Goal: Communication & Community: Answer question/provide support

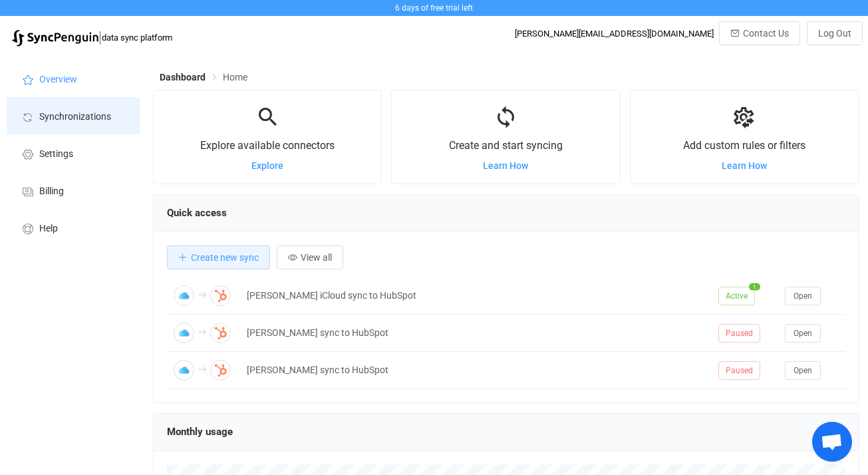
click at [78, 124] on li "Synchronizations" at bounding box center [73, 115] width 133 height 37
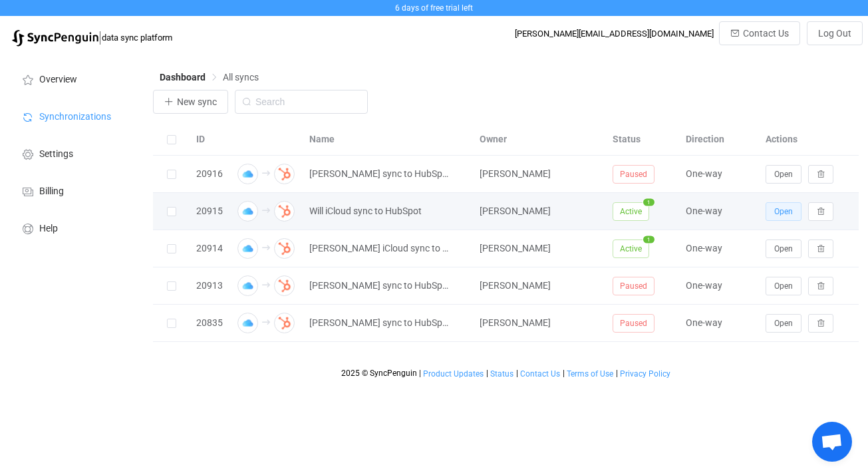
click at [779, 213] on span "Open" at bounding box center [783, 211] width 19 height 9
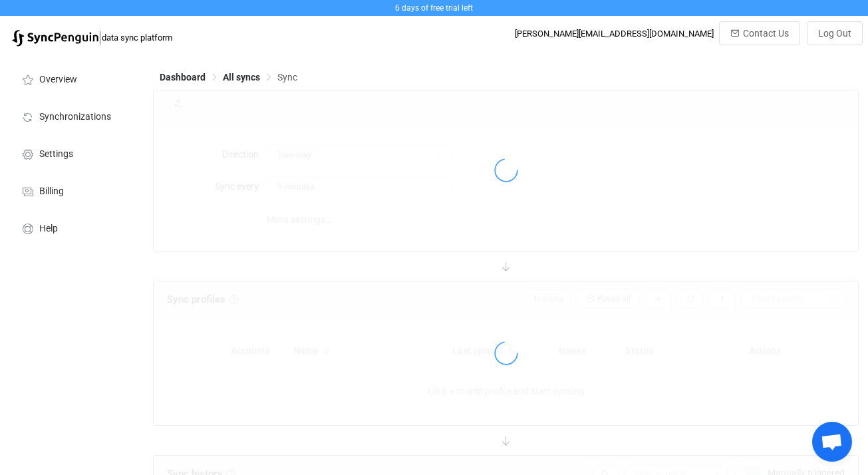
type input "iCloud → HubSpot"
type input "10 minutes"
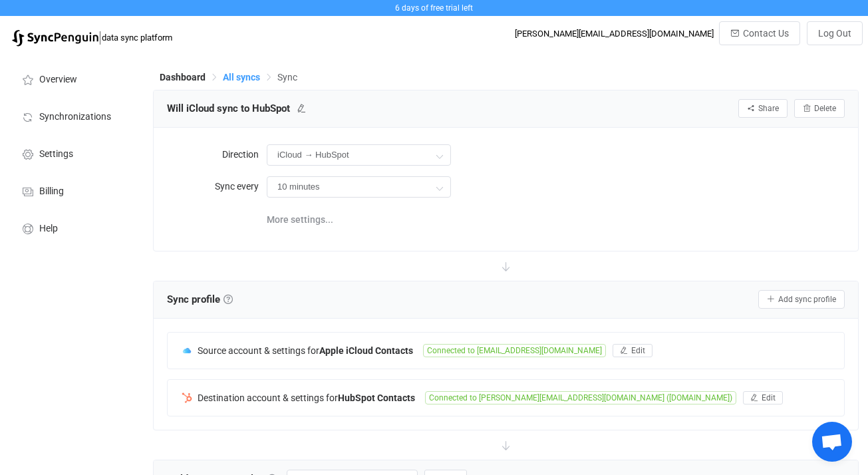
click at [237, 76] on span "All syncs" at bounding box center [241, 77] width 37 height 11
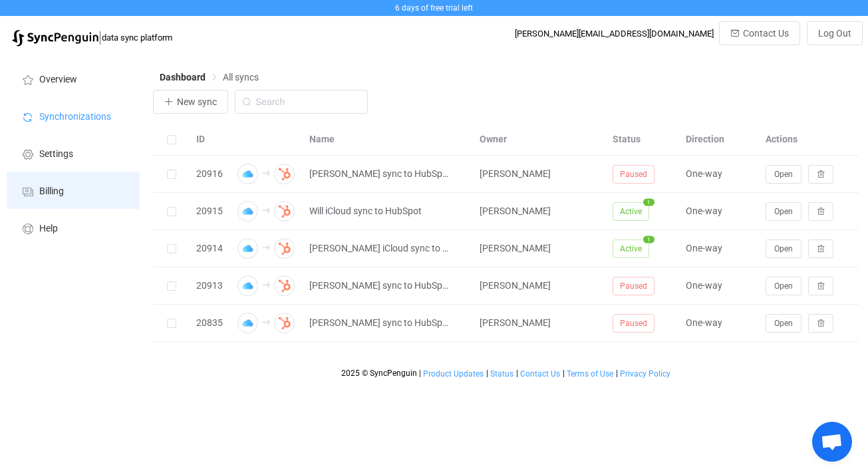
click at [47, 187] on span "Billing" at bounding box center [51, 191] width 25 height 11
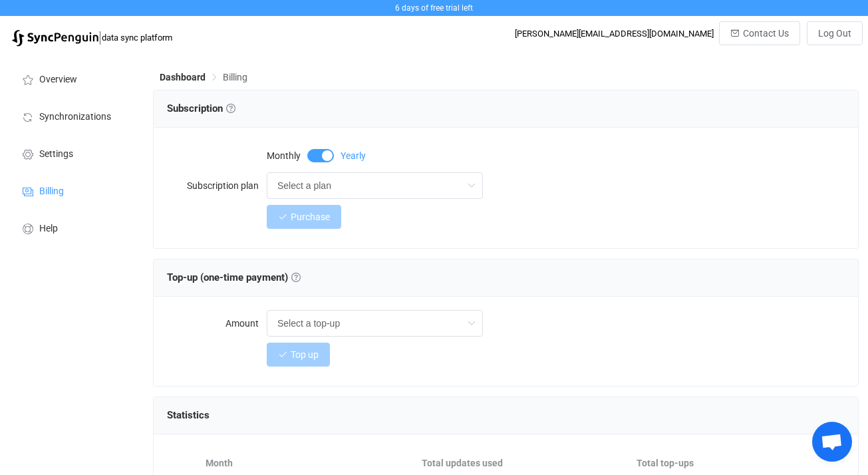
click at [325, 154] on span at bounding box center [320, 155] width 27 height 13
click at [392, 190] on input "Select a plan" at bounding box center [375, 185] width 216 height 27
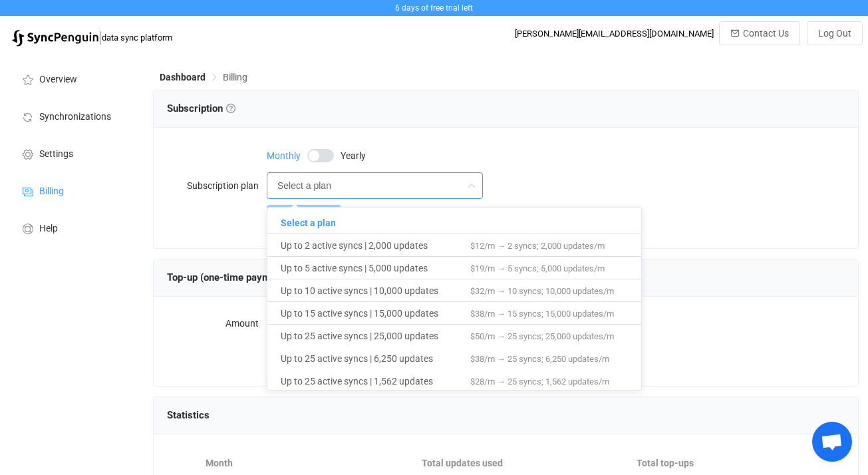
click at [315, 168] on div "Monthly Yearly" at bounding box center [556, 154] width 578 height 27
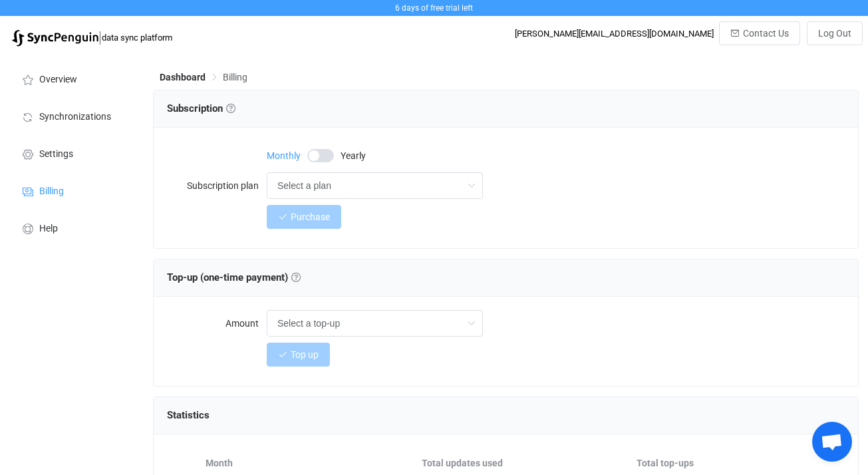
click at [325, 160] on span at bounding box center [320, 155] width 27 height 13
click at [374, 192] on input "Select a plan" at bounding box center [375, 185] width 216 height 27
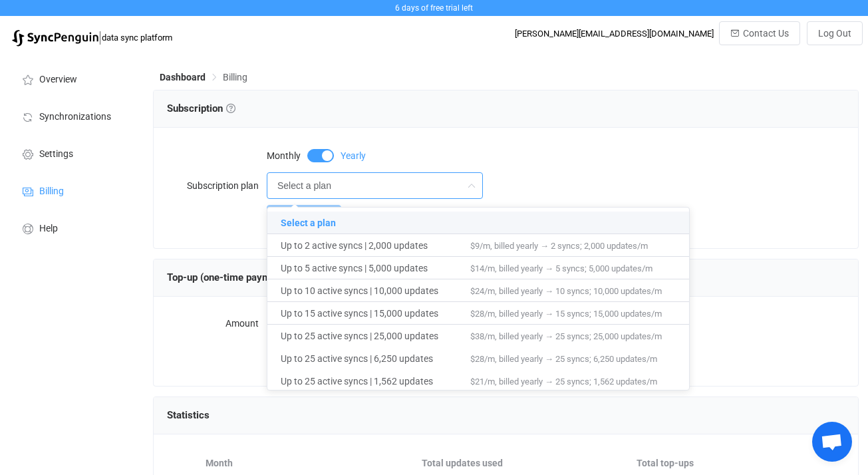
click at [323, 153] on span at bounding box center [320, 155] width 27 height 13
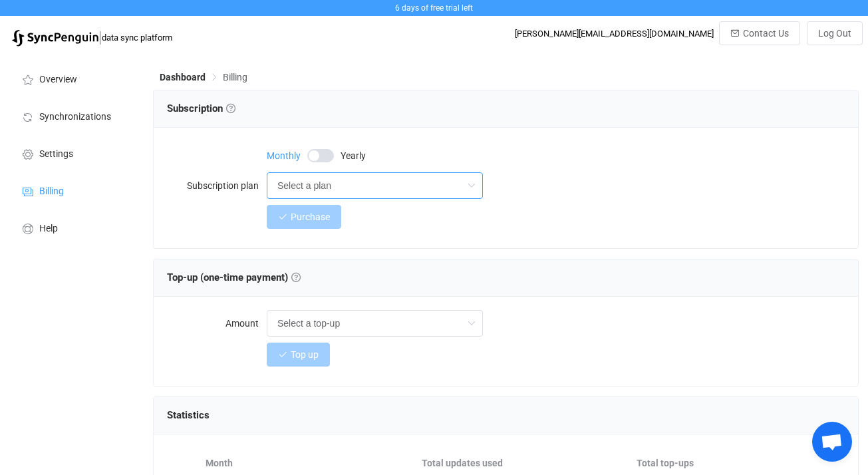
click at [374, 179] on input "Select a plan" at bounding box center [375, 185] width 216 height 27
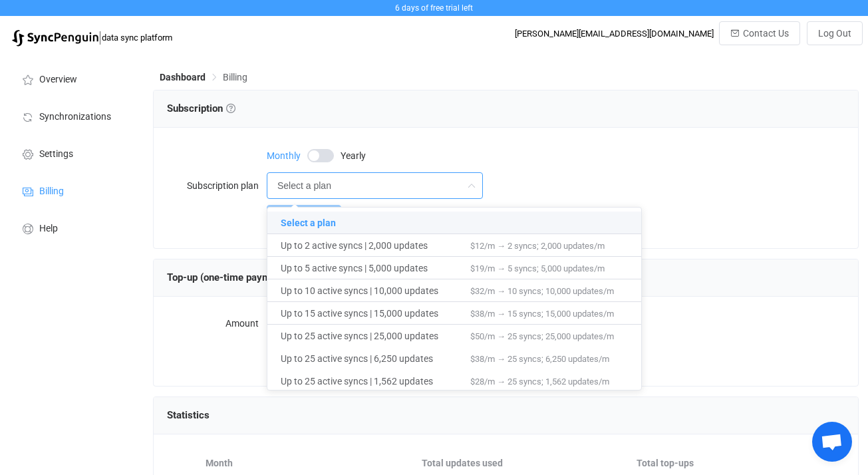
click at [322, 160] on span at bounding box center [320, 155] width 27 height 13
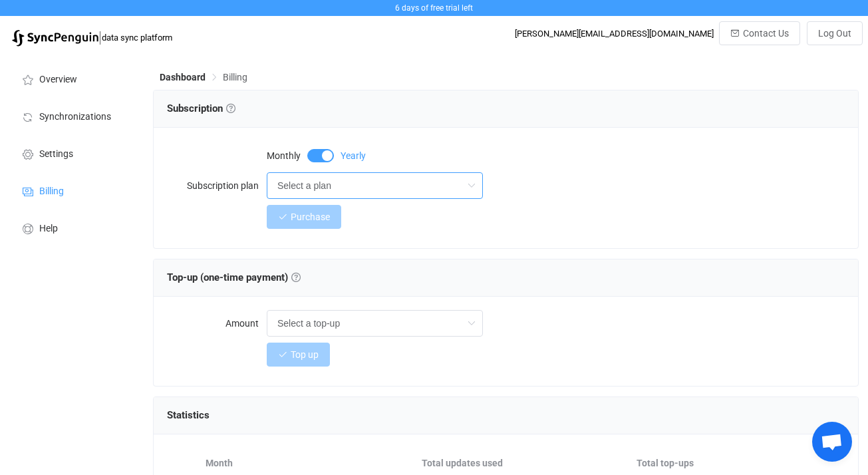
click at [389, 196] on input "Select a plan" at bounding box center [375, 185] width 216 height 27
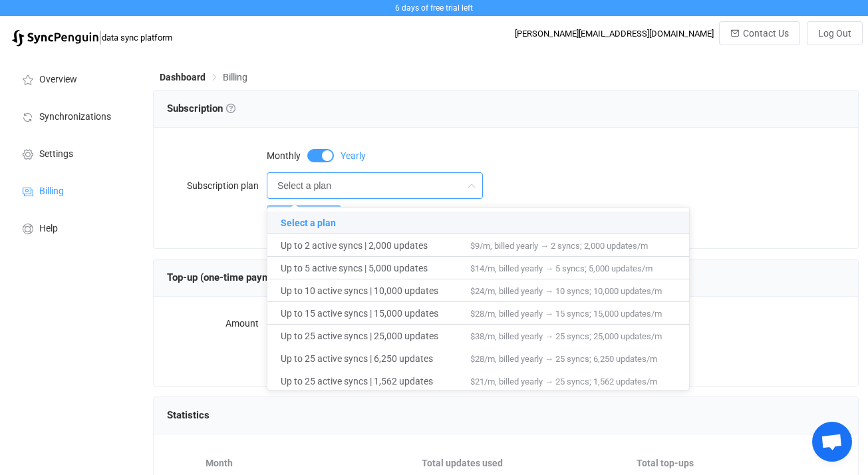
click at [319, 149] on span at bounding box center [320, 155] width 27 height 13
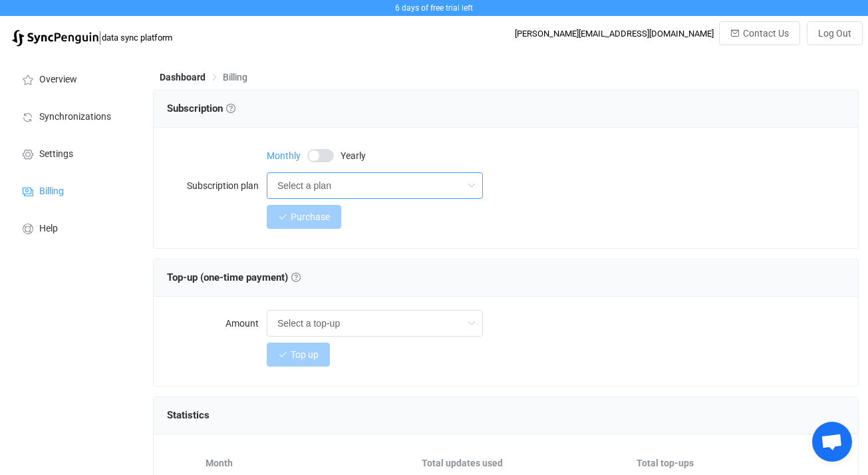
click at [377, 177] on input "Select a plan" at bounding box center [375, 185] width 216 height 27
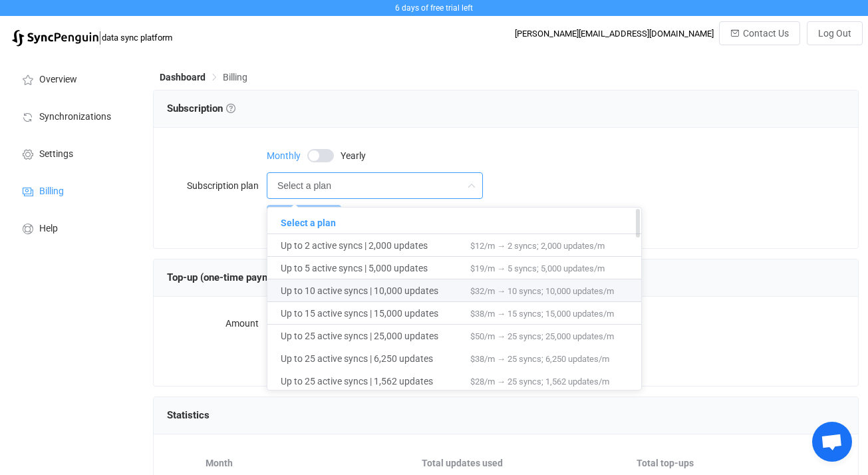
click at [435, 290] on span "Up to 10 active syncs | 10,000 updates" at bounding box center [376, 290] width 190 height 23
type input "Up to 10 active syncs | 10,000 updates"
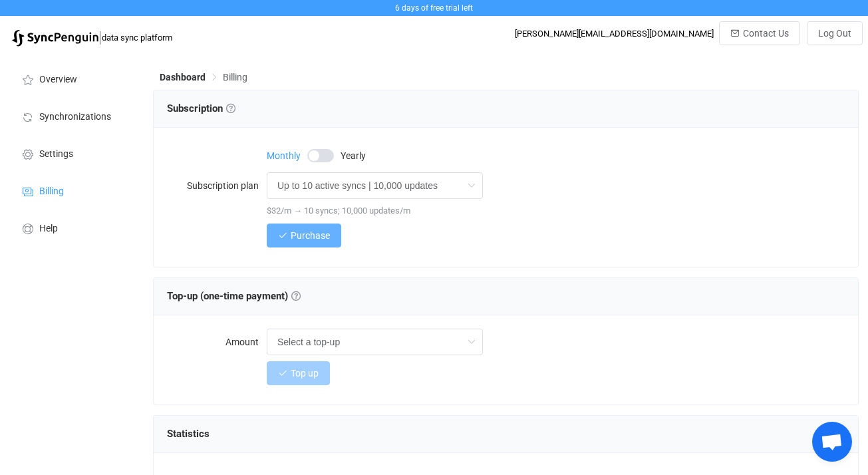
click at [307, 234] on span "Purchase" at bounding box center [310, 235] width 39 height 11
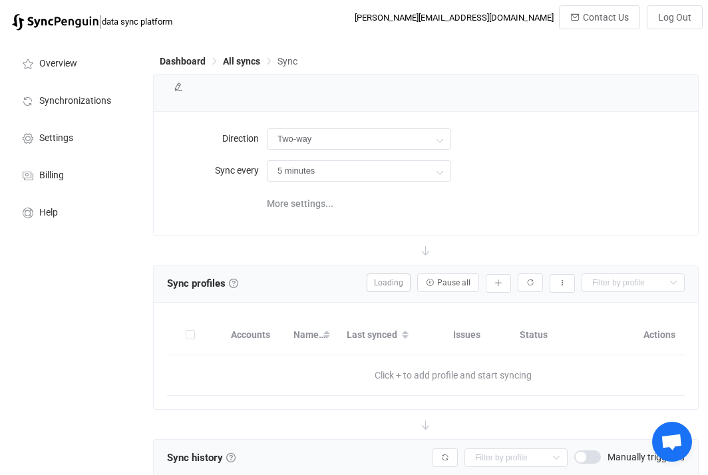
type input "iCloud → HubSpot"
type input "10 minutes"
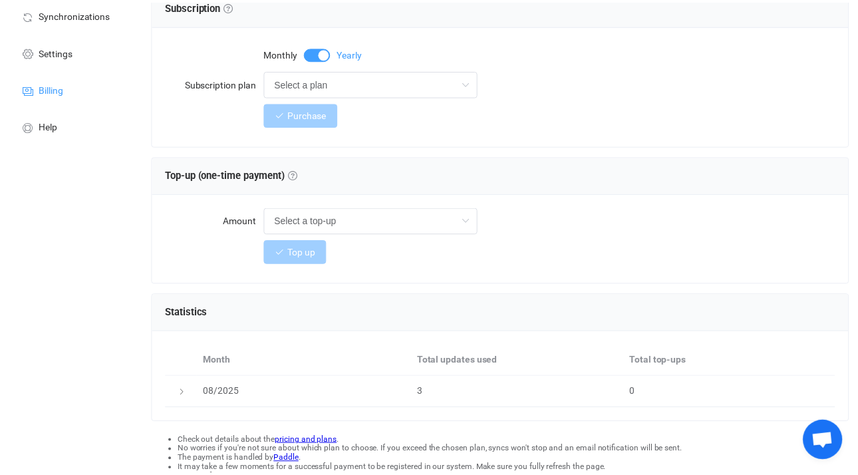
scroll to position [26, 0]
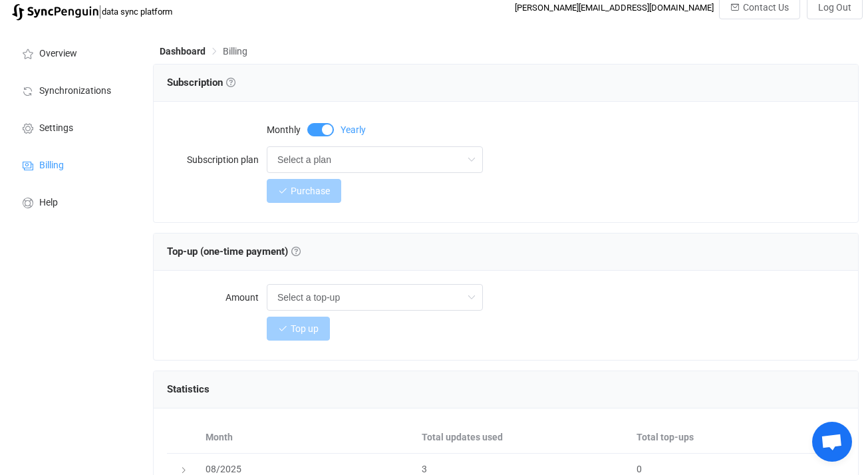
click at [318, 128] on span at bounding box center [320, 129] width 27 height 13
click at [372, 150] on input "Select a plan" at bounding box center [375, 159] width 216 height 27
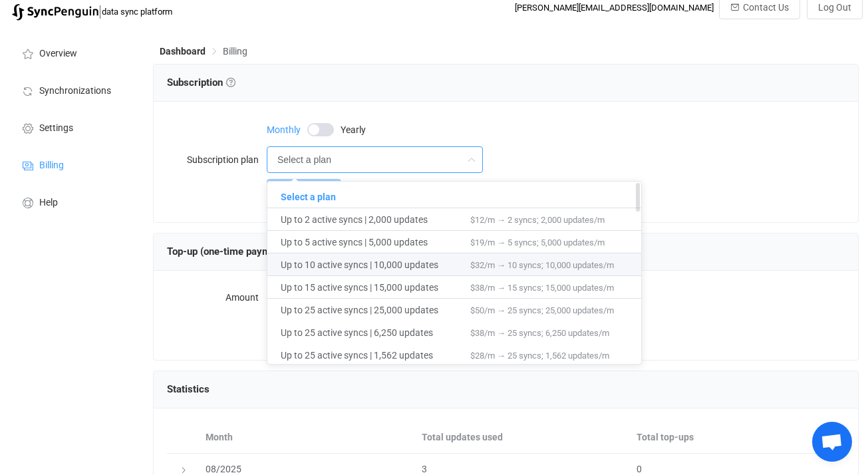
click at [410, 258] on span "Up to 10 active syncs | 10,000 updates" at bounding box center [376, 264] width 190 height 23
type input "Up to 10 active syncs | 10,000 updates"
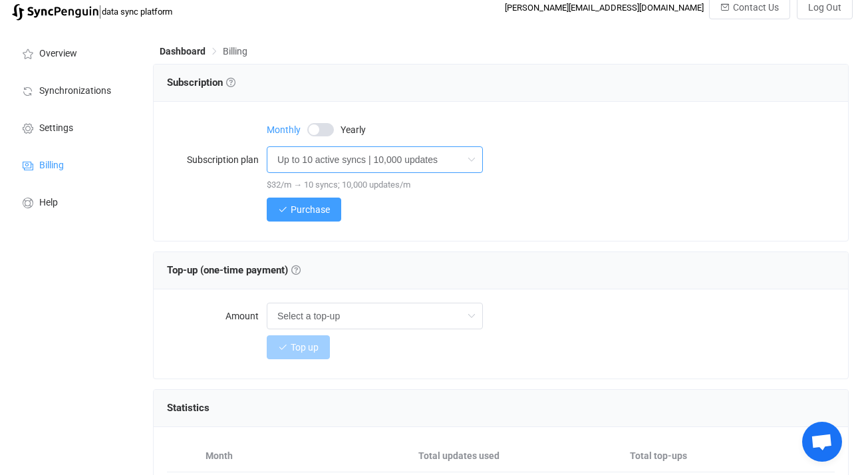
scroll to position [50, 0]
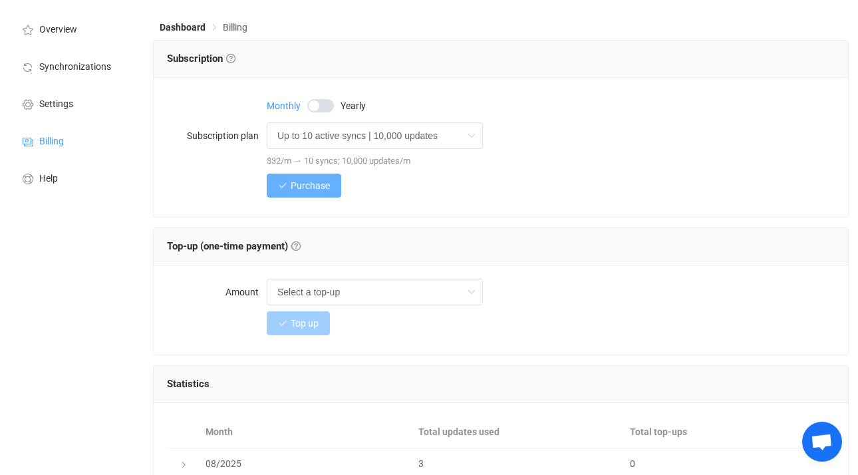
click at [309, 190] on span "Purchase" at bounding box center [310, 185] width 39 height 11
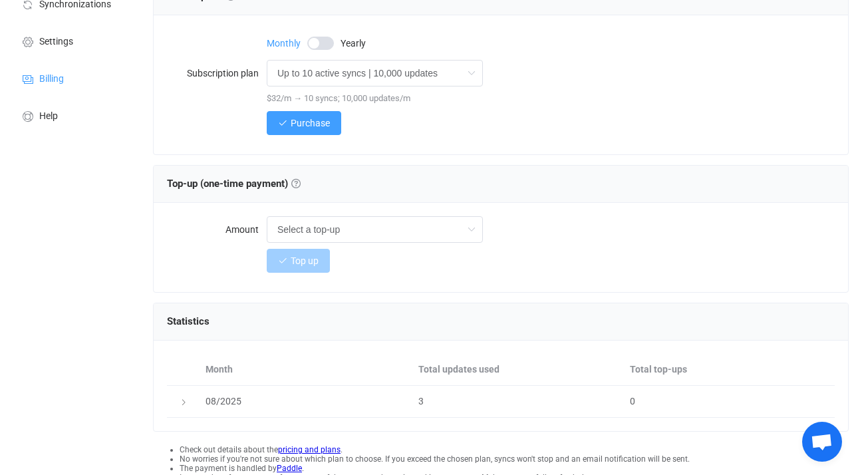
scroll to position [178, 0]
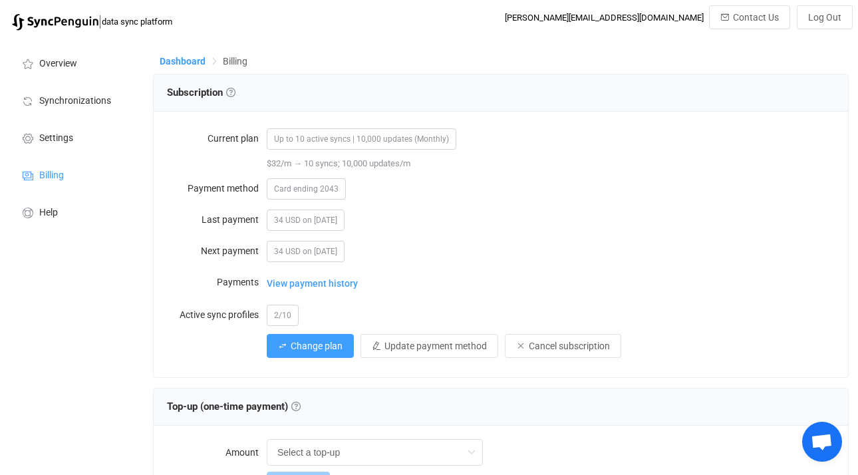
click at [190, 61] on span "Dashboard" at bounding box center [183, 61] width 46 height 11
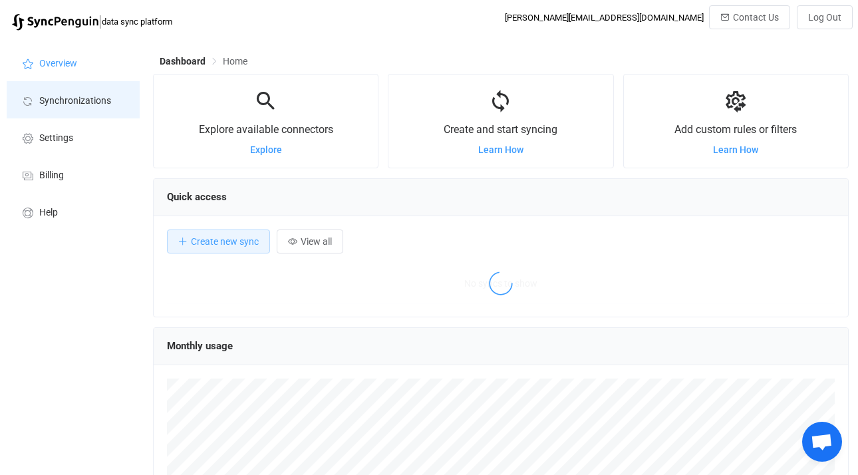
scroll to position [258, 696]
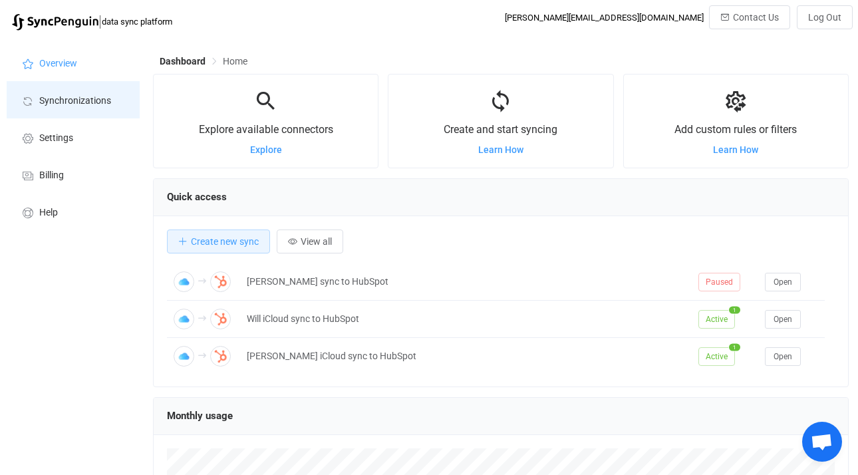
click at [78, 104] on span "Synchronizations" at bounding box center [75, 101] width 72 height 11
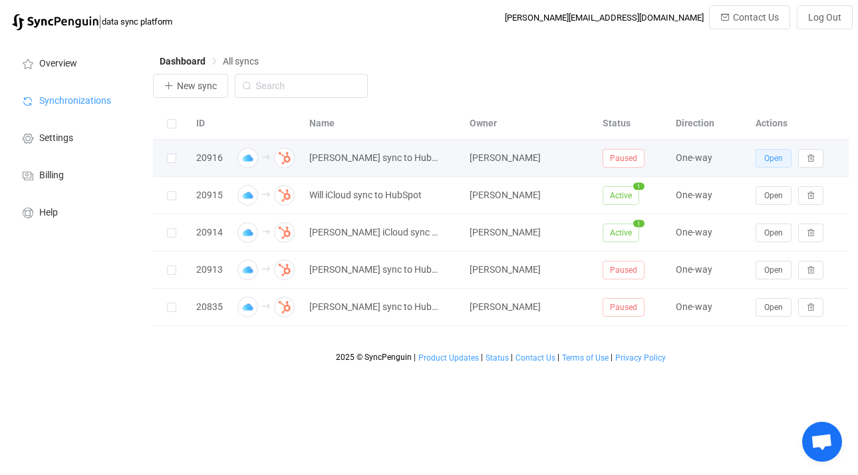
click at [778, 161] on span "Open" at bounding box center [773, 158] width 19 height 9
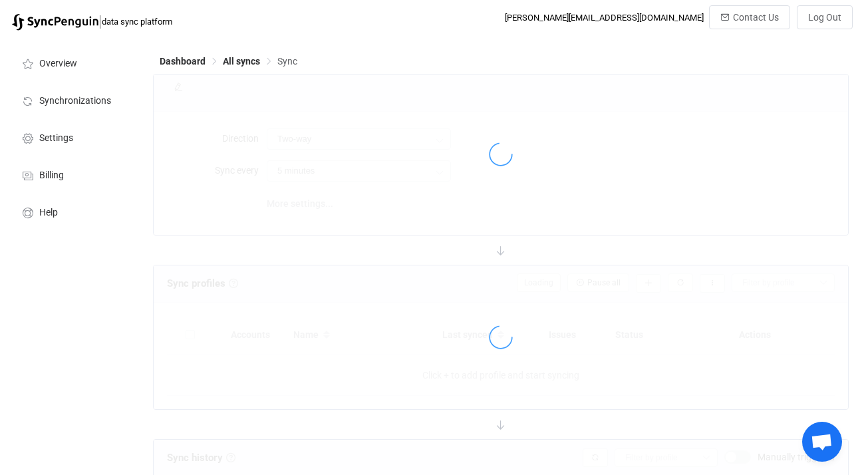
type input "iCloud → HubSpot"
type input "10 minutes"
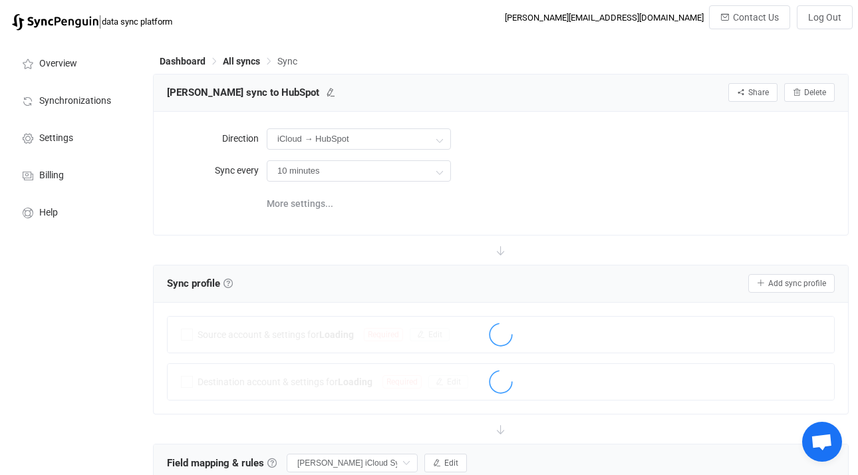
scroll to position [229, 0]
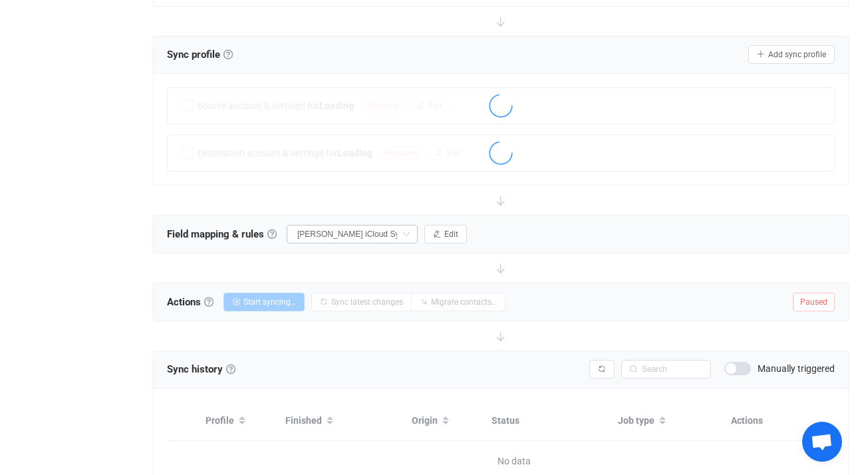
type input "Do nothing"
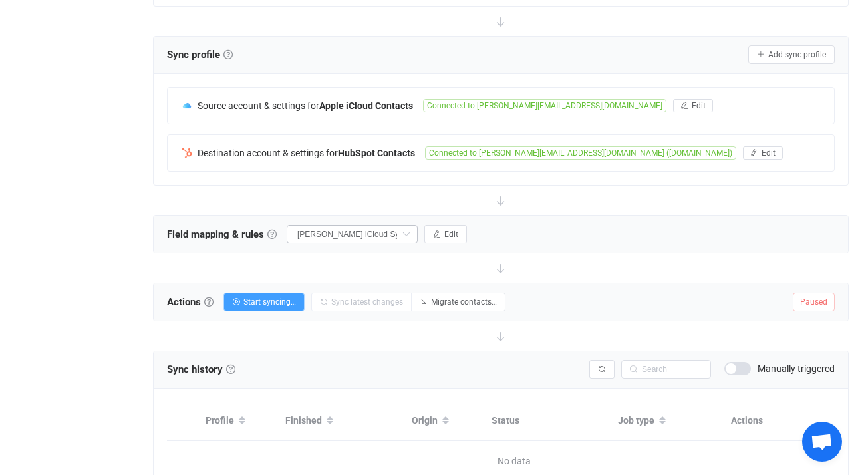
scroll to position [231, 0]
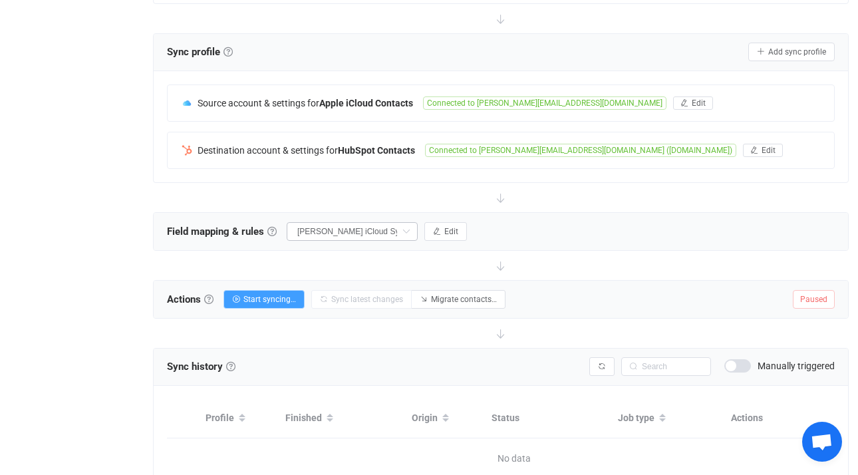
click at [408, 231] on icon at bounding box center [406, 231] width 17 height 19
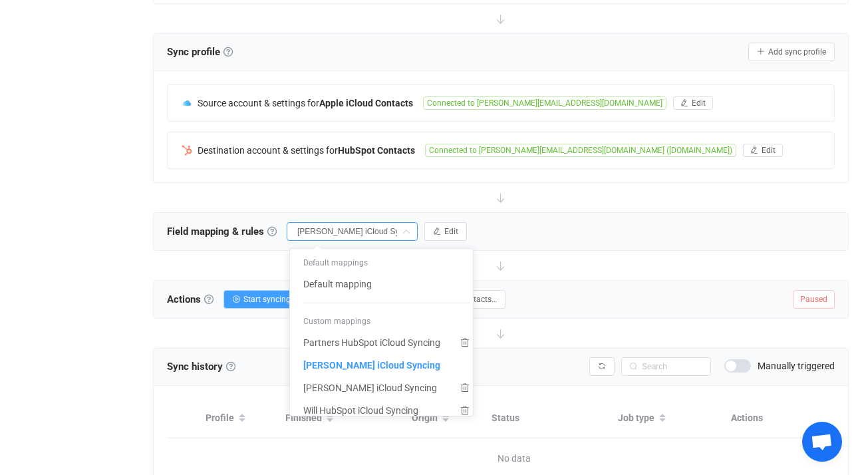
click at [580, 243] on div "Field mapping & rules Field mapping & rules By default, all contacts of the con…" at bounding box center [501, 231] width 694 height 37
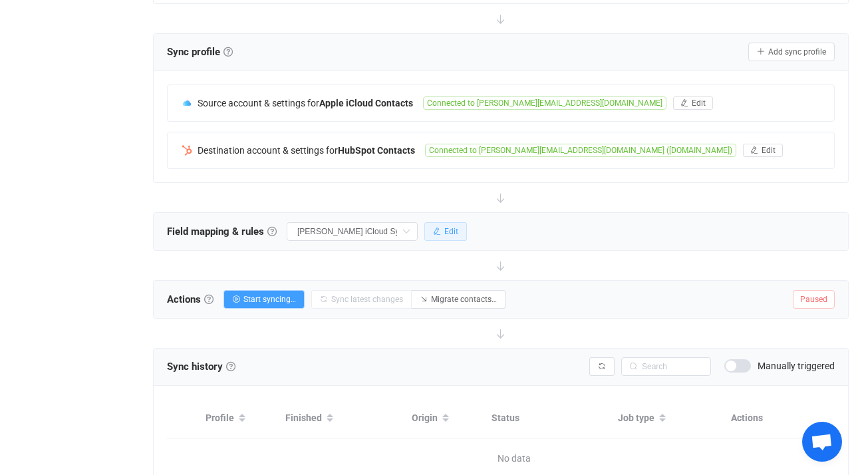
click at [450, 239] on button "Edit" at bounding box center [445, 231] width 43 height 19
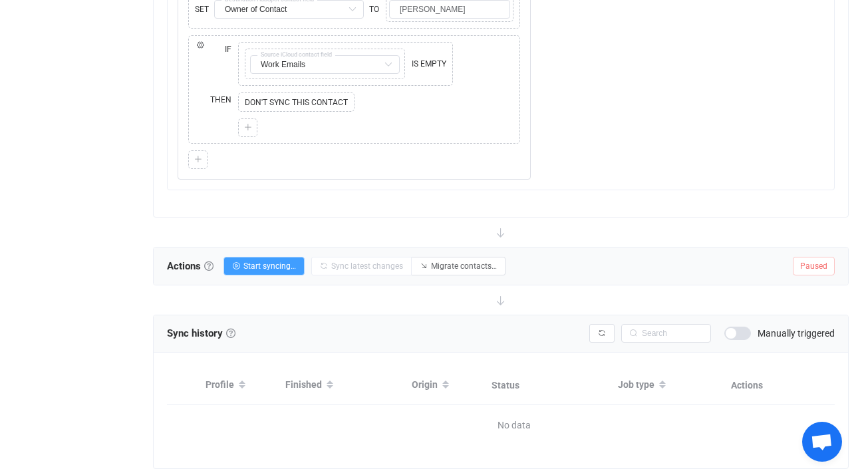
scroll to position [1251, 0]
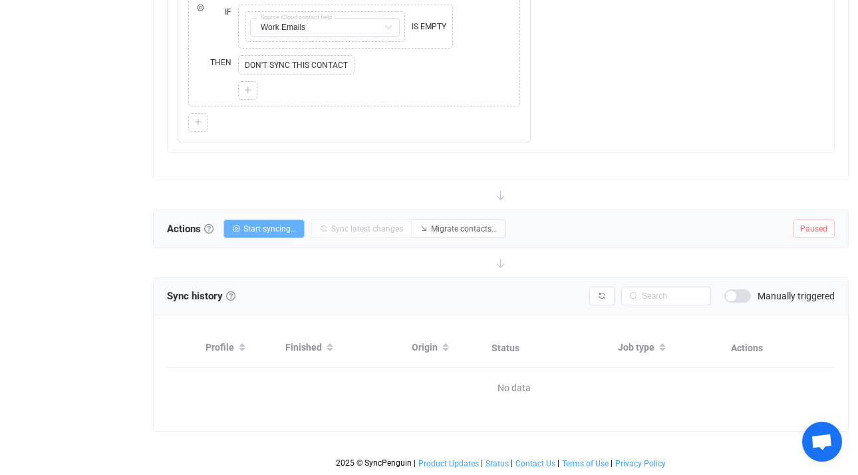
click at [293, 224] on span "Start syncing…" at bounding box center [269, 228] width 53 height 9
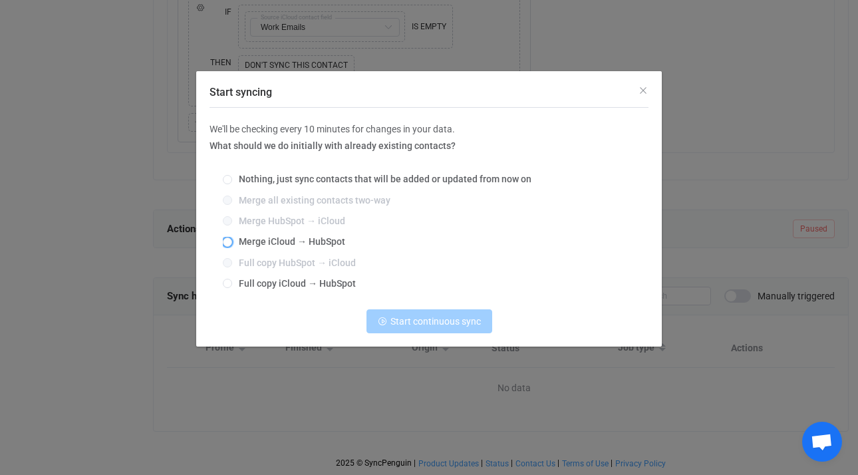
click at [270, 242] on span "Merge iCloud → HubSpot" at bounding box center [288, 241] width 113 height 11
click at [232, 242] on input "Merge iCloud → HubSpot" at bounding box center [227, 242] width 9 height 11
radio input "true"
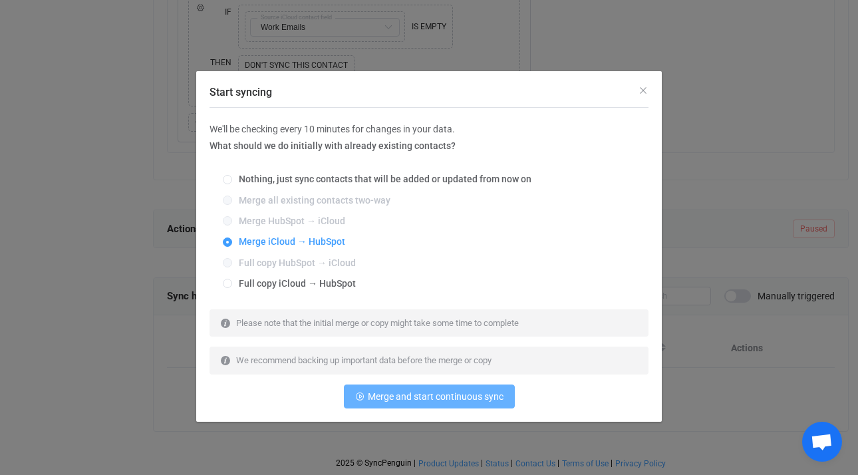
click at [451, 397] on span "Merge and start continuous sync" at bounding box center [436, 396] width 136 height 11
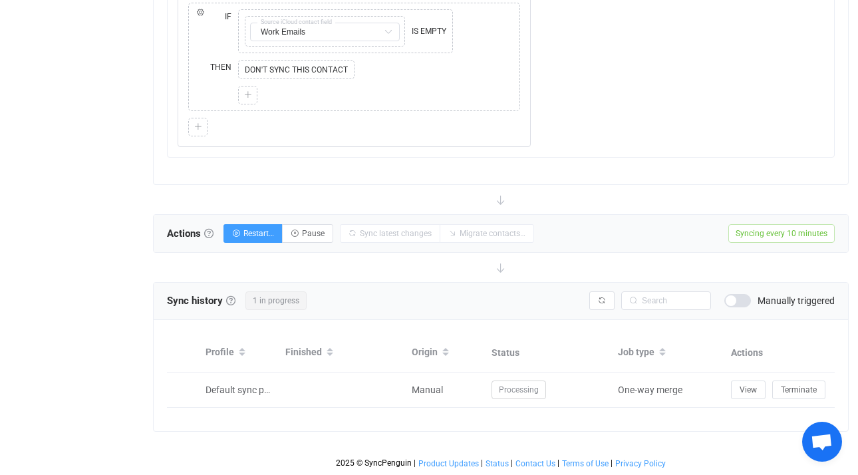
scroll to position [1246, 0]
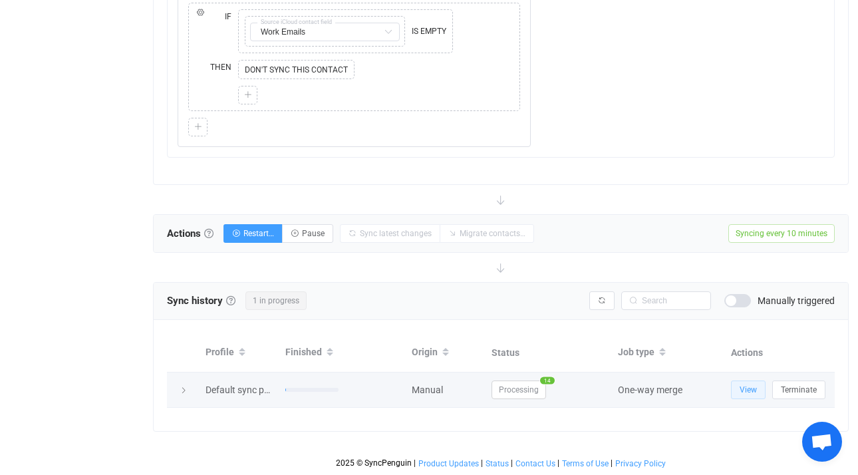
click at [757, 381] on button "View" at bounding box center [748, 389] width 35 height 19
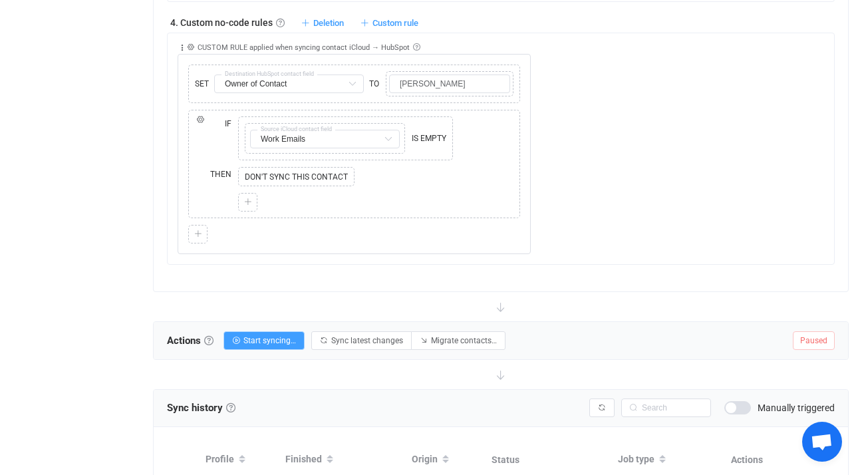
scroll to position [1115, 0]
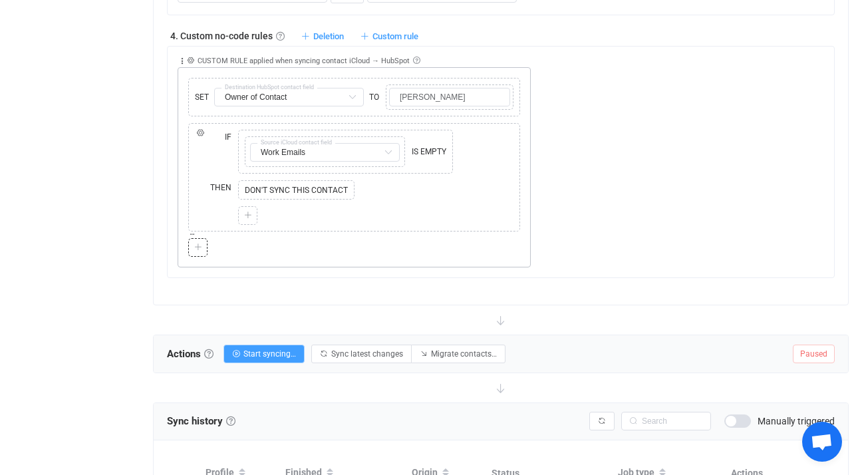
click at [200, 244] on icon at bounding box center [198, 247] width 8 height 8
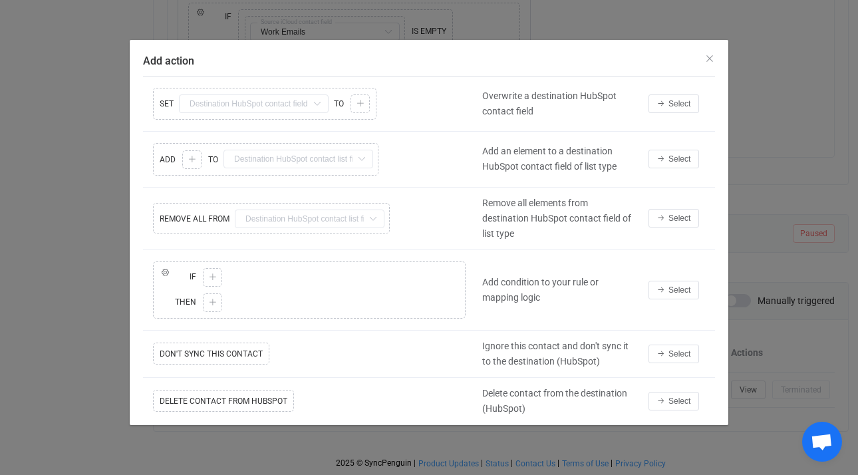
scroll to position [961, 0]
click at [387, 313] on div "Copy Cut Replace IF ELSE IF Copy Cut Paste TYPE MISMATCH Select value THEN Copy…" at bounding box center [309, 290] width 333 height 64
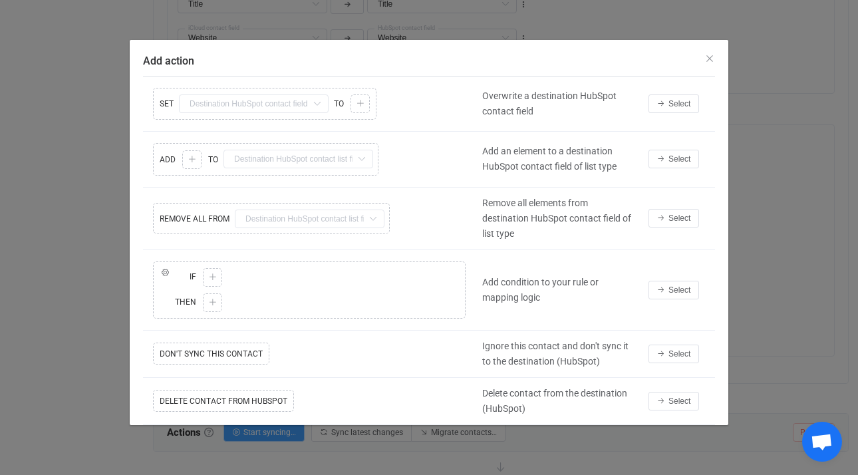
click at [564, 211] on div "Remove all elements from destination HubSpot contact field of list type" at bounding box center [559, 219] width 166 height 46
click at [674, 292] on span "Select" at bounding box center [679, 289] width 22 height 9
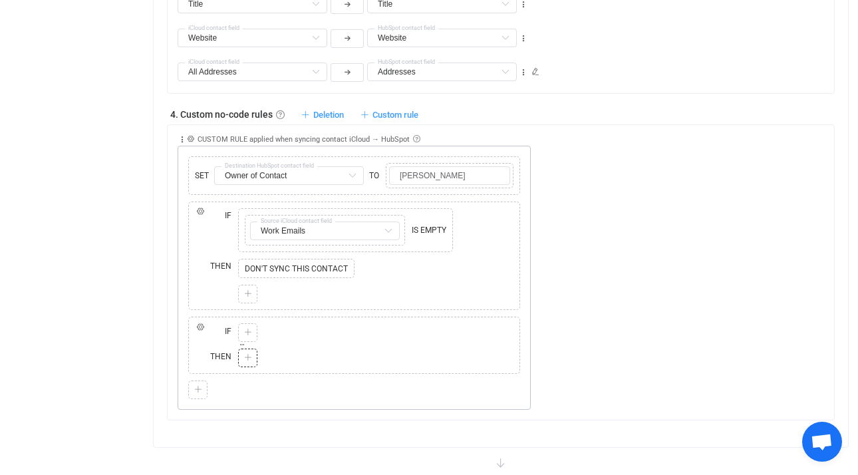
click at [246, 362] on icon at bounding box center [248, 358] width 8 height 8
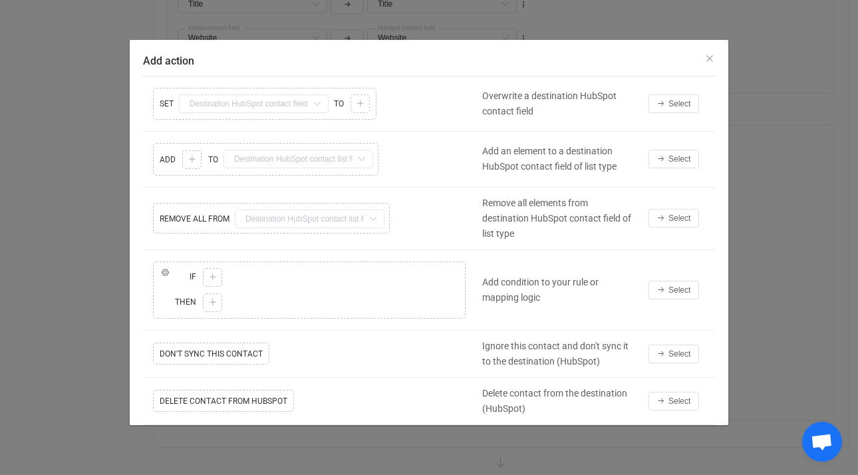
click at [704, 67] on div "Add action" at bounding box center [429, 58] width 599 height 36
click at [708, 61] on icon "Close" at bounding box center [709, 58] width 11 height 11
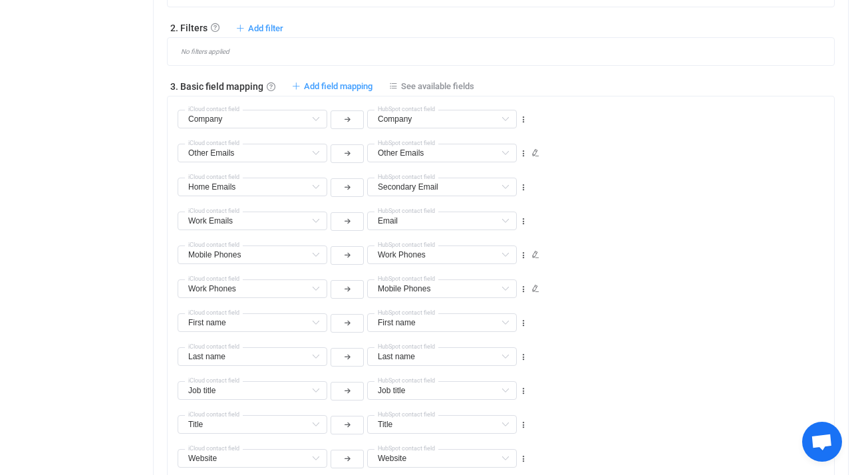
scroll to position [512, 0]
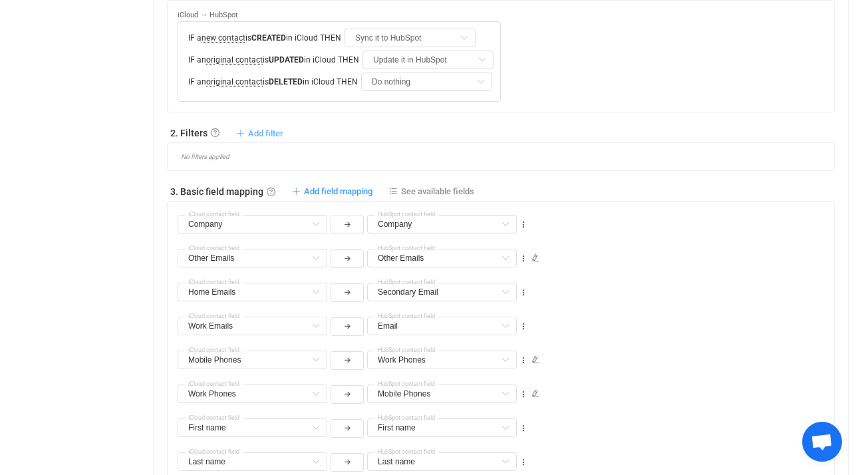
click at [261, 135] on span "Add filter" at bounding box center [265, 133] width 35 height 10
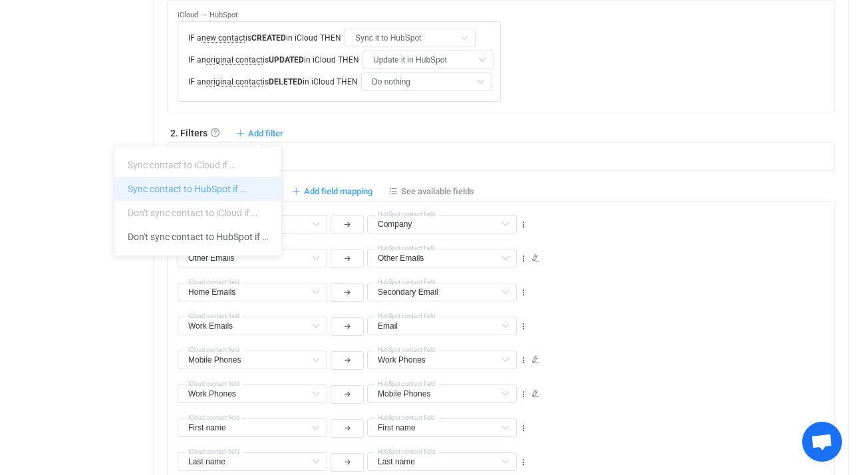
click at [220, 192] on li "Sync contact to HubSpot if …" at bounding box center [197, 189] width 167 height 24
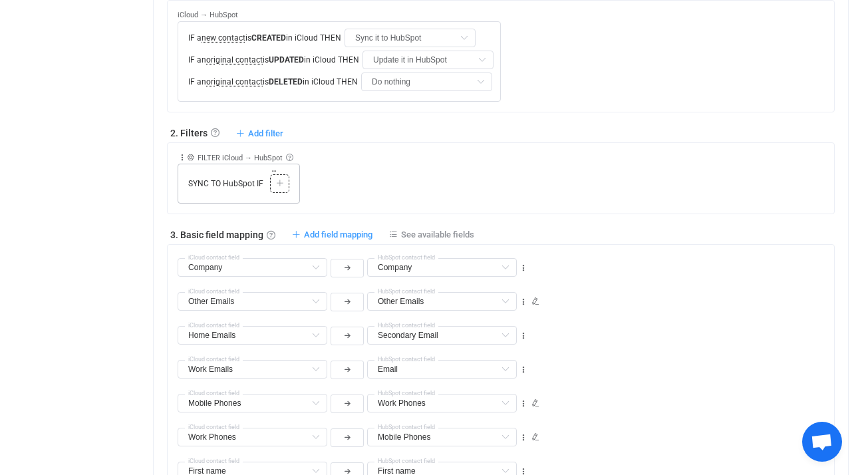
click at [280, 186] on icon at bounding box center [280, 184] width 8 height 8
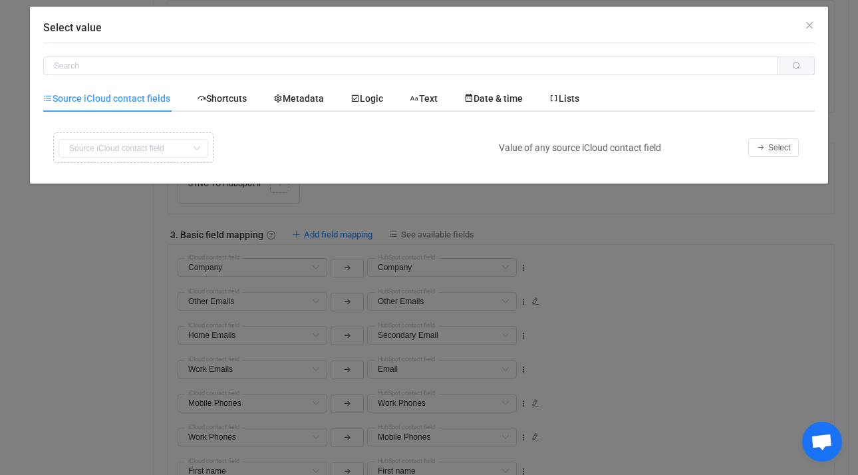
click at [162, 154] on div "Copy Cut Replace TYPE MISMATCH First name Default field Last name Default field…" at bounding box center [268, 147] width 436 height 37
click at [784, 148] on span "Select" at bounding box center [779, 147] width 22 height 9
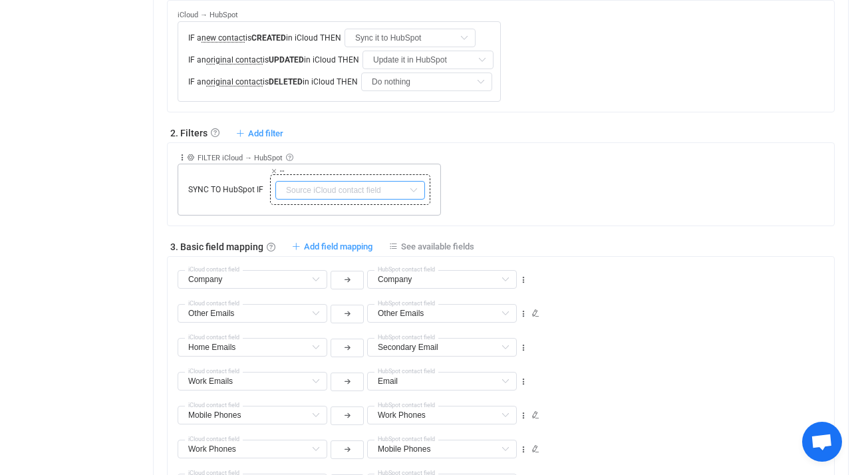
click at [398, 185] on input "text" at bounding box center [350, 190] width 150 height 19
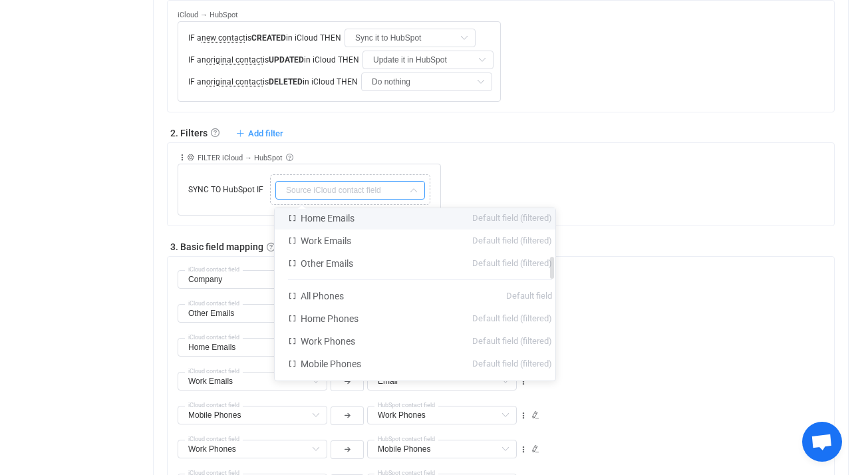
scroll to position [349, 0]
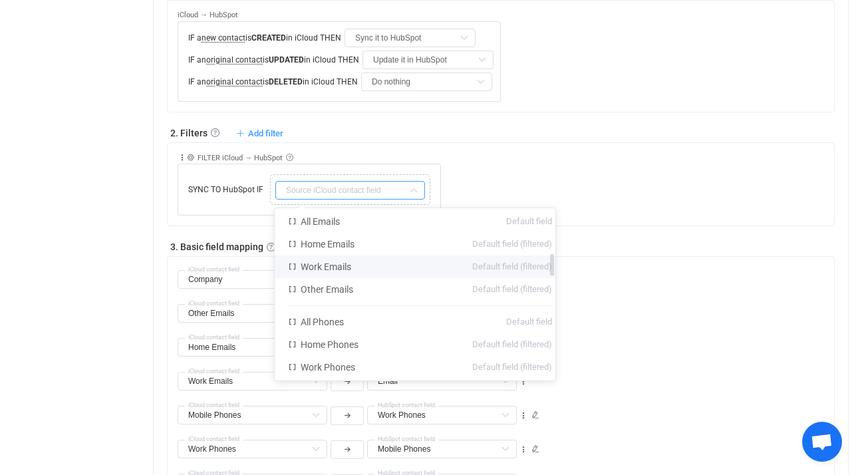
click at [411, 267] on li "Work Emails Default field (filtered)" at bounding box center [420, 266] width 291 height 23
type input "Work Emails"
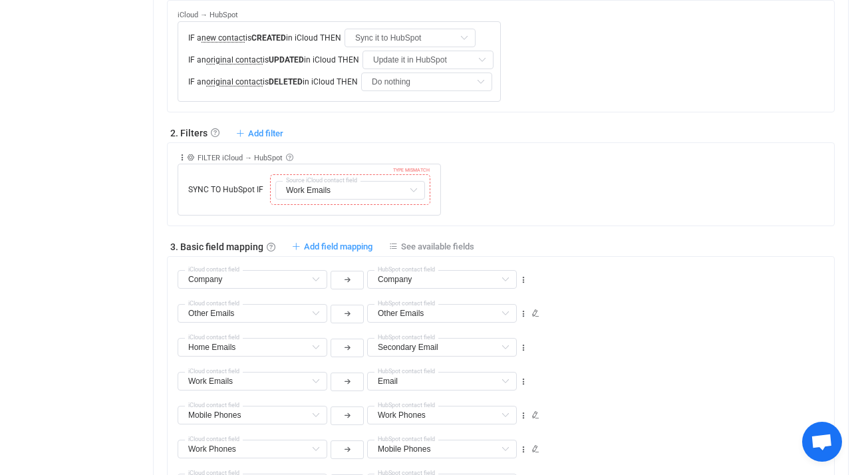
click at [477, 197] on div "Collapse Move up Move down Delete Rule description FILTER iCloud → HubSpot Incl…" at bounding box center [506, 179] width 657 height 73
click at [415, 189] on icon at bounding box center [413, 190] width 17 height 19
click at [414, 192] on icon at bounding box center [413, 190] width 17 height 19
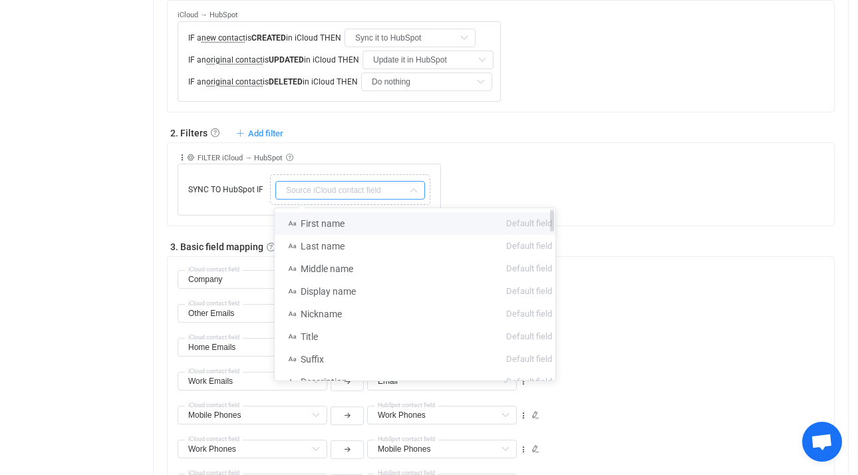
click at [378, 222] on li "First name Default field" at bounding box center [420, 223] width 291 height 23
type input "First name"
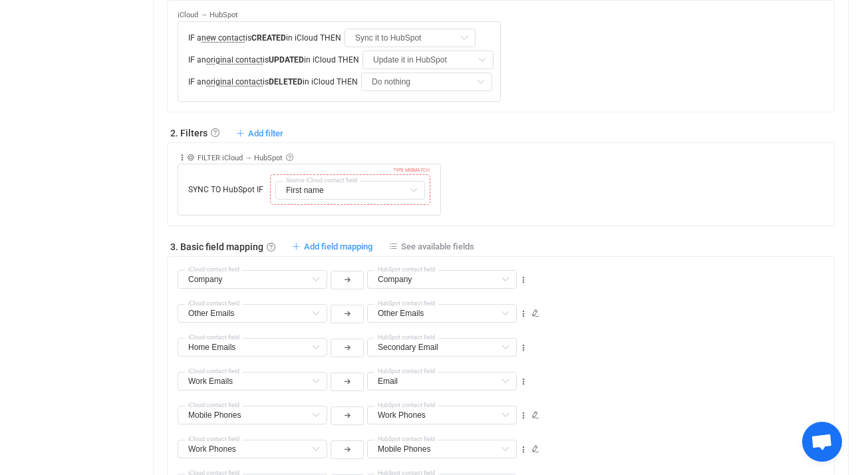
click at [516, 171] on div "Collapse Move up Move down Delete Rule description FILTER iCloud → HubSpot Incl…" at bounding box center [506, 179] width 657 height 73
click at [180, 158] on icon at bounding box center [182, 157] width 9 height 9
click at [170, 259] on li "Delete" at bounding box center [141, 261] width 87 height 24
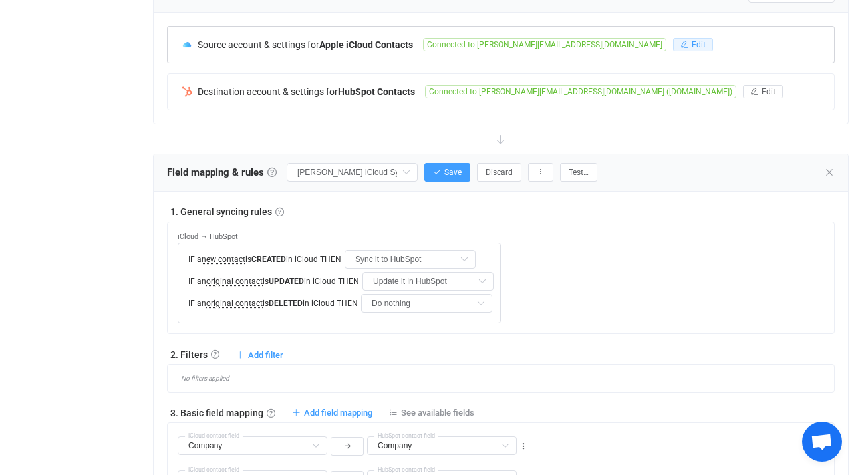
scroll to position [166, 0]
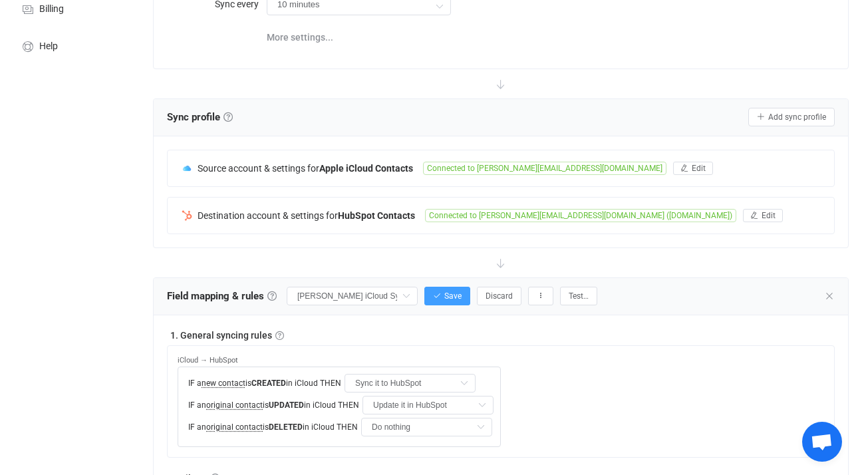
click at [835, 453] on span "Open chat" at bounding box center [822, 442] width 40 height 40
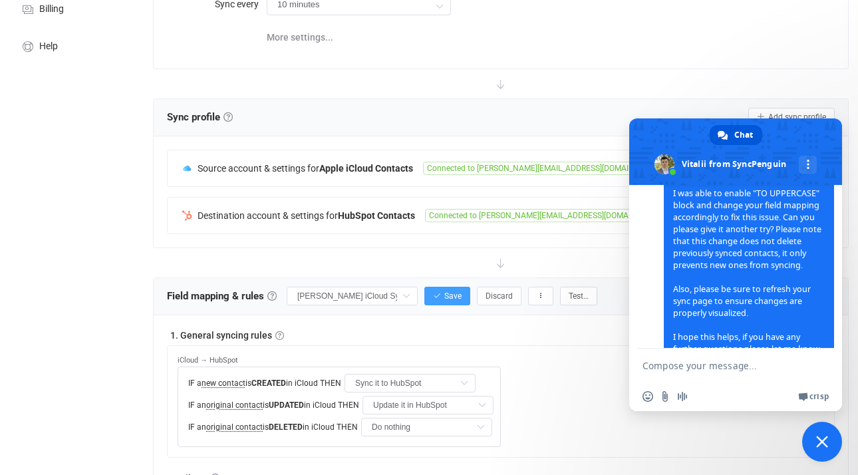
scroll to position [665, 0]
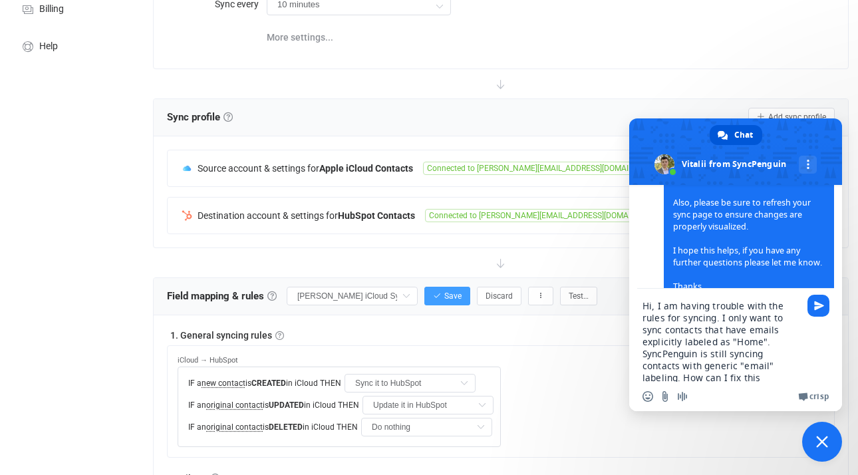
type textarea "Hi, I am having trouble with the rules for syncing. I only want to sync contact…"
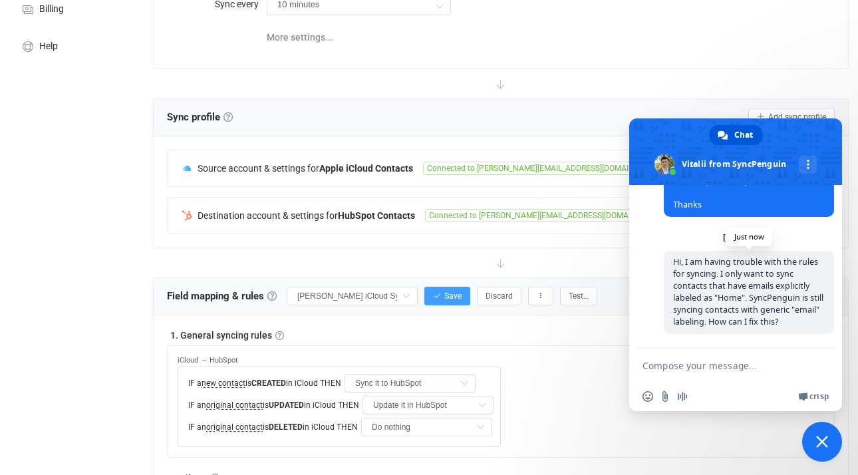
scroll to position [793, 0]
click at [759, 288] on span "Hi, I am having trouble with the rules for syncing. I only want to sync contact…" at bounding box center [748, 291] width 150 height 71
click at [744, 360] on textarea "Compose your message..." at bounding box center [723, 365] width 160 height 33
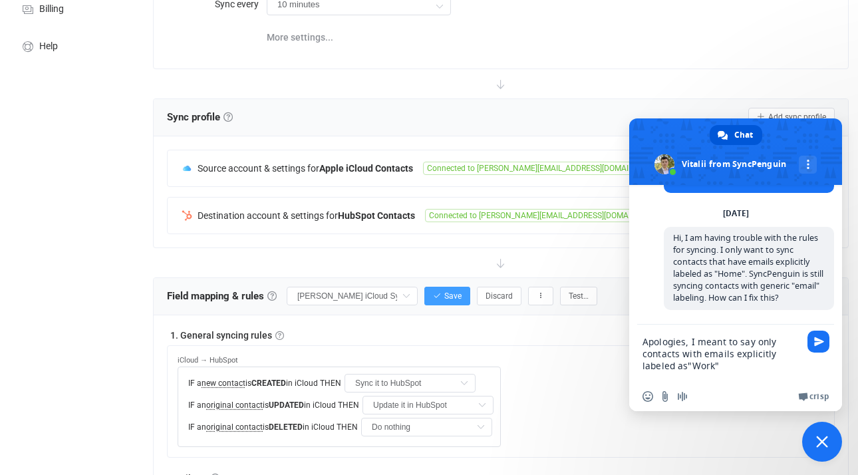
type textarea "Apologies, I meant to say only contacts with emails explicitly labeled as "Work""
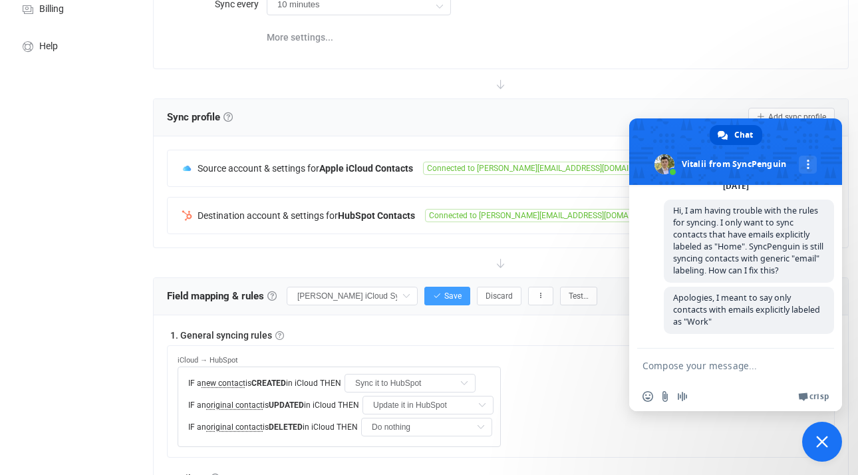
scroll to position [844, 0]
click at [809, 166] on span at bounding box center [808, 164] width 3 height 9
click at [597, 100] on div "Sync profile Sync profile A sync profile represents a single pair of contact li…" at bounding box center [501, 117] width 694 height 37
click at [832, 432] on span "Close chat" at bounding box center [822, 442] width 40 height 40
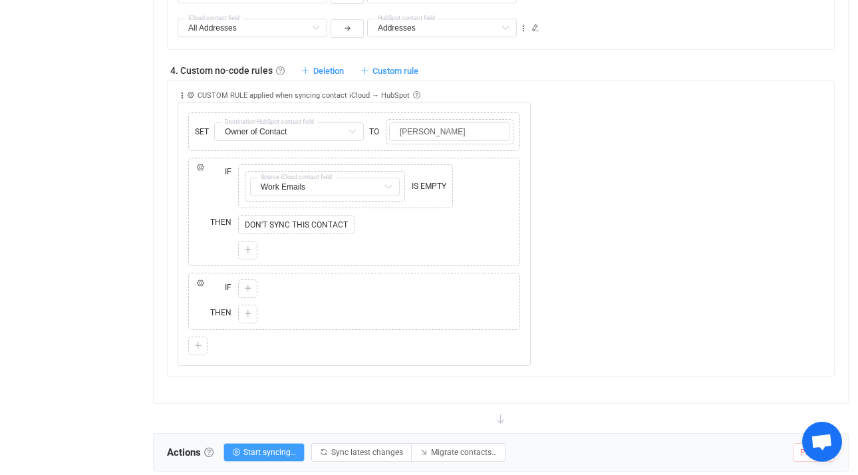
scroll to position [1310, 0]
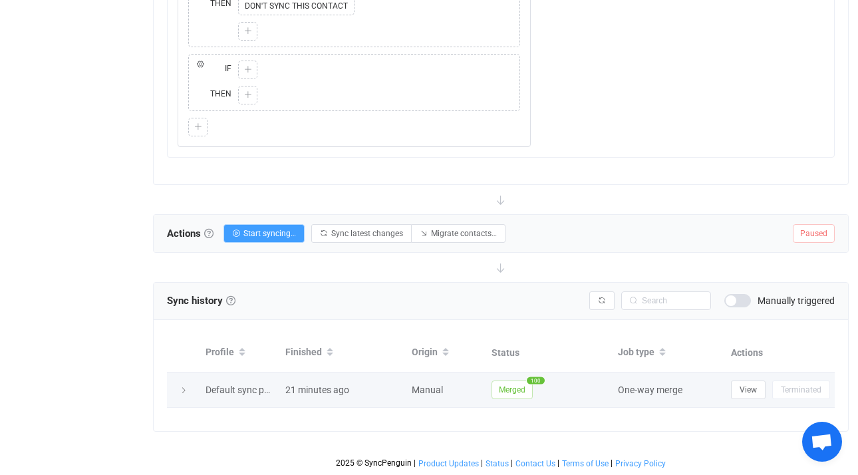
click at [183, 386] on icon at bounding box center [184, 390] width 8 height 8
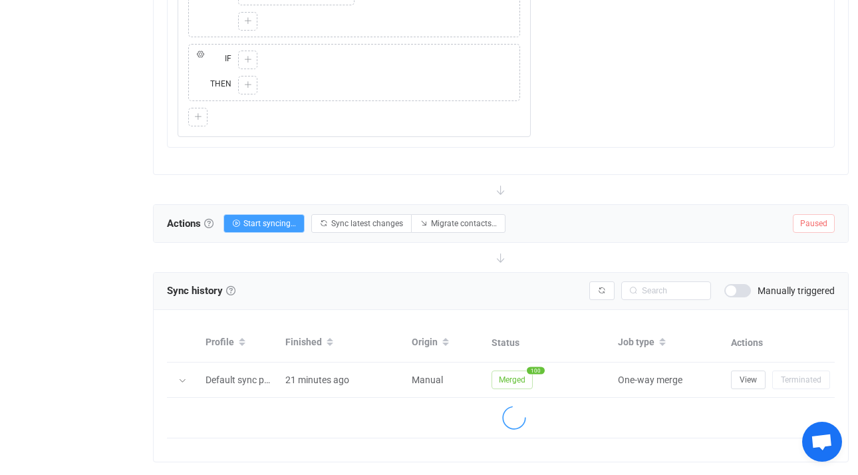
scroll to position [1584, 0]
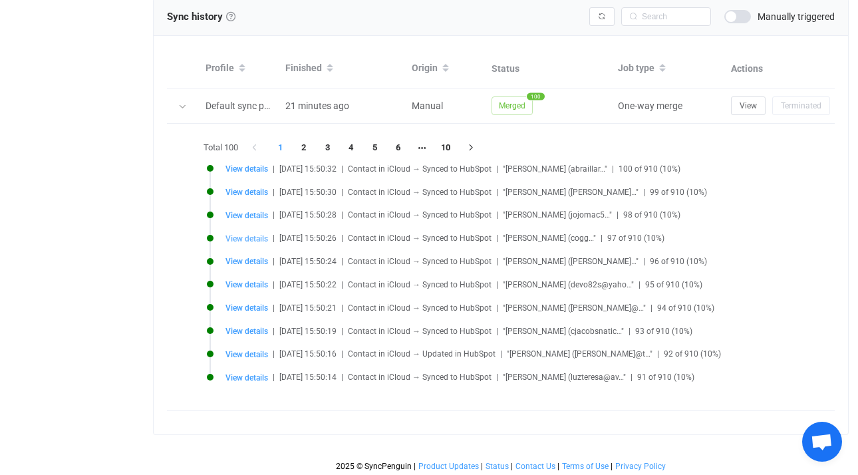
click at [255, 237] on span "View details" at bounding box center [246, 238] width 43 height 9
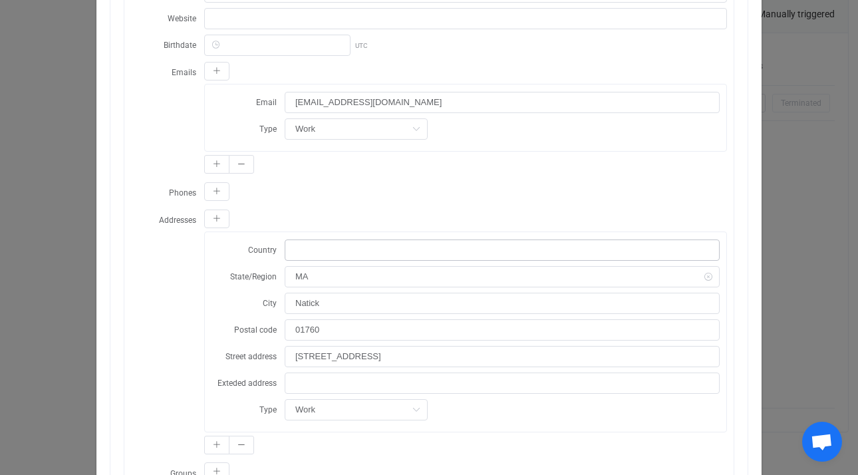
scroll to position [344, 0]
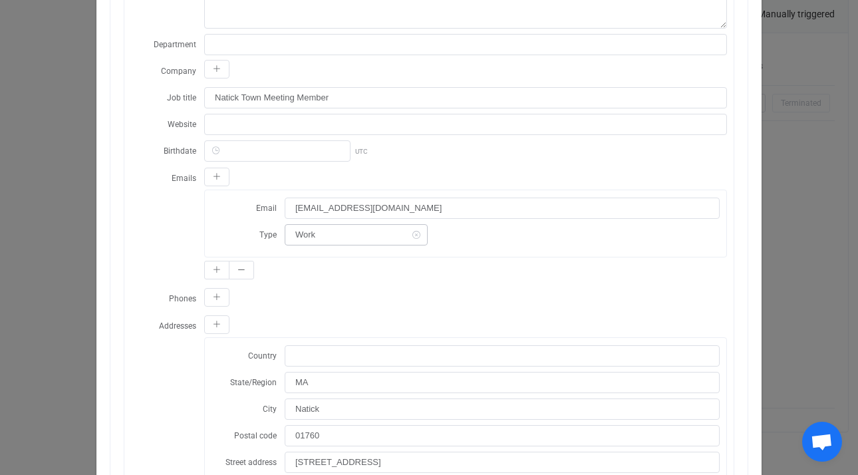
click at [408, 236] on icon "dialog" at bounding box center [416, 234] width 17 height 21
click at [383, 236] on input "dialog" at bounding box center [356, 234] width 143 height 21
click at [521, 309] on div "dialog" at bounding box center [465, 298] width 523 height 23
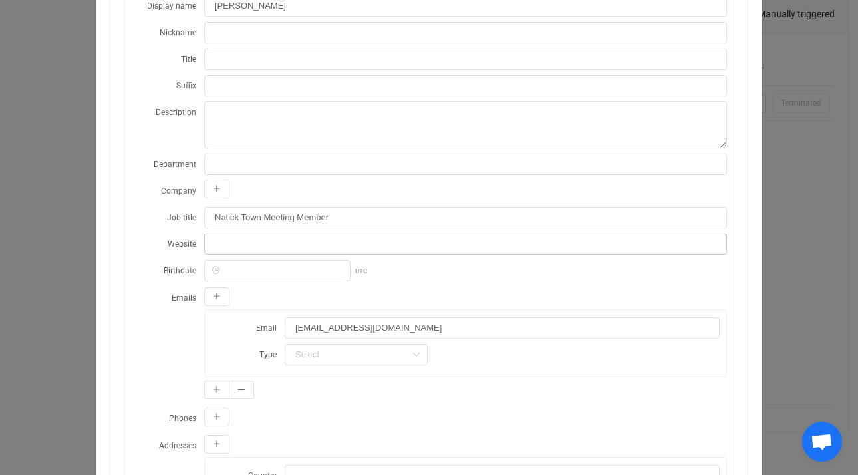
scroll to position [0, 0]
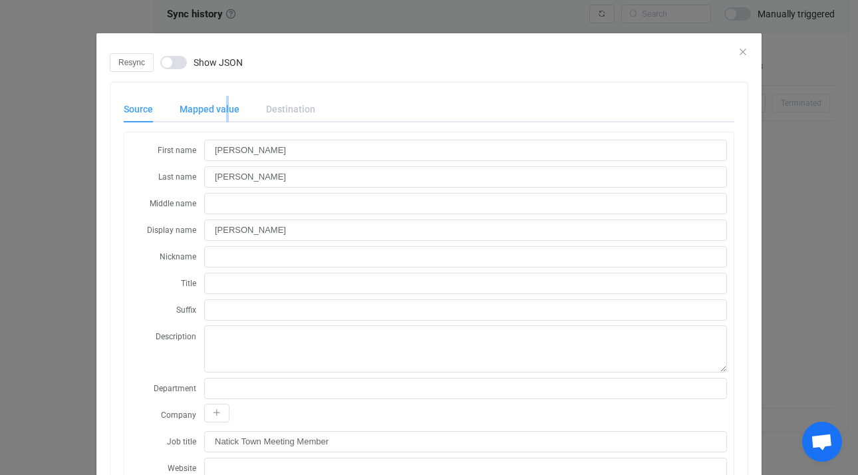
click at [221, 107] on div "Mapped value" at bounding box center [209, 109] width 86 height 27
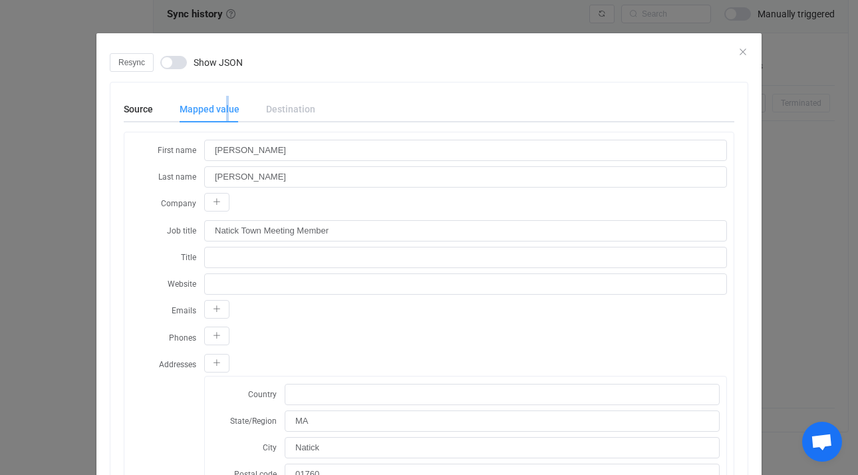
scroll to position [1419, 0]
click at [136, 106] on div "Source" at bounding box center [145, 109] width 43 height 27
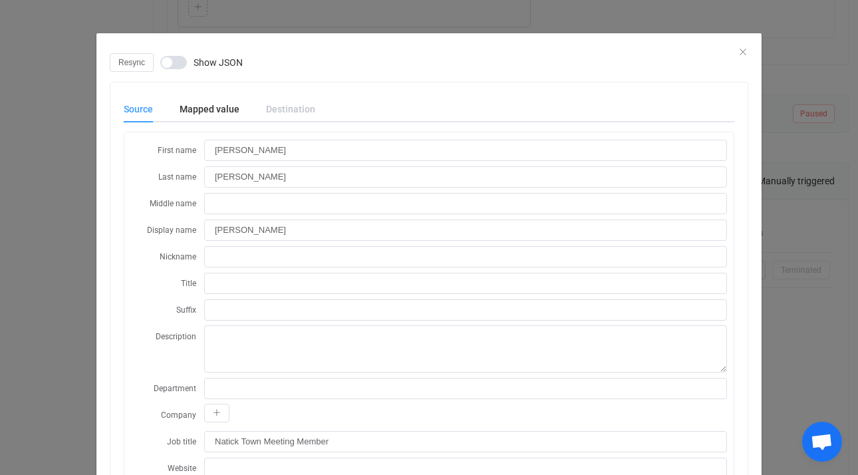
click at [738, 53] on div "Resync Show JSON" at bounding box center [429, 62] width 639 height 19
click at [738, 51] on icon "Close" at bounding box center [743, 52] width 11 height 11
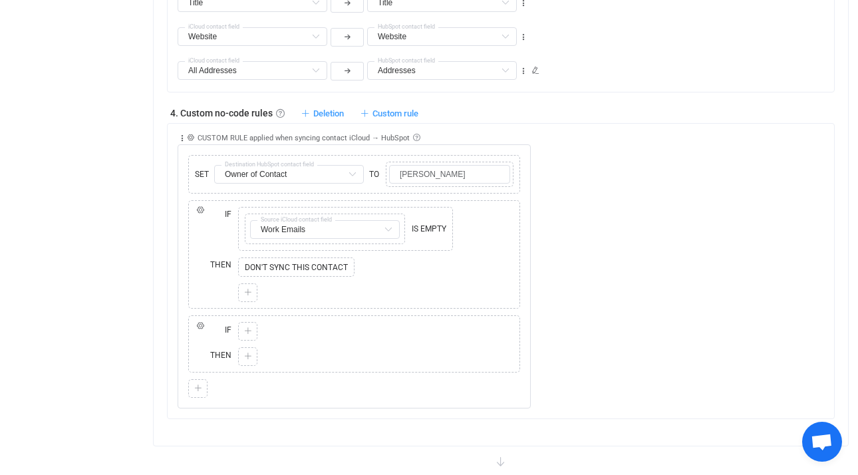
scroll to position [919, 0]
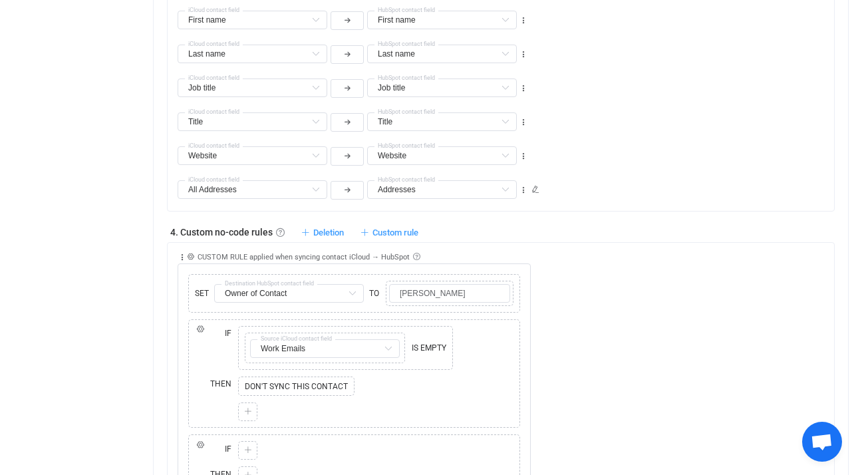
click at [738, 378] on div "Collapse Move up Move down Delete Applied to Only contact(s) from iCloud Only c…" at bounding box center [506, 385] width 657 height 285
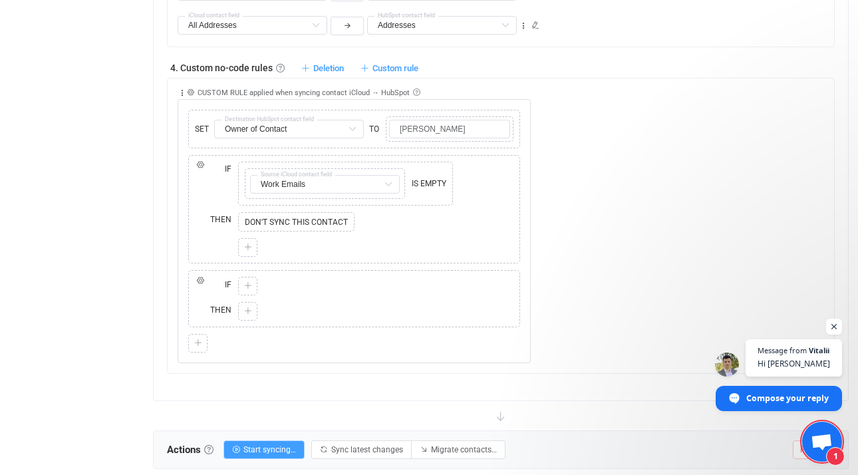
scroll to position [844, 0]
click at [825, 434] on span "1" at bounding box center [822, 442] width 40 height 40
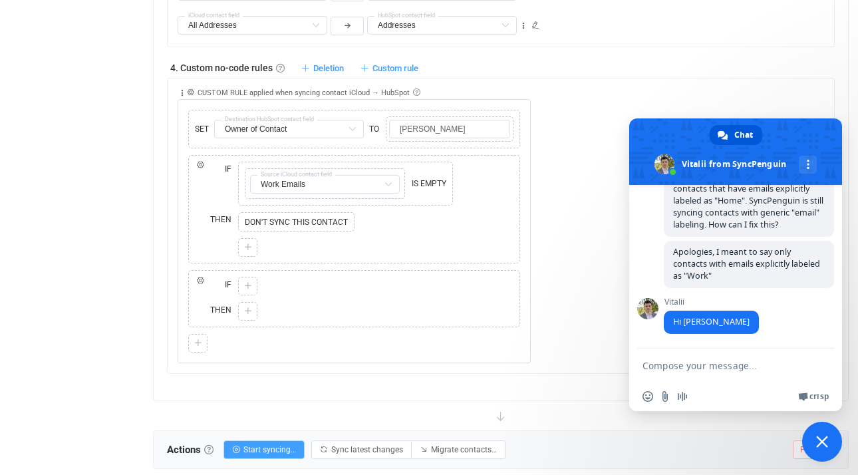
scroll to position [1062, 0]
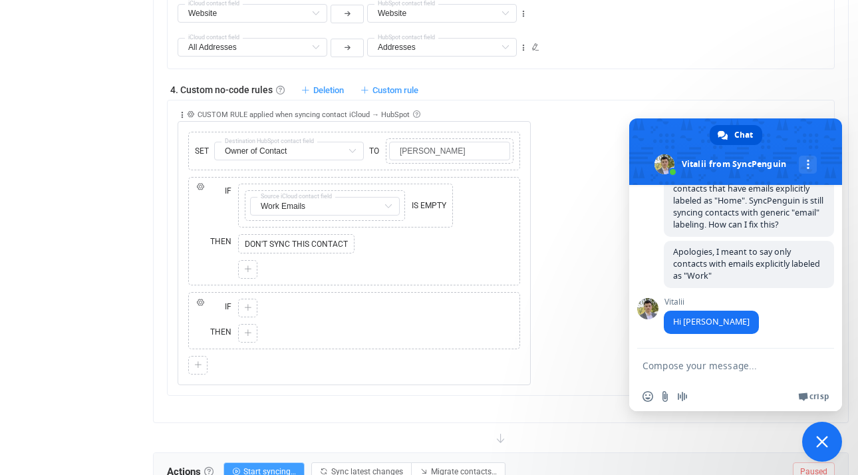
click at [714, 363] on textarea "Compose your message..." at bounding box center [723, 365] width 160 height 33
click at [254, 309] on div "Copy Cut Paste TYPE MISMATCH Select value" at bounding box center [247, 308] width 19 height 19
click at [249, 310] on icon at bounding box center [248, 308] width 8 height 8
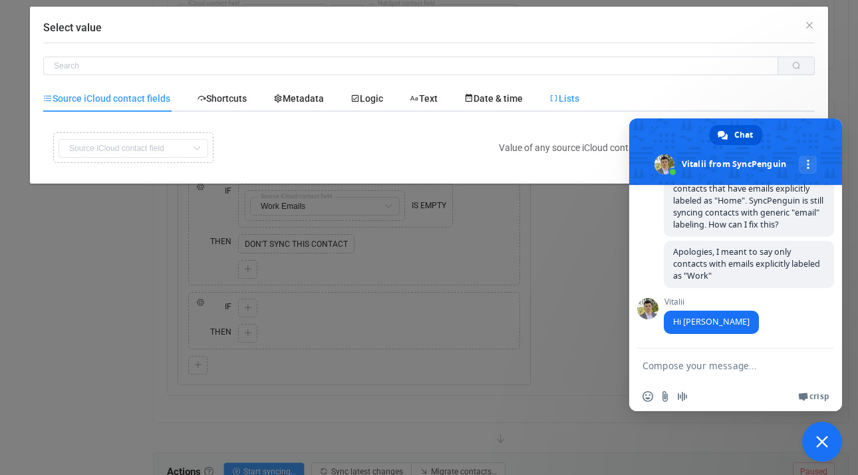
click at [570, 94] on span "Lists" at bounding box center [564, 98] width 30 height 11
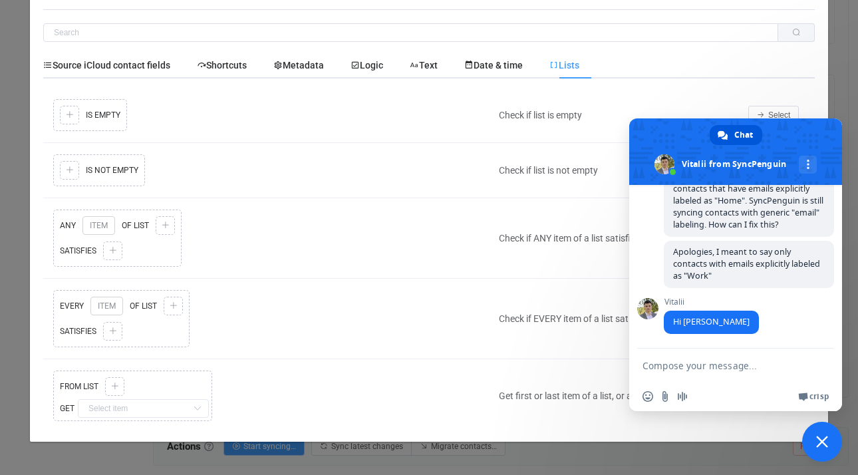
scroll to position [10, 0]
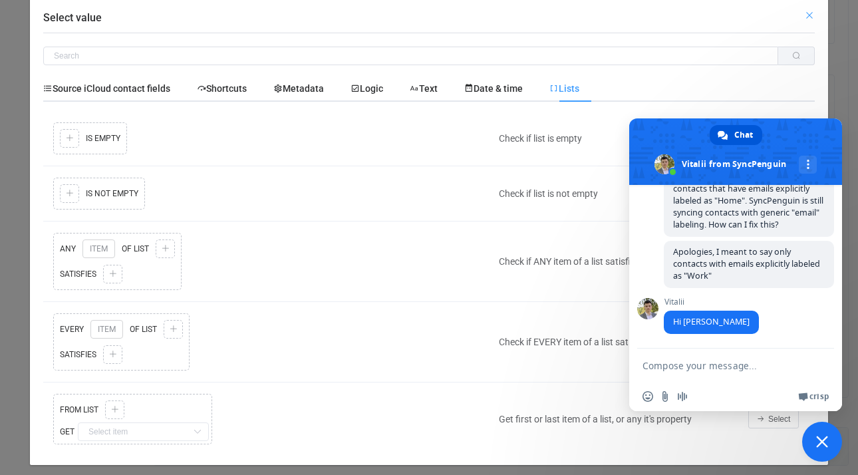
click at [807, 16] on icon "Close" at bounding box center [809, 15] width 11 height 11
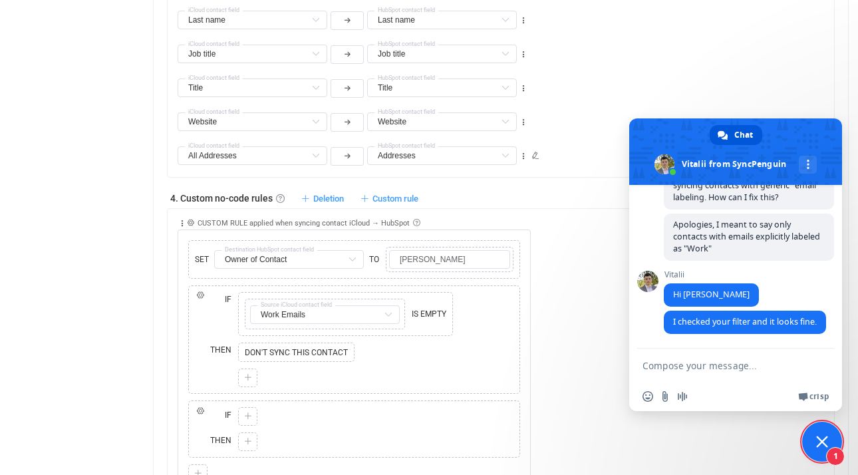
scroll to position [929, 0]
click at [712, 365] on textarea "Compose your message..." at bounding box center [723, 365] width 160 height 33
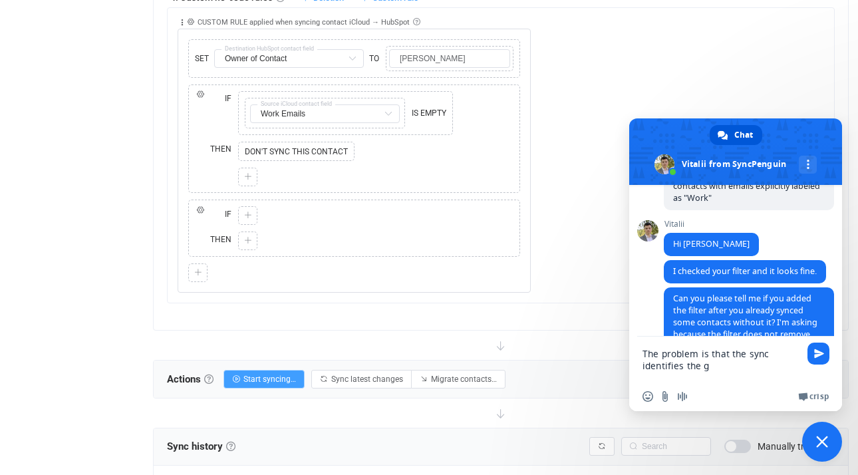
scroll to position [1040, 0]
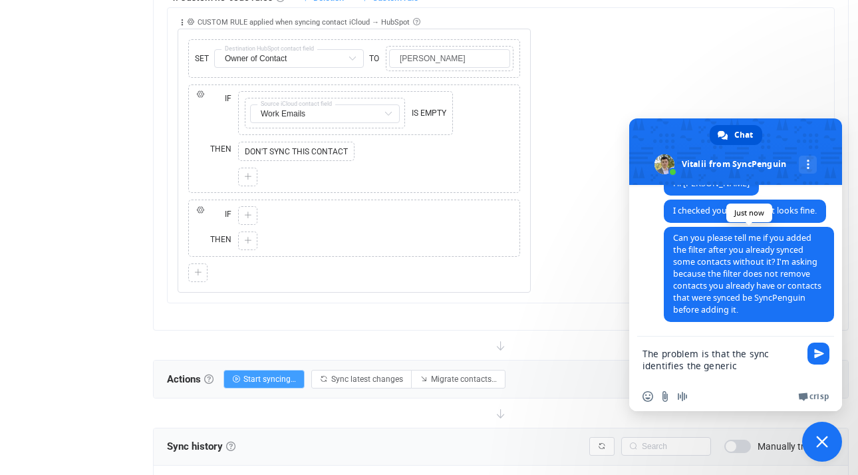
type textarea "The problem is that the sync identifies the generic"
click at [728, 365] on textarea "The problem is that the sync identifies the generic" at bounding box center [723, 359] width 160 height 45
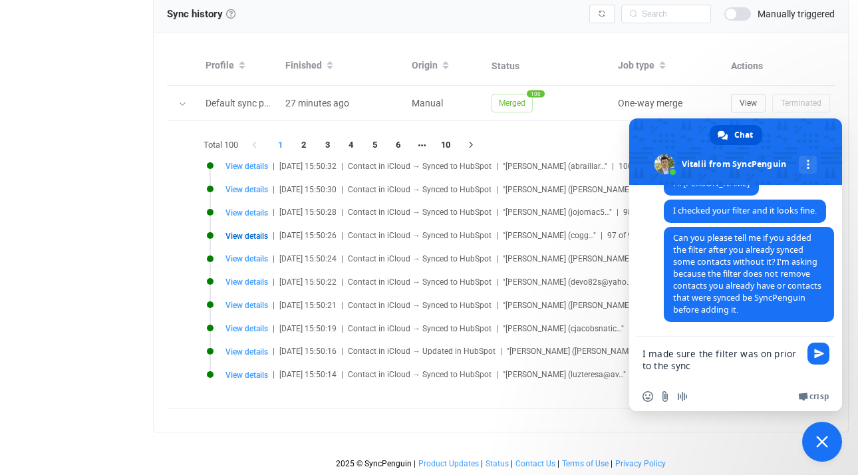
scroll to position [1606, 0]
type textarea "I made sure the filter was on prior to the sync"
click at [258, 231] on span "View details" at bounding box center [246, 235] width 43 height 9
type input "Work"
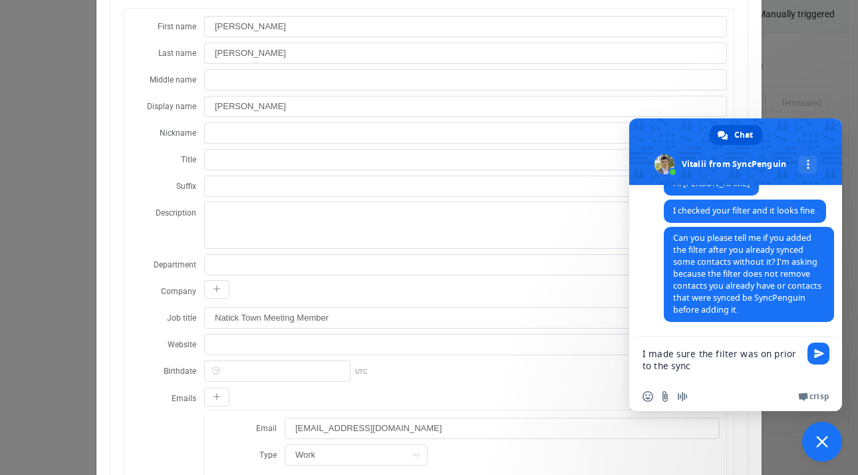
scroll to position [7, 0]
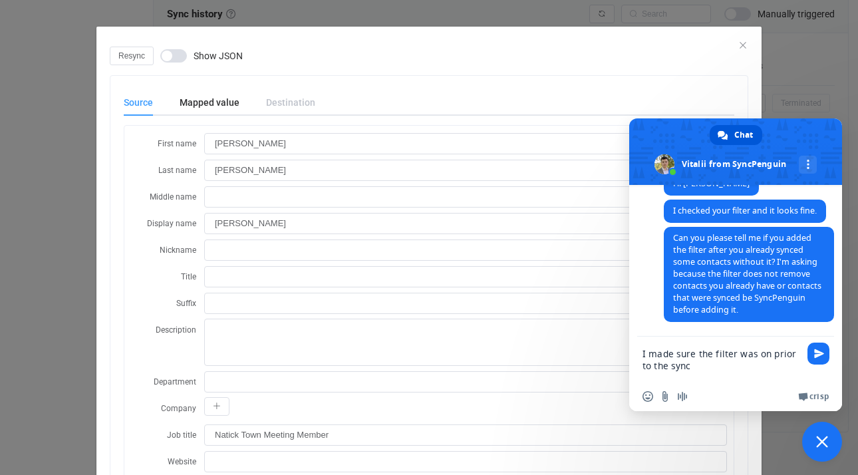
click at [738, 41] on button "Close" at bounding box center [743, 46] width 11 height 12
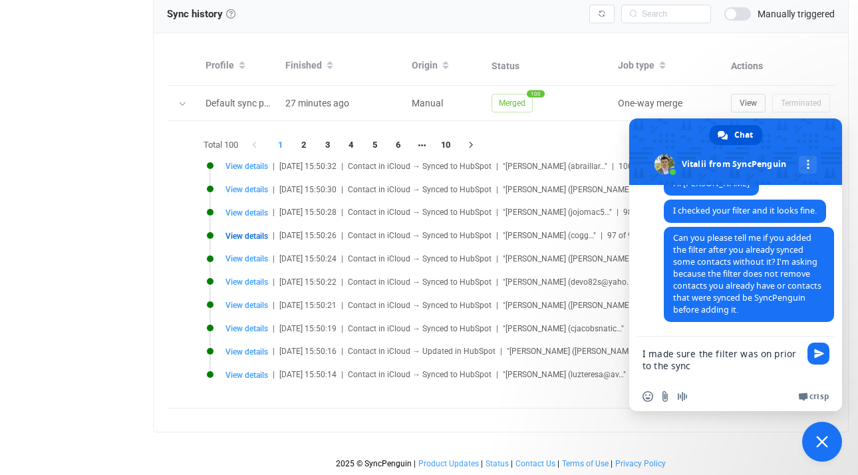
click at [726, 372] on textarea "I made sure the filter was on prior to the sync" at bounding box center [723, 359] width 160 height 45
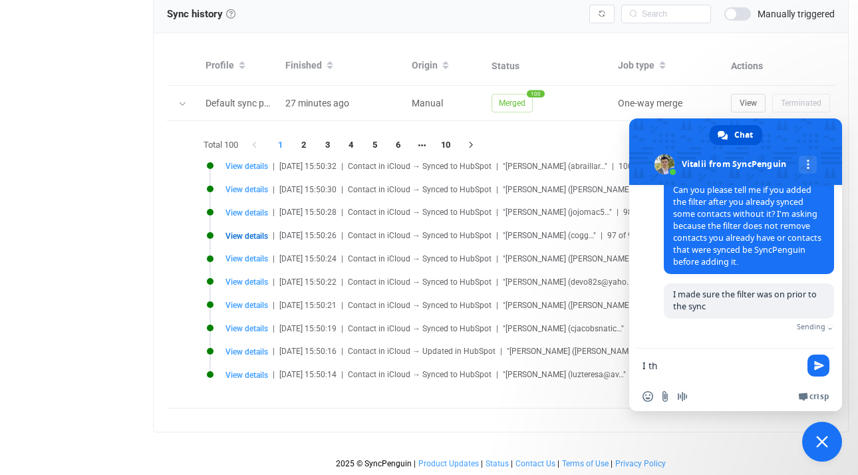
scroll to position [1073, 0]
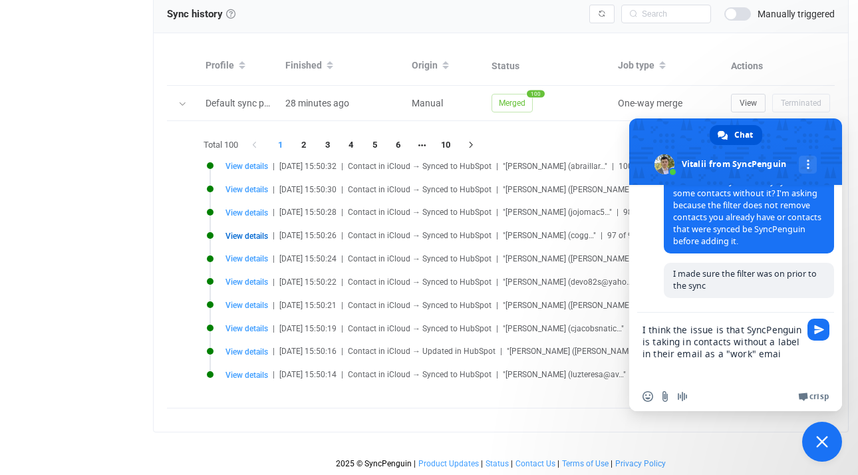
type textarea "I think the issue is that SyncPenguin is taking in contacts without a label in …"
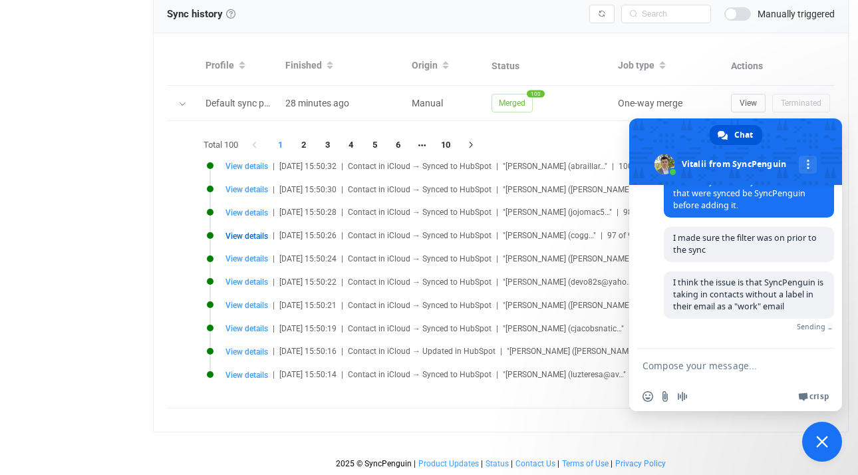
scroll to position [1136, 0]
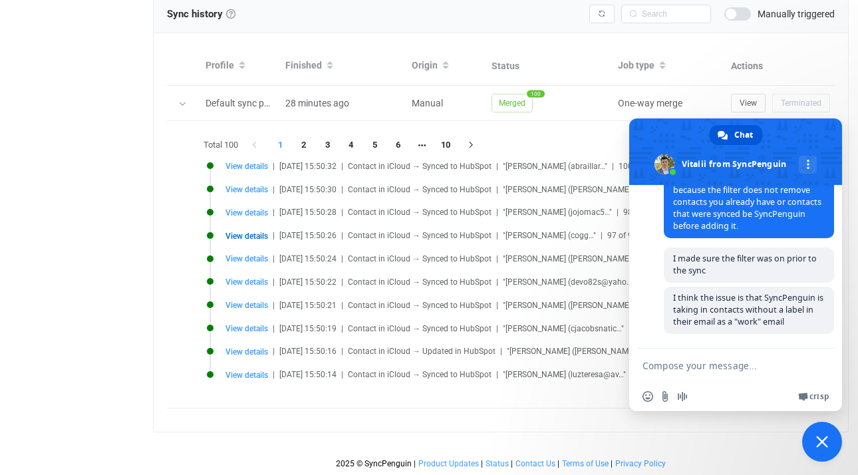
click at [819, 443] on span "Close chat" at bounding box center [822, 442] width 12 height 12
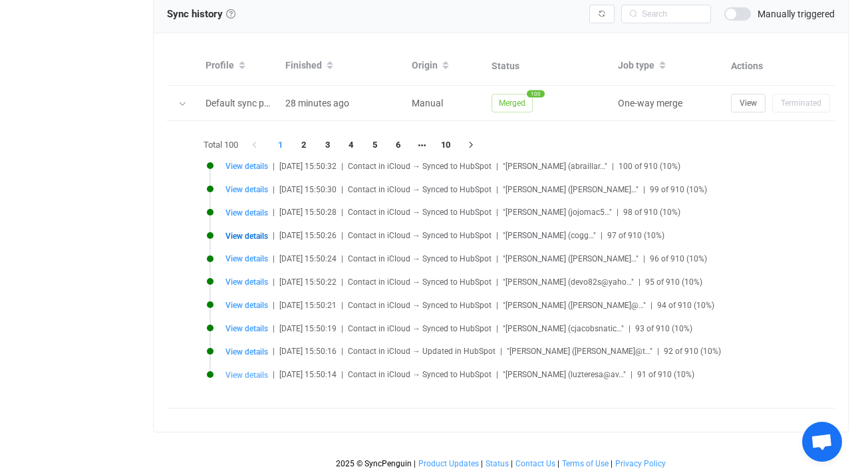
click at [255, 371] on span "View details" at bounding box center [246, 375] width 43 height 9
type input "Luz"
type input "Vaquera"
type input "Luz Vaquera"
type input "luzteresa@avanceacct.com"
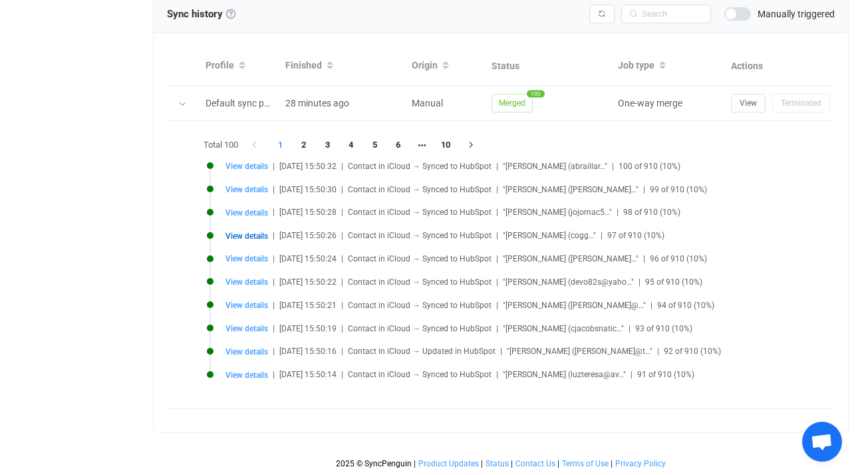
type input "1fc36885-6be7-42ff-9bbd-51b4fc6771c0.vcf"
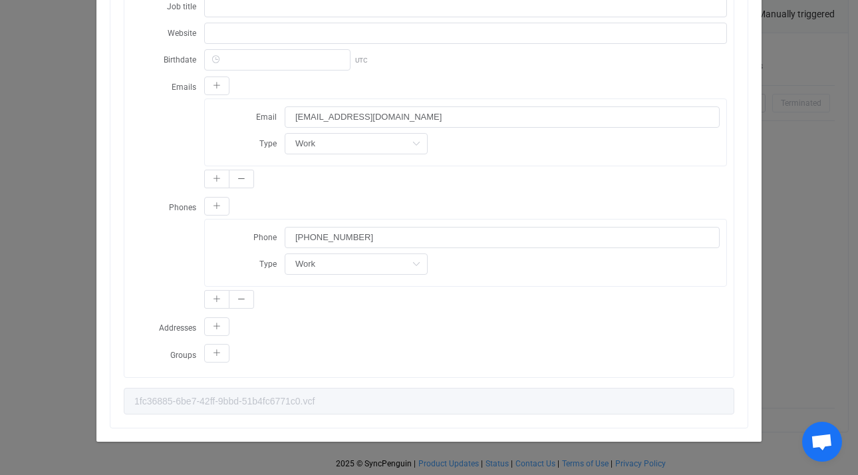
scroll to position [963, 0]
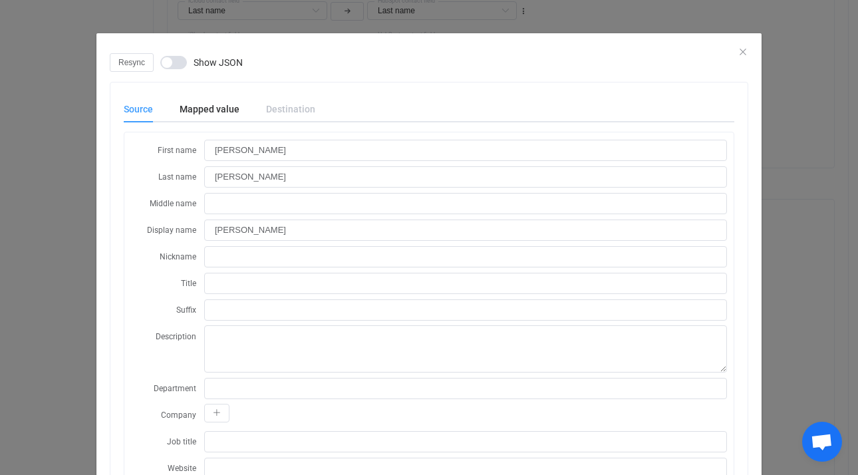
click at [728, 51] on div "dialog" at bounding box center [428, 43] width 665 height 20
click at [741, 53] on icon "Close" at bounding box center [743, 52] width 11 height 11
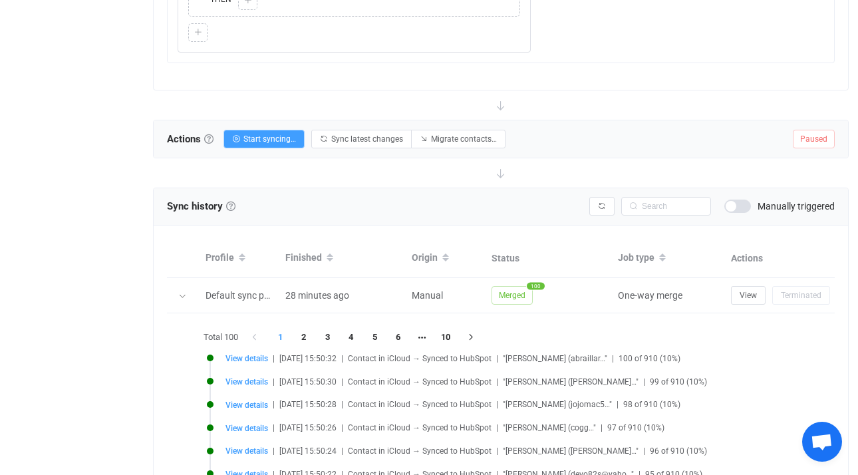
scroll to position [1606, 0]
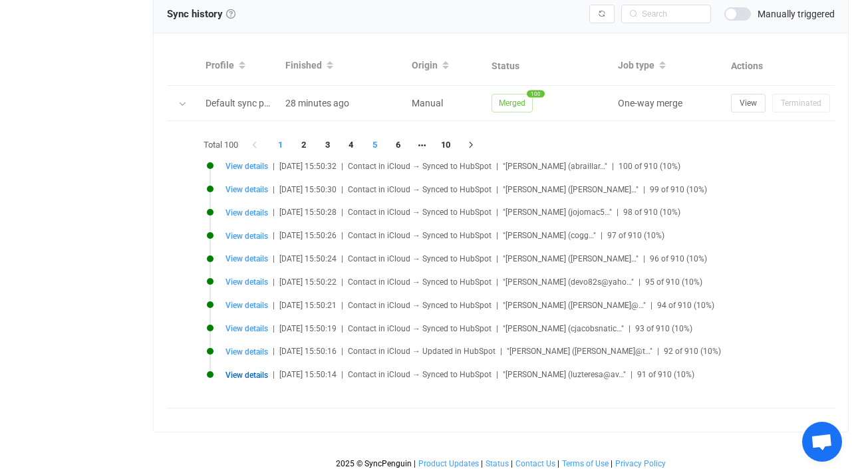
click at [382, 136] on li "5" at bounding box center [375, 145] width 24 height 19
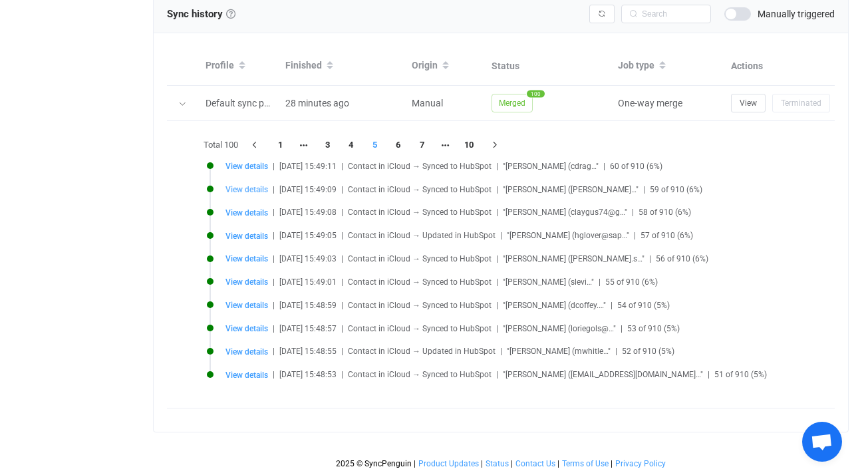
click at [253, 185] on span "View details" at bounding box center [246, 189] width 43 height 9
type input "Renee B."
type input "O'Sullivan"
type input "Renee B. O'Sullivan"
type input "Wellesley Town Meeting Member"
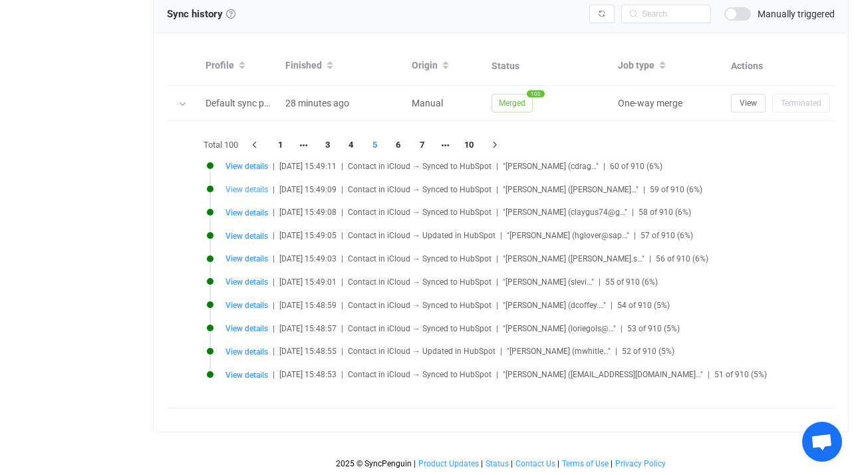
type input "bunnyomd@gmail.com"
type input "15d699b6-f7de-4a34-b5e2-662635f887f6.vcf"
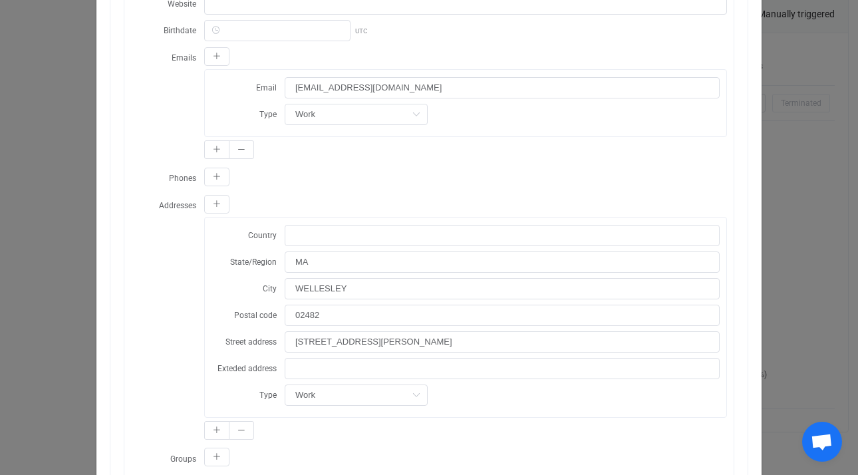
scroll to position [336, 0]
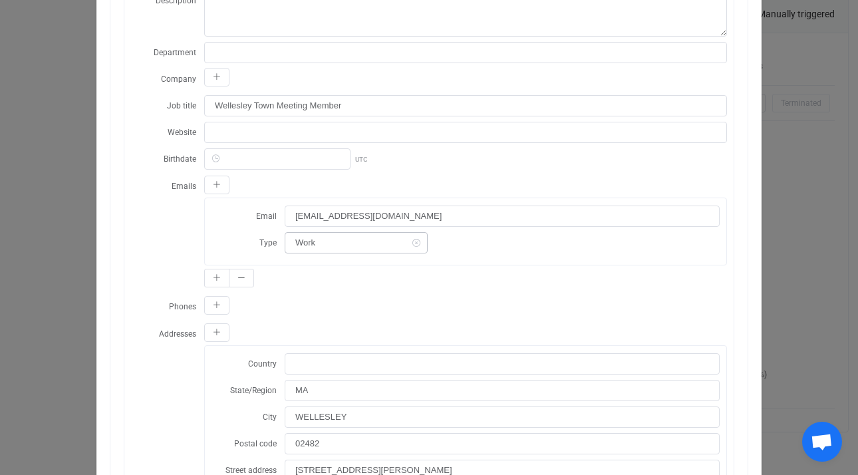
click at [408, 247] on icon "dialog" at bounding box center [416, 242] width 17 height 21
click at [408, 245] on icon "dialog" at bounding box center [416, 242] width 17 height 21
click at [522, 310] on div "dialog" at bounding box center [465, 306] width 523 height 23
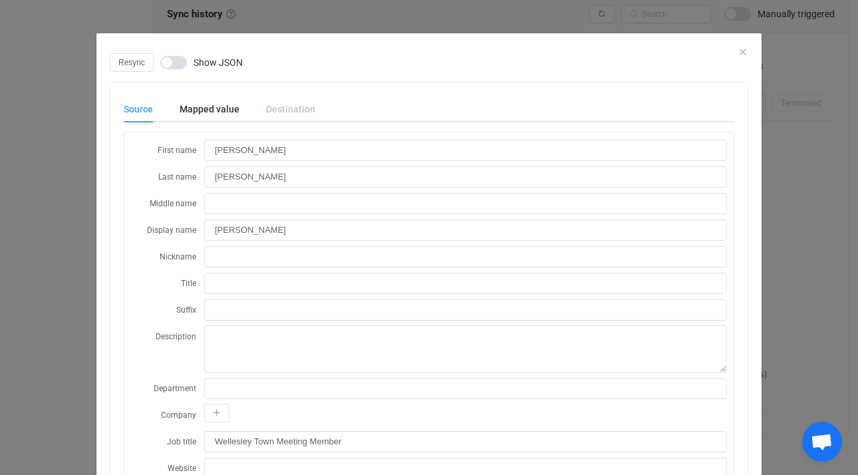
scroll to position [1425, 0]
click at [737, 54] on div "Resync Show JSON" at bounding box center [429, 62] width 639 height 19
click at [738, 51] on icon "Close" at bounding box center [743, 52] width 11 height 11
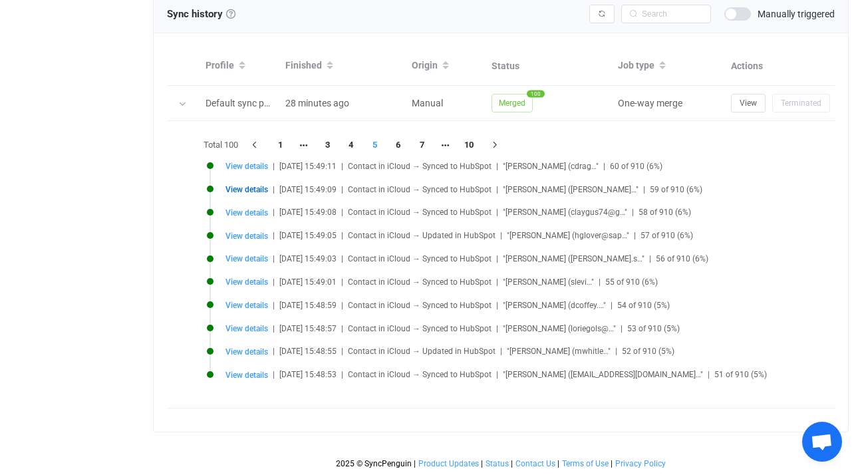
scroll to position [1487, 0]
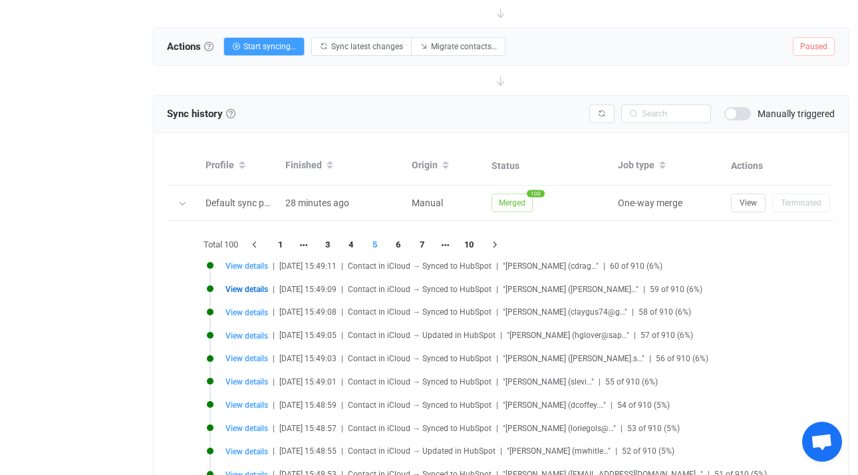
click at [826, 436] on span "Open chat" at bounding box center [822, 443] width 22 height 19
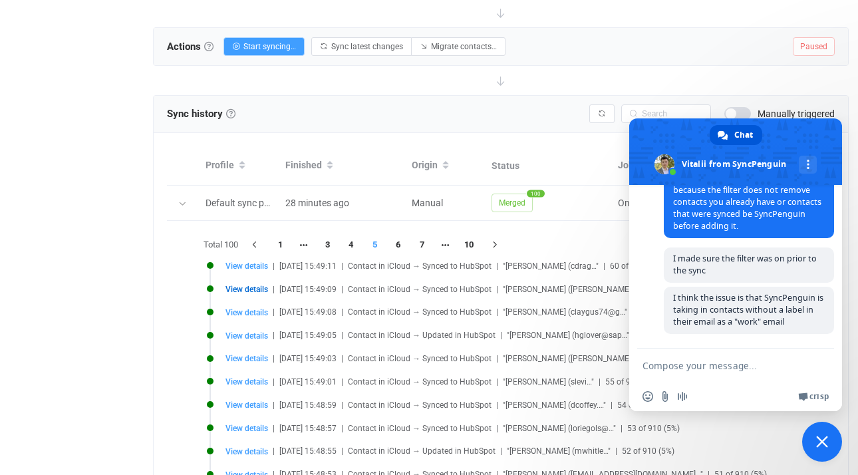
click at [508, 112] on div "Sync history History Sync history All sync executions are recorded in the sync …" at bounding box center [501, 114] width 668 height 20
click at [830, 438] on span "Close chat" at bounding box center [822, 442] width 40 height 40
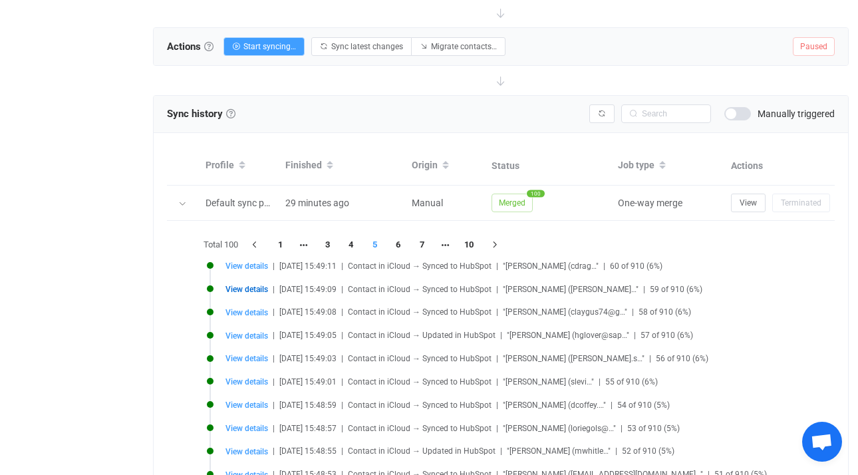
scroll to position [1606, 0]
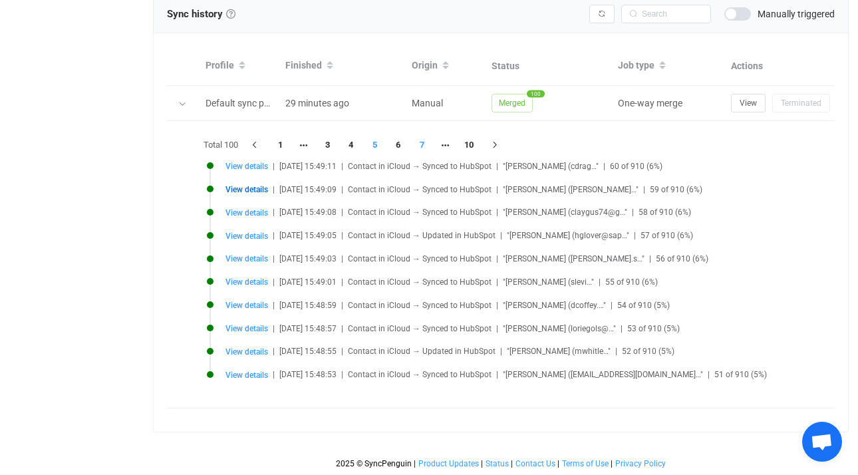
click at [415, 136] on li "7" at bounding box center [422, 145] width 24 height 19
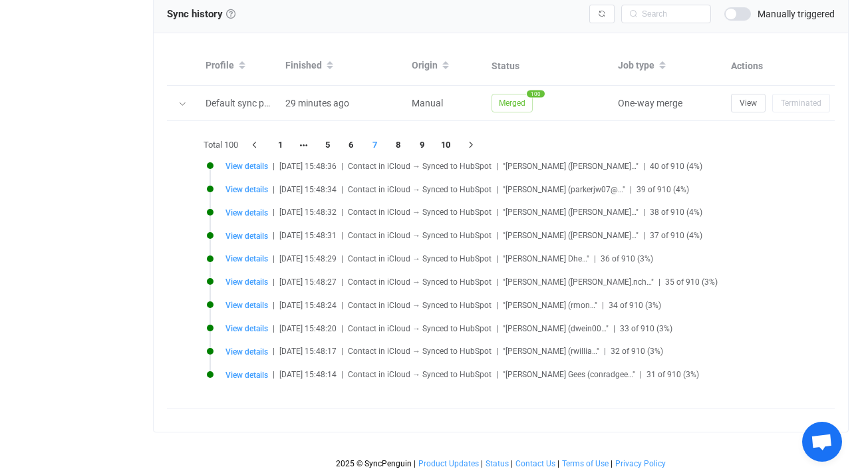
click at [825, 439] on span "Open chat" at bounding box center [822, 443] width 22 height 19
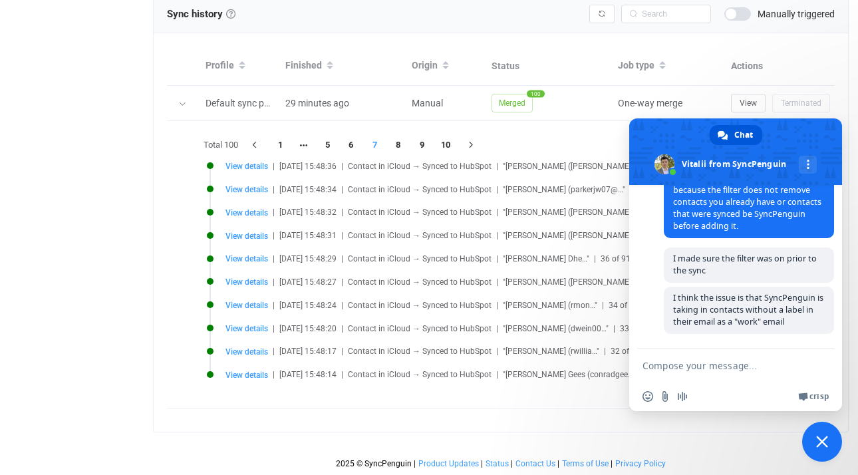
scroll to position [1218, 0]
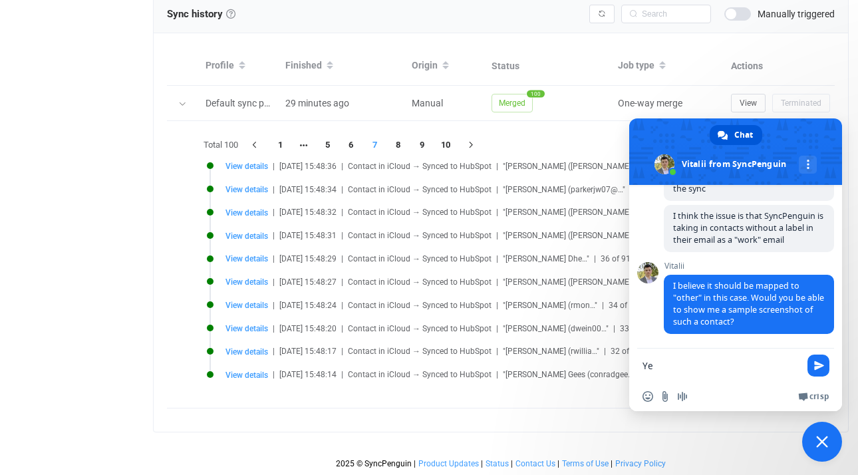
type textarea "Y"
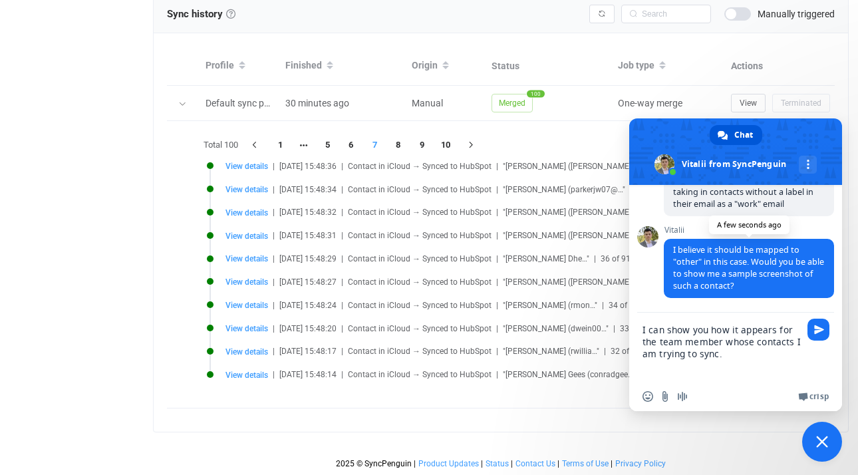
scroll to position [1254, 0]
click at [777, 332] on textarea "I can show you how it appears for the team member whose contacts I am trying to…" at bounding box center [723, 347] width 160 height 69
type textarea "I can show you how it appears on SyncPenguin for the team member whose contacts…"
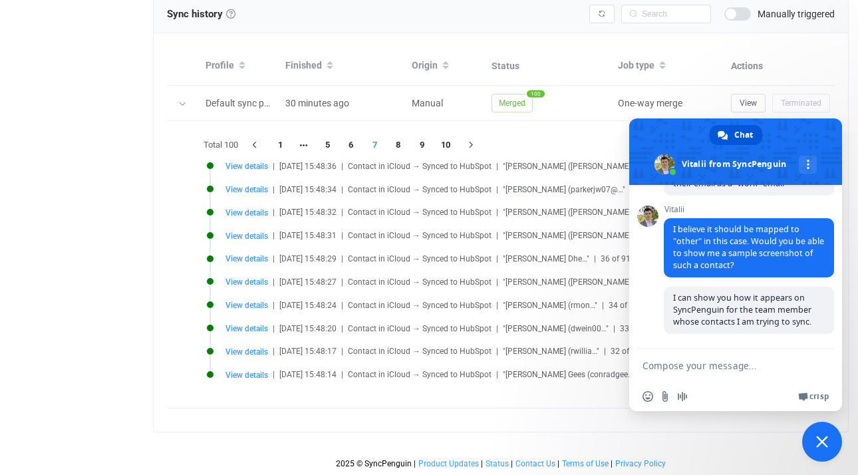
scroll to position [1274, 0]
click at [579, 134] on div "Total 100 1 5 6 7 8 9 10" at bounding box center [513, 144] width 627 height 21
click at [259, 162] on span "View details" at bounding box center [246, 166] width 43 height 9
type input "Richard D."
type input "Hill, Jr"
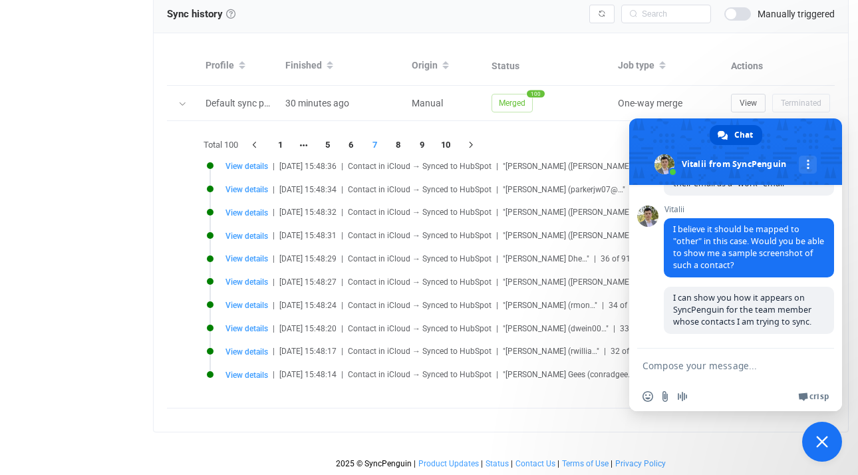
type input "Richard D. Hill, Jr"
type input "rickhillski@gmail.com"
type input "Work"
type input "Wellesley"
type input "02481"
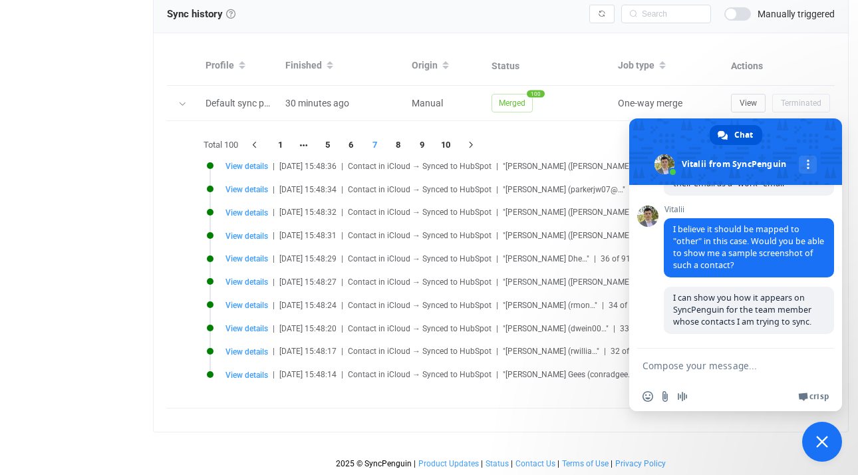
type input "19 Heckle Street"
type input "0d99d185-054f-457e-9b3a-6c4a91e27c88.vcf"
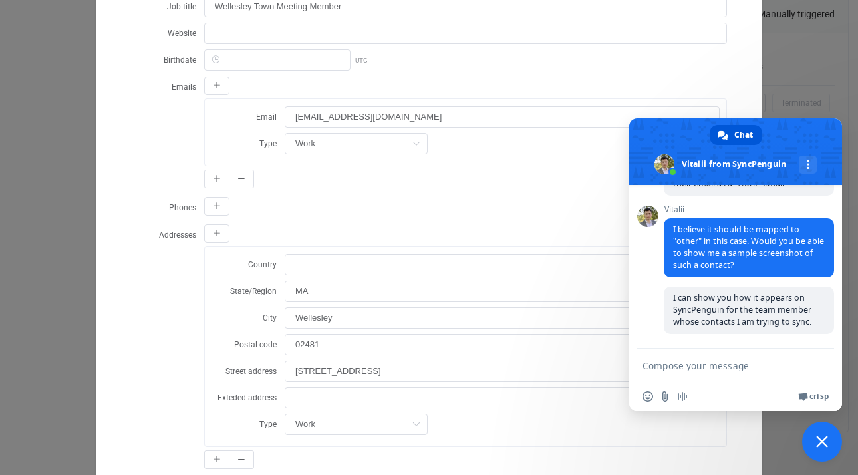
scroll to position [410, 0]
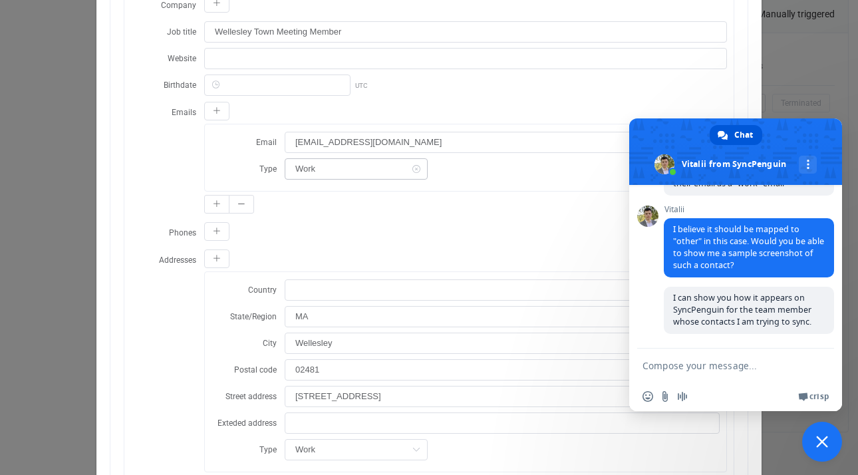
click at [408, 168] on icon "dialog" at bounding box center [416, 168] width 17 height 21
click at [408, 169] on icon "dialog" at bounding box center [416, 168] width 17 height 21
click at [384, 234] on li "Work" at bounding box center [355, 226] width 148 height 23
type input "Work"
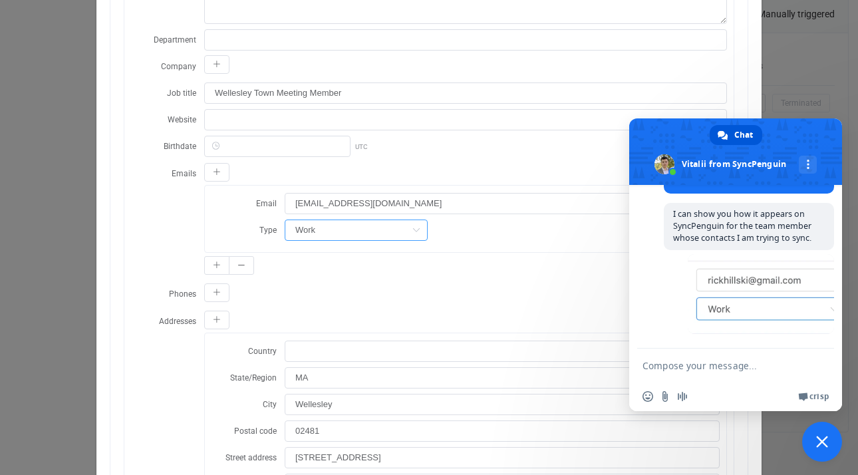
scroll to position [1358, 0]
click at [722, 367] on textarea "Compose your message..." at bounding box center [723, 365] width 160 height 33
type textarea "I"
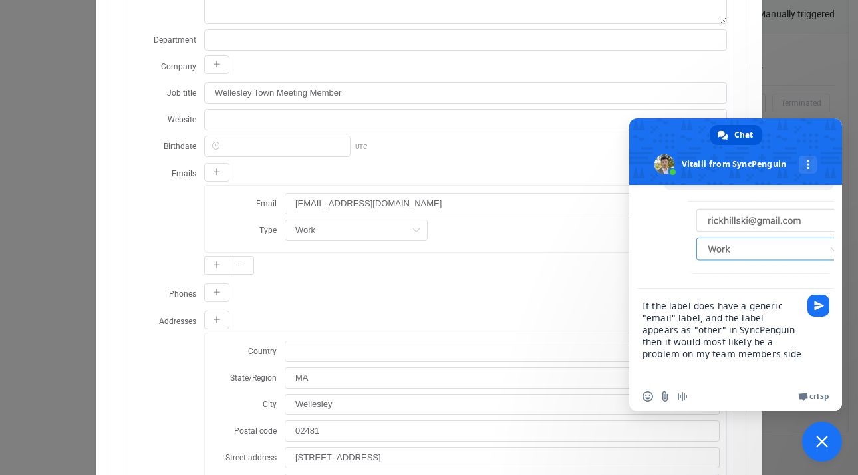
type textarea "If the label does have a generic "email" label, and the label appears as "other…"
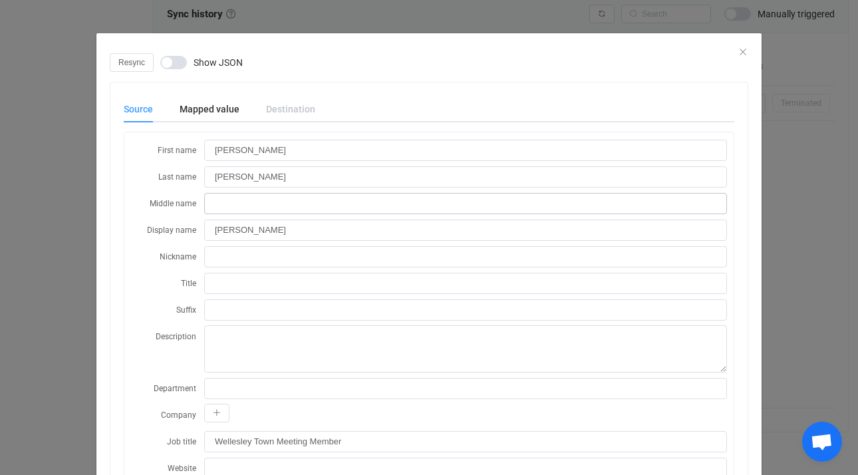
scroll to position [1411, 0]
click at [738, 51] on icon "Close" at bounding box center [743, 52] width 11 height 11
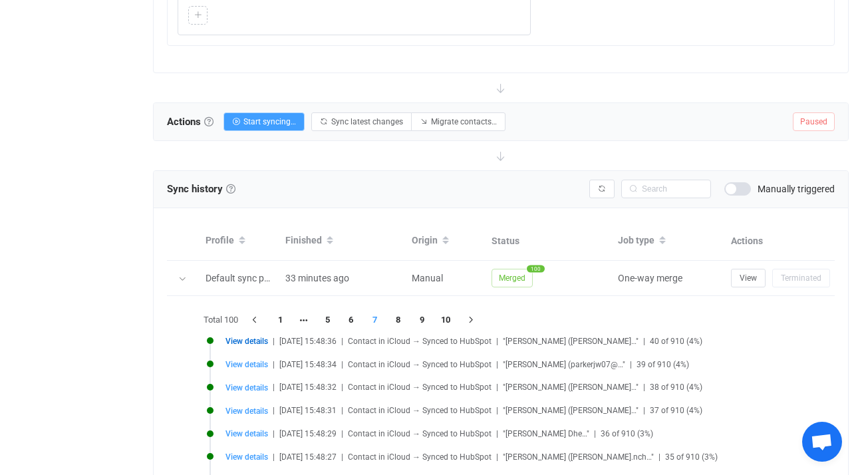
click at [831, 437] on span "Open chat" at bounding box center [822, 443] width 22 height 19
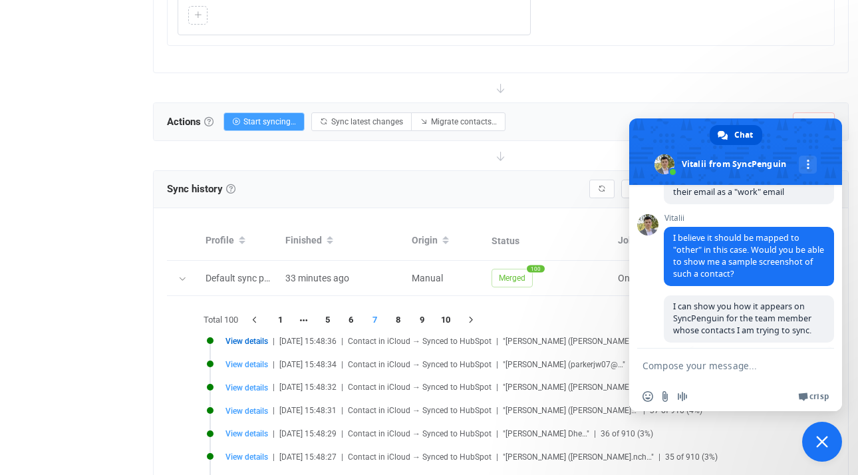
scroll to position [1433, 0]
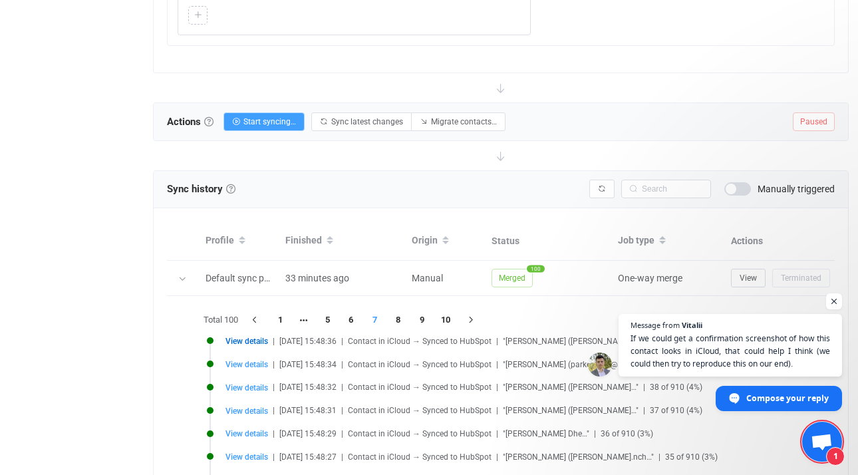
type textarea "Got it. I will"
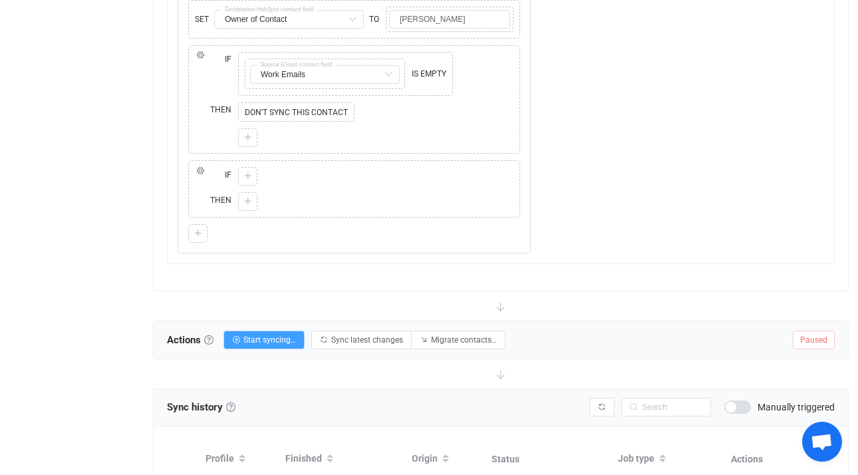
scroll to position [1606, 0]
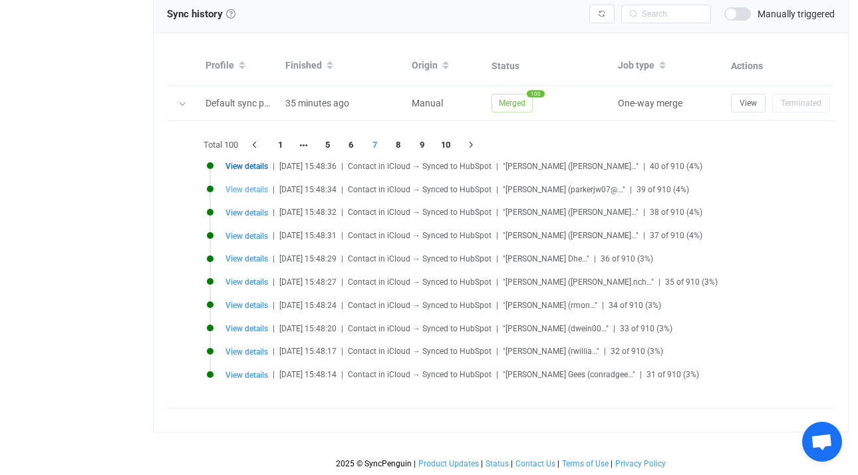
click at [255, 185] on span "View details" at bounding box center [246, 189] width 43 height 9
type input "Jared"
type input "Parker"
type input "Jared Parker"
type input "parkerjw07@gmail.com"
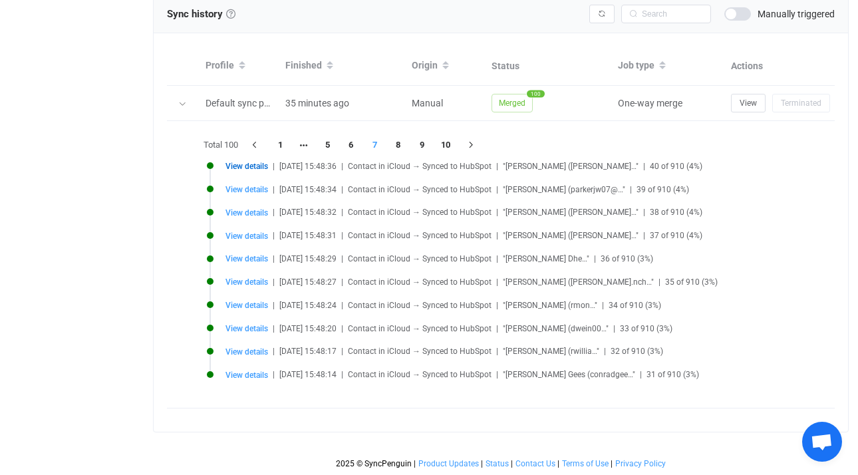
type input "16 Dean Road"
type input "0d4240d3-3020-4ce1-ac13-c0970ef7d497.vcf"
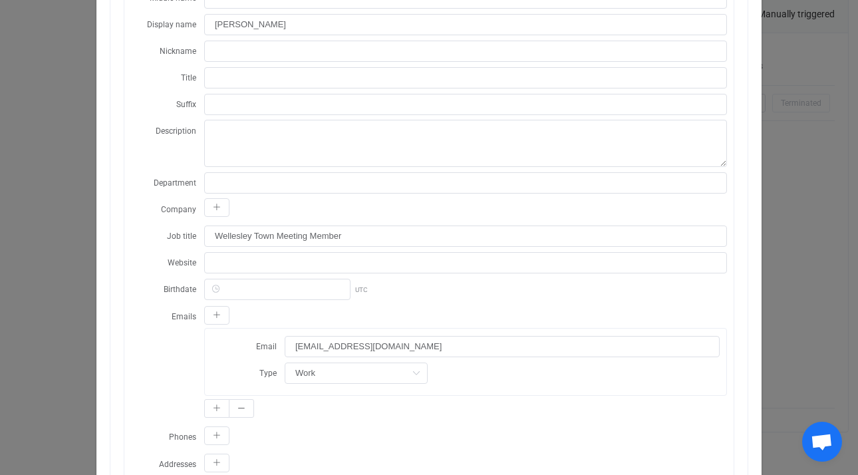
scroll to position [1233, 0]
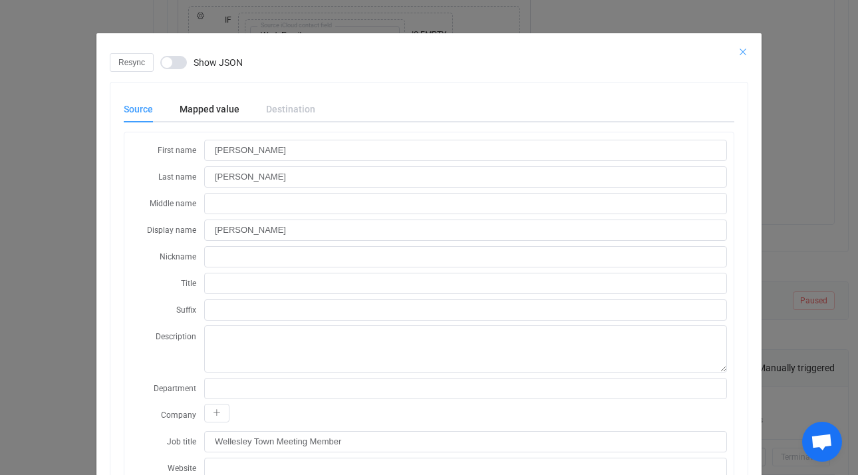
click at [742, 52] on icon "Close" at bounding box center [743, 52] width 11 height 11
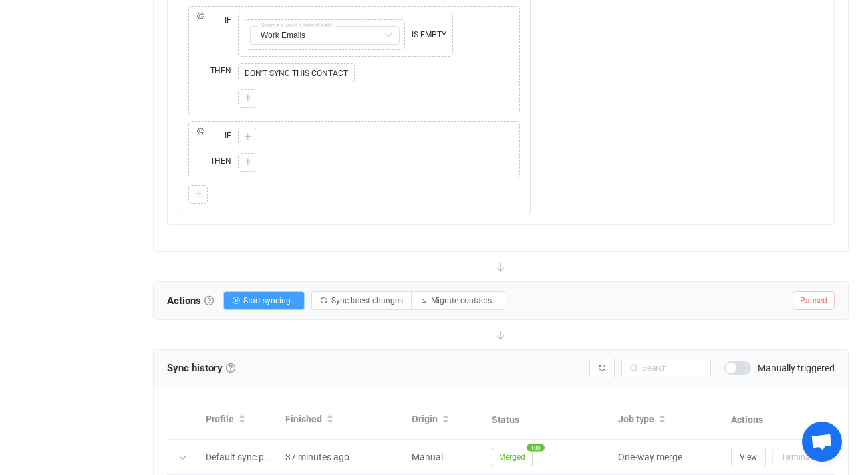
scroll to position [1503, 0]
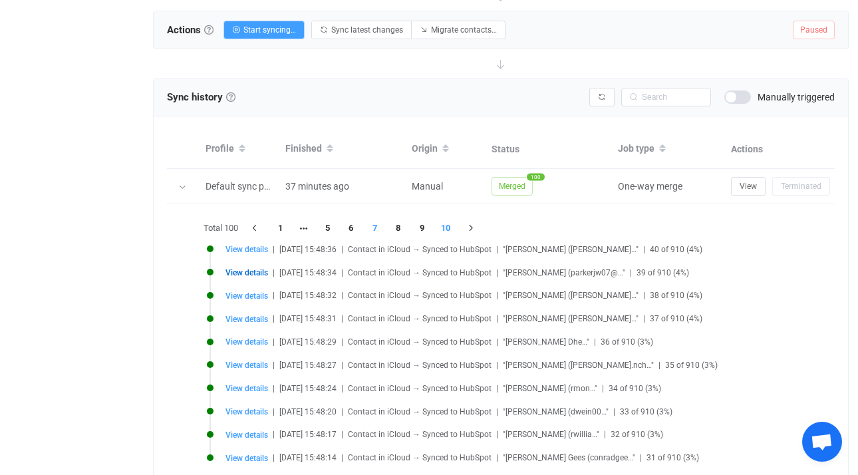
click at [446, 228] on li "10" at bounding box center [446, 228] width 24 height 19
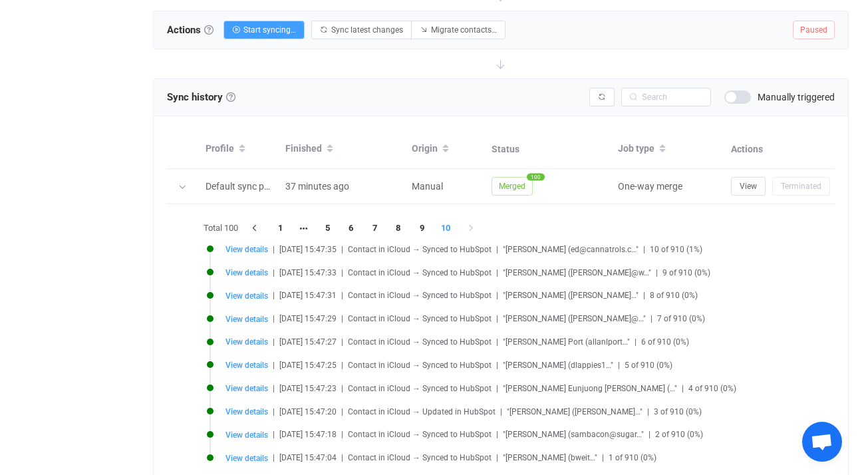
scroll to position [1606, 0]
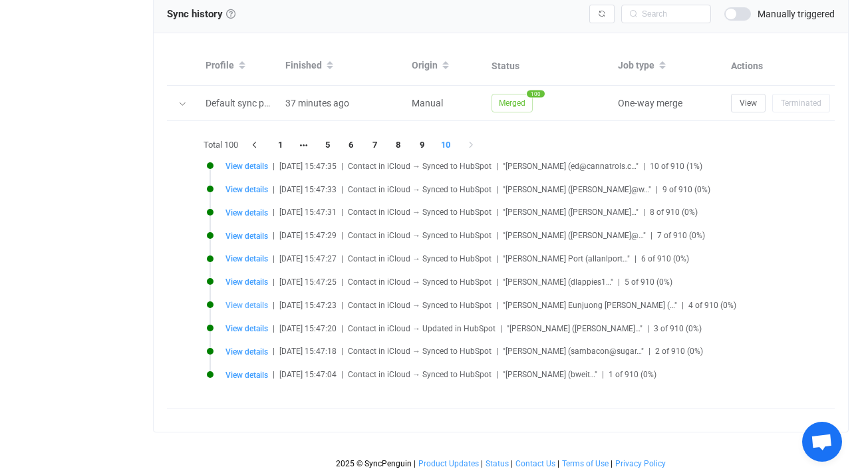
click at [250, 301] on span "View details" at bounding box center [246, 305] width 43 height 9
type input "Josephine Eunjuong"
type input "Okun"
type input "Josephine Eunjuong Okun"
type input "josephineokuntmm@gmail.com"
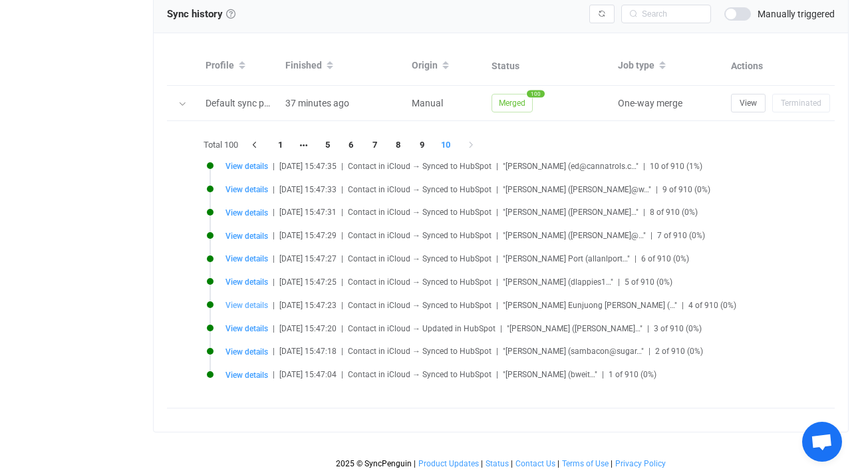
type input "02482"
type input "15 Cottonwood Road"
type input "011f96c3-03f4-4034-9eb2-af774f61b7ce.vcf"
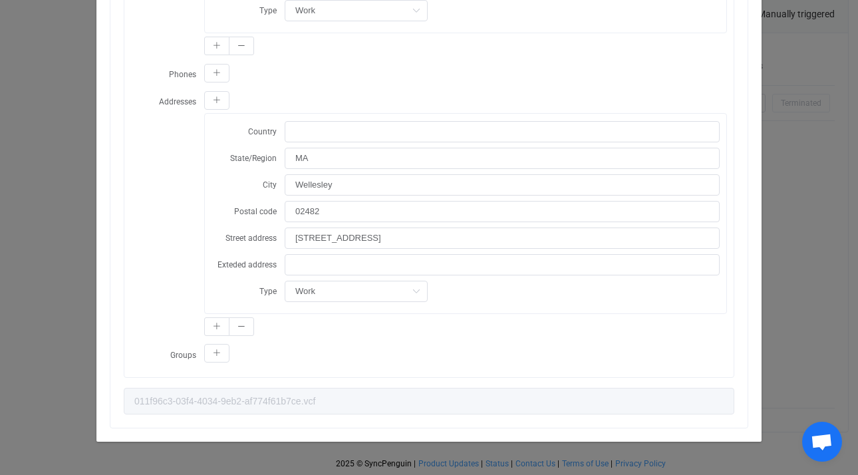
scroll to position [0, 0]
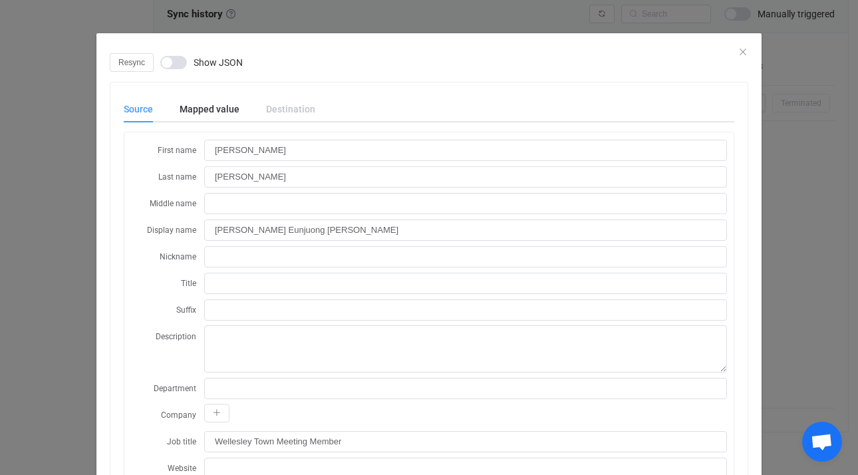
click at [736, 55] on div "Resync Show JSON" at bounding box center [429, 62] width 639 height 19
click at [738, 51] on icon "Close" at bounding box center [743, 52] width 11 height 11
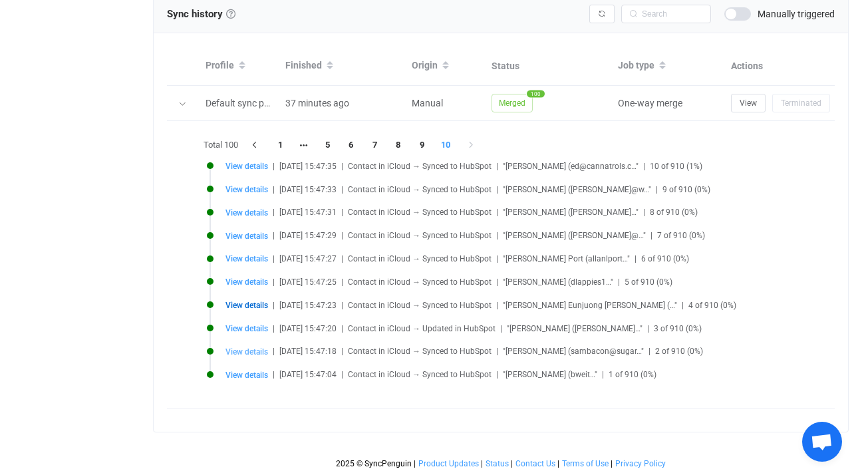
click at [259, 347] on span "View details" at bounding box center [246, 351] width 43 height 9
type input "Sam"
type input "Bacon"
type input "Sam Bacon"
type input "sambacon@sugargrove.com"
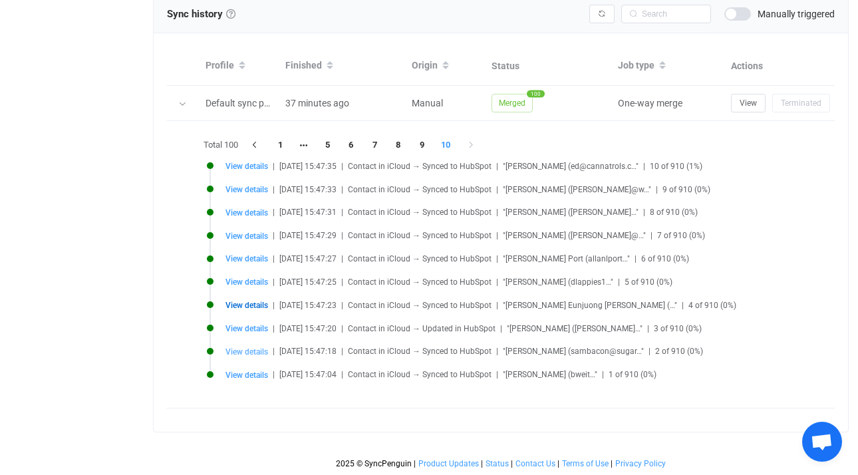
type input "005c7f17-cf96-4db0-9ad9-2d0d620fbf8c.vcf"
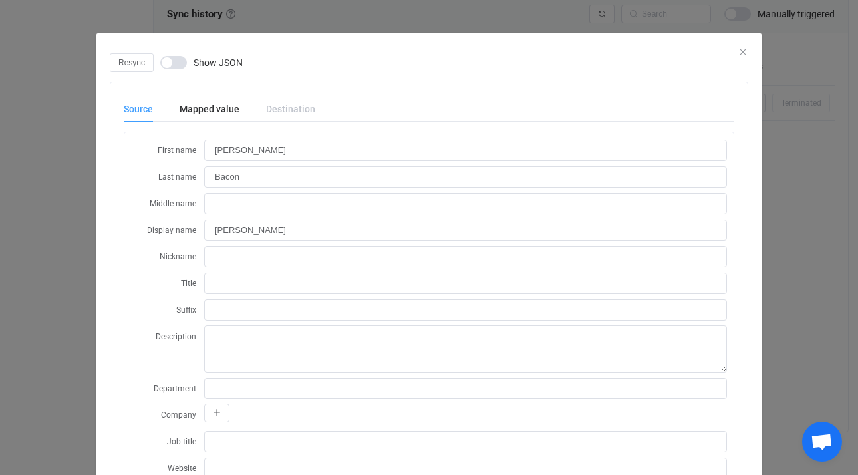
scroll to position [1413, 0]
click at [739, 50] on icon "Close" at bounding box center [743, 52] width 11 height 11
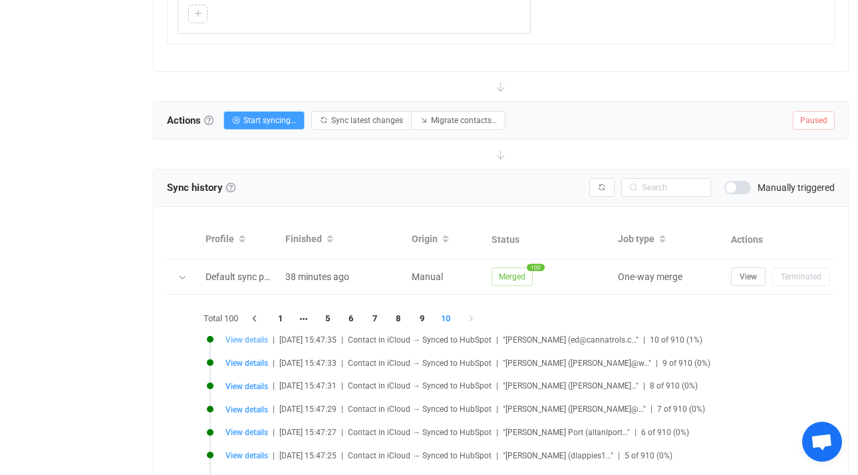
click at [249, 339] on span "View details" at bounding box center [246, 339] width 43 height 9
type input "Ed"
type input "Wells"
type input "Ed Wells"
type input "ed@cannatrols.com"
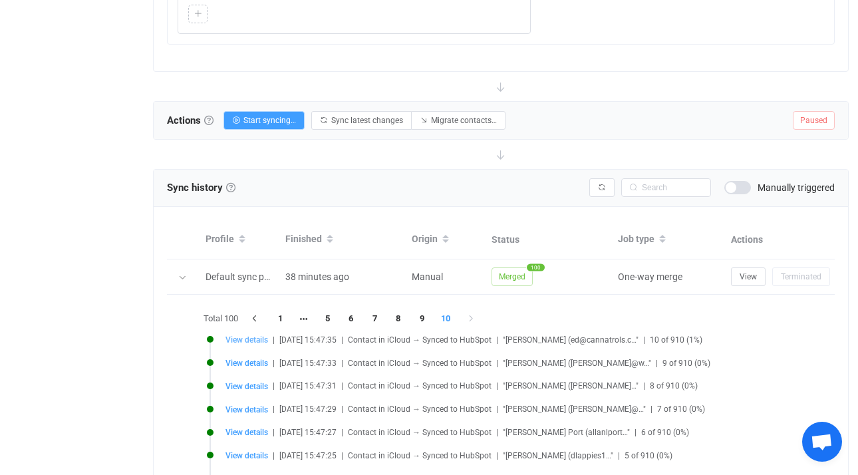
type input "026b1bae-e724-4343-a2b5-de682071cca4.vcf"
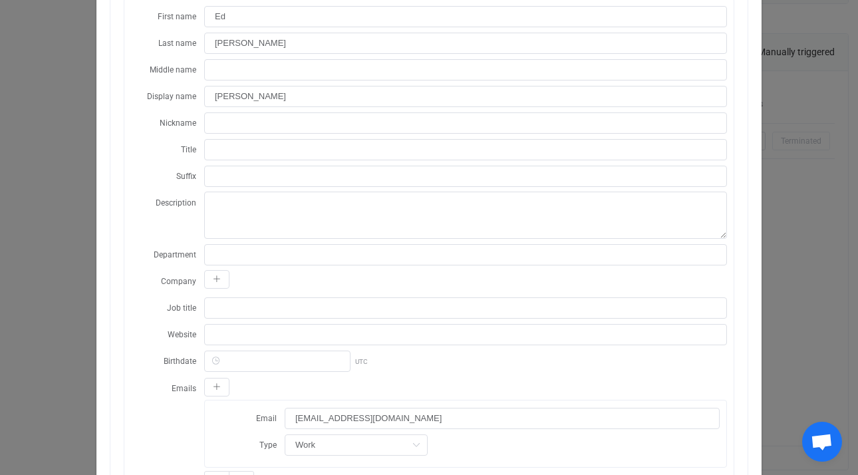
scroll to position [0, 0]
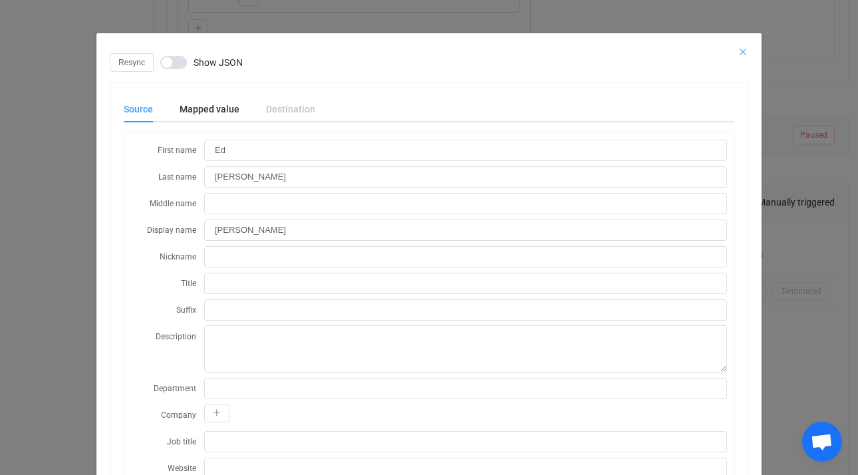
click at [738, 51] on icon "Close" at bounding box center [743, 52] width 11 height 11
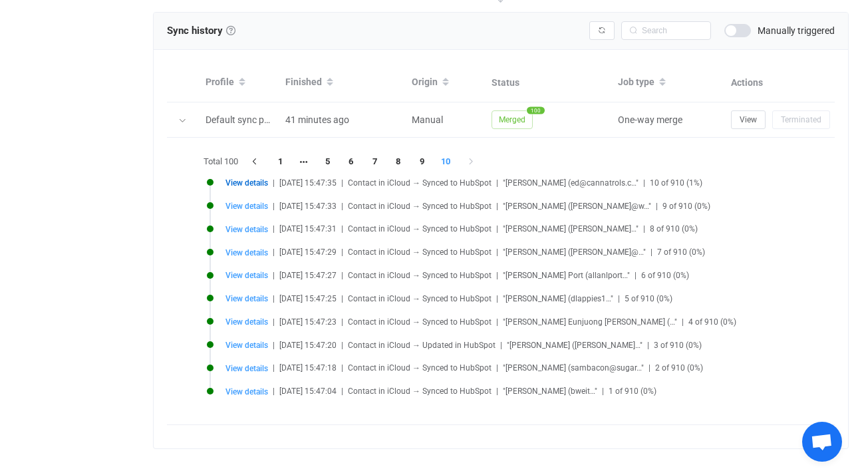
scroll to position [1584, 0]
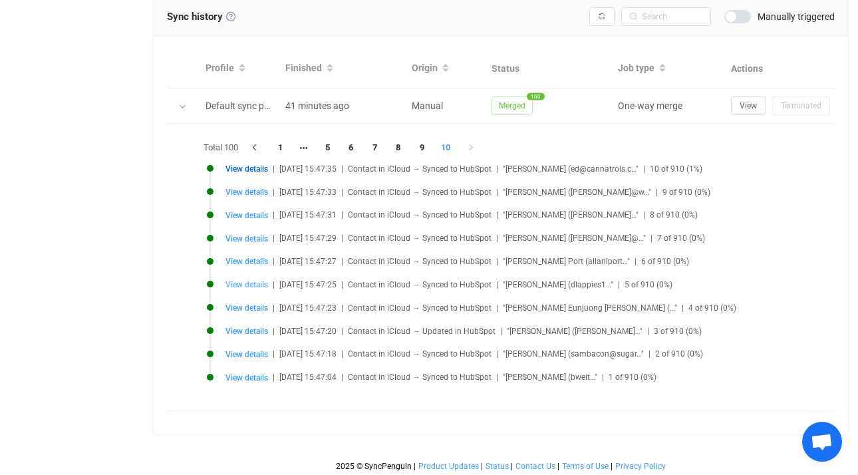
click at [258, 281] on span "View details" at bounding box center [246, 284] width 43 height 9
type input "Daniel"
type input "Lappies"
type input "Daniel Lappies"
type input "dlappies1@gmail.com"
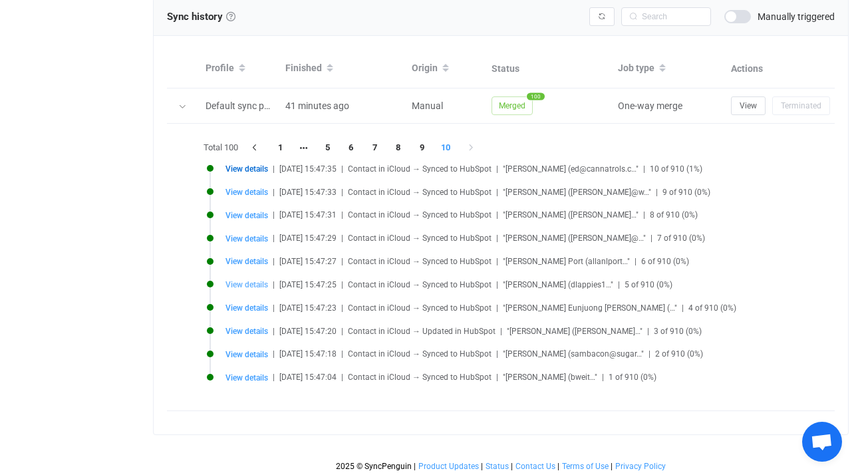
type input "01a98507-253a-42ff-a2e7-ef4a4c2a4a58.vcf"
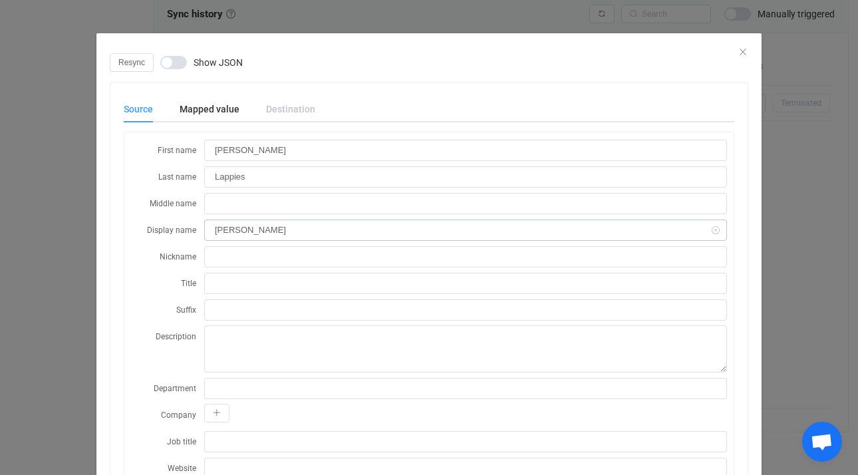
scroll to position [1319, 0]
click at [738, 52] on icon "Close" at bounding box center [743, 52] width 11 height 11
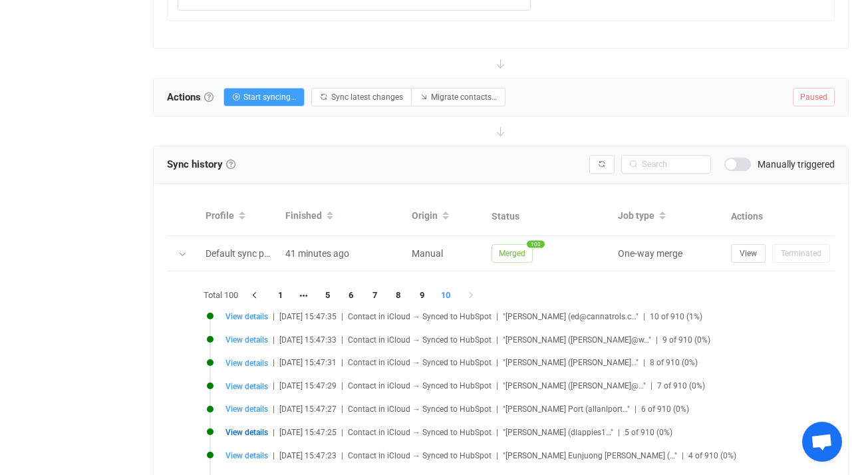
scroll to position [1541, 0]
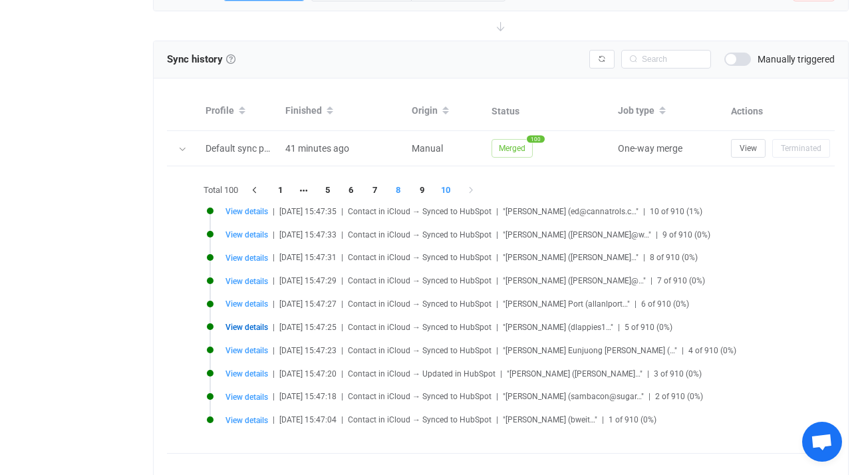
click at [392, 188] on li "8" at bounding box center [398, 190] width 24 height 19
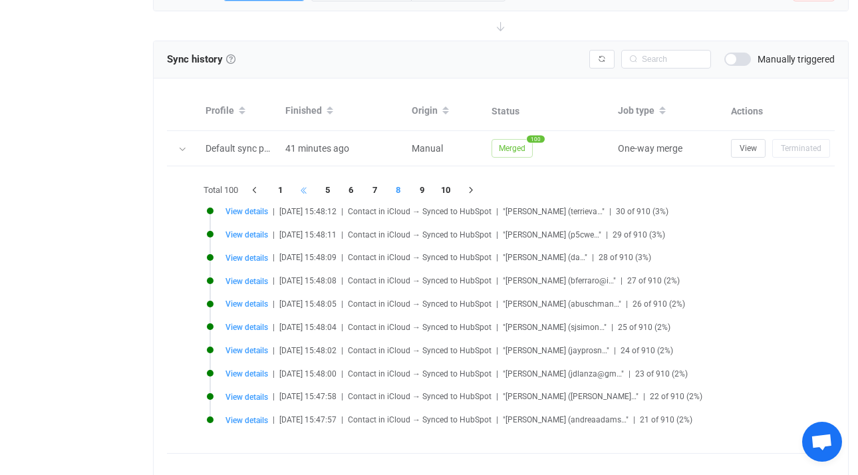
click at [308, 191] on li at bounding box center [304, 190] width 24 height 19
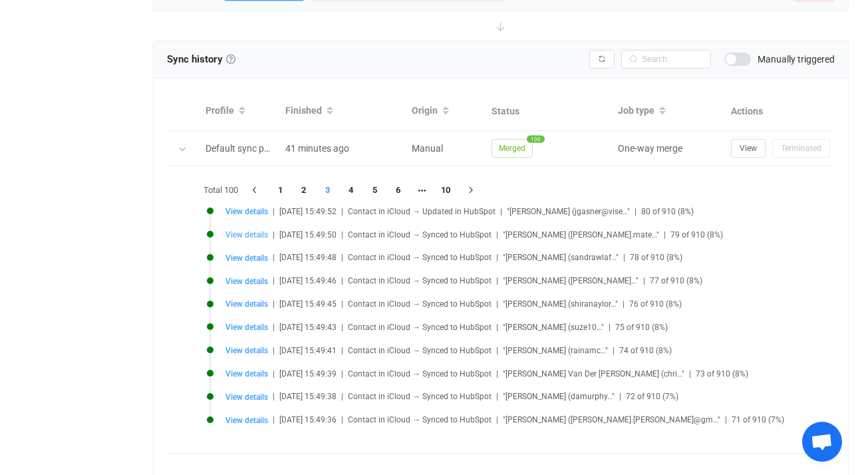
click at [247, 235] on span "View details" at bounding box center [246, 234] width 43 height 9
type input "Harold"
type input "Mateo"
type input "Harold Mateo"
type input "harold.mateo@elevatearc.com"
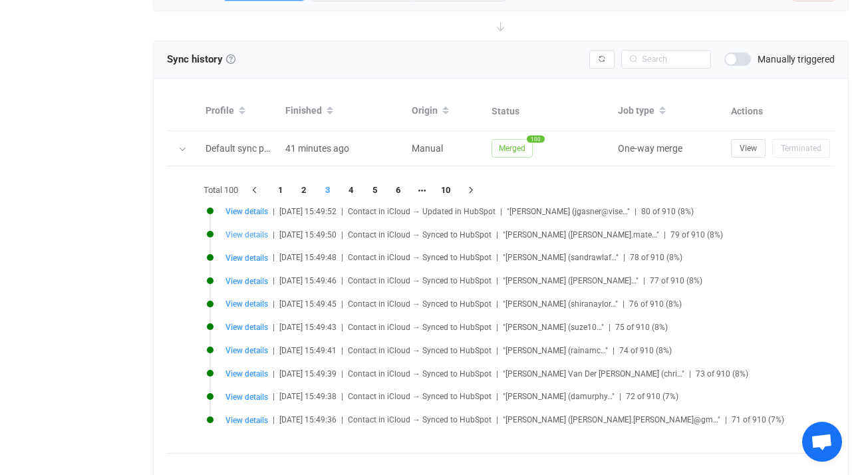
type input "1dd4d85b-d30e-49c2-a89f-e9b3e944dad3.vcf"
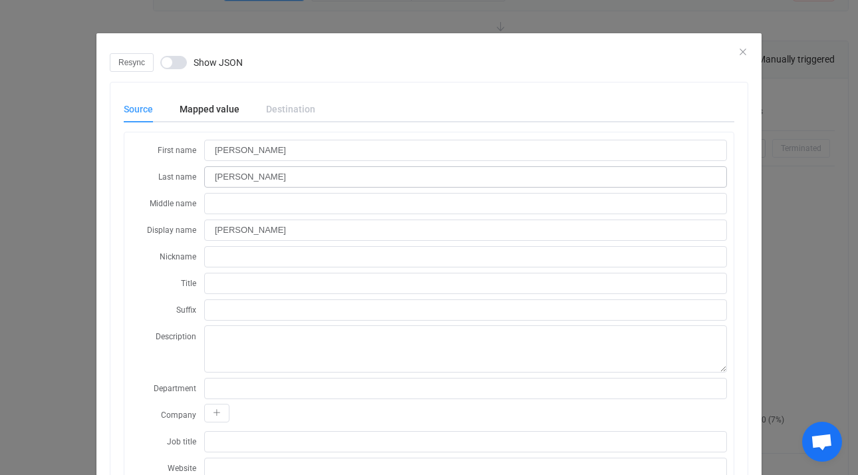
scroll to position [1148, 0]
click at [738, 54] on div "Resync Show JSON" at bounding box center [429, 62] width 639 height 19
click at [740, 49] on icon "Close" at bounding box center [743, 52] width 11 height 11
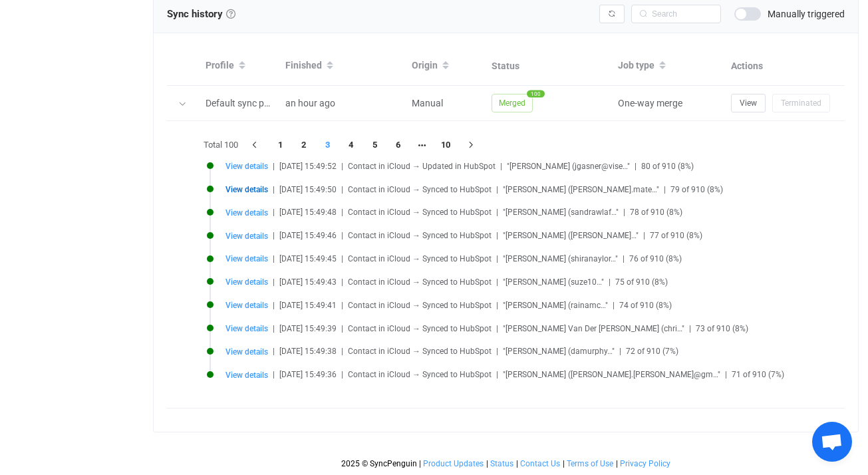
scroll to position [1558, 0]
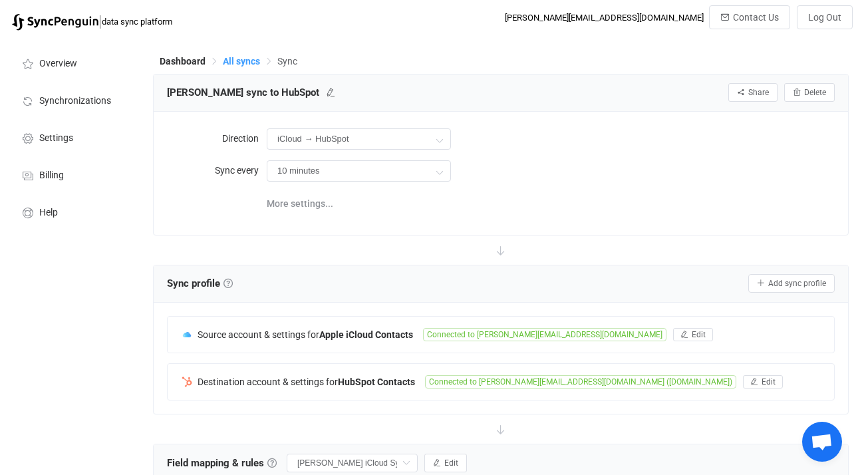
scroll to position [489, 0]
click at [234, 66] on span "All syncs" at bounding box center [241, 61] width 37 height 11
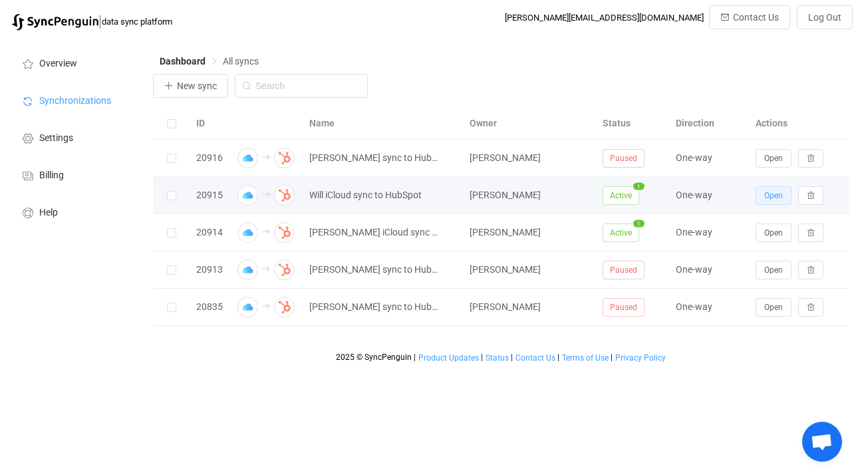
click at [768, 194] on span "Open" at bounding box center [773, 195] width 19 height 9
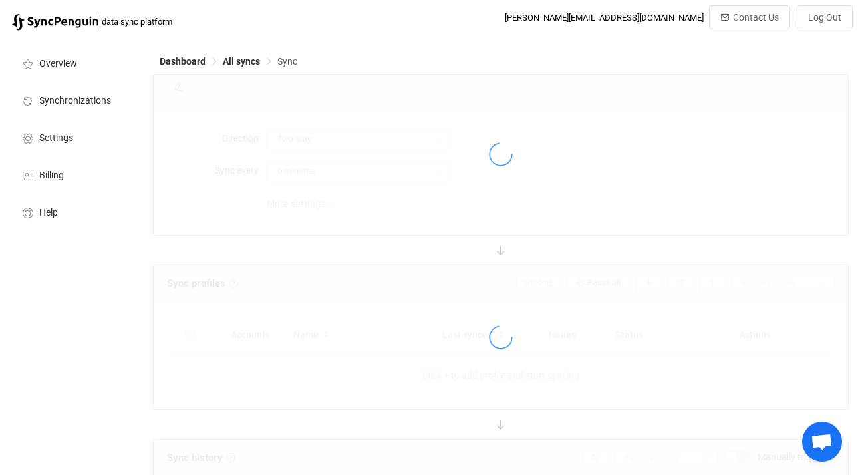
type input "iCloud → HubSpot"
type input "10 minutes"
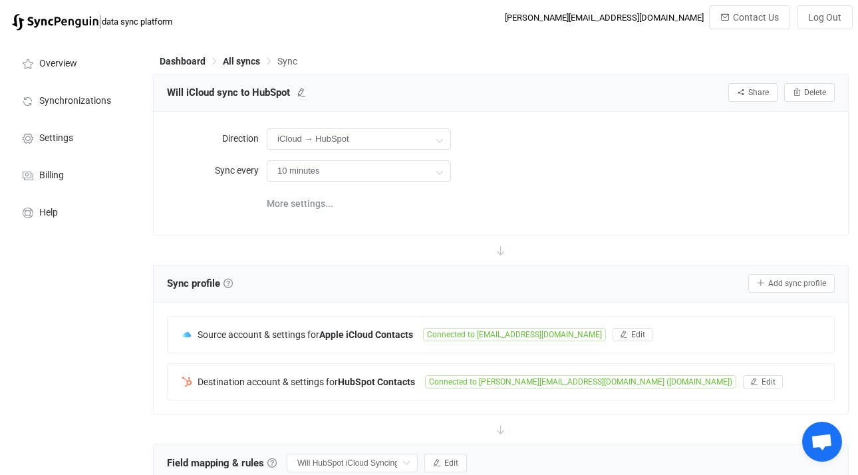
type input "Do nothing"
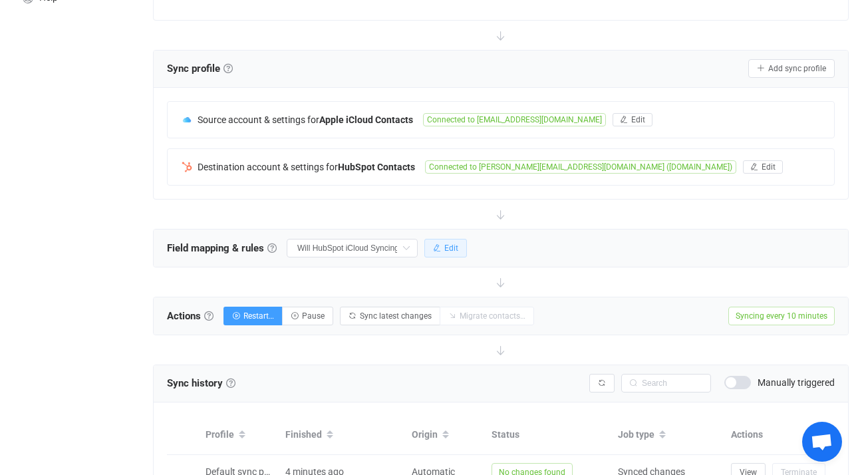
click at [450, 243] on span "Edit" at bounding box center [451, 247] width 14 height 9
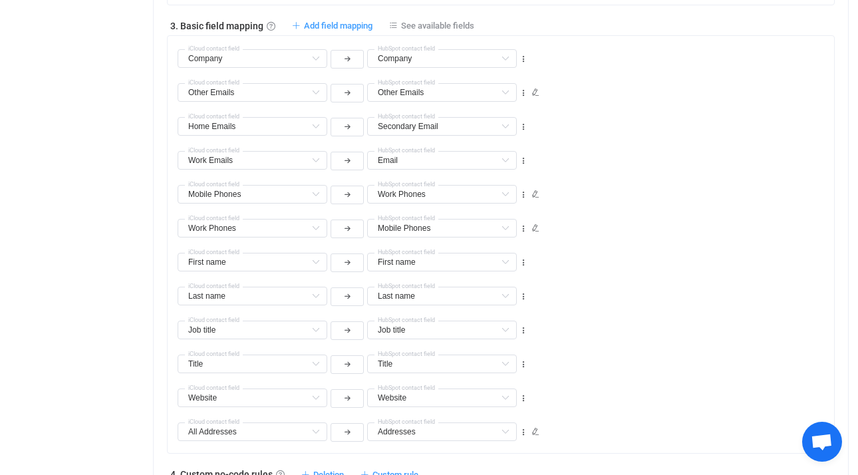
scroll to position [845, 0]
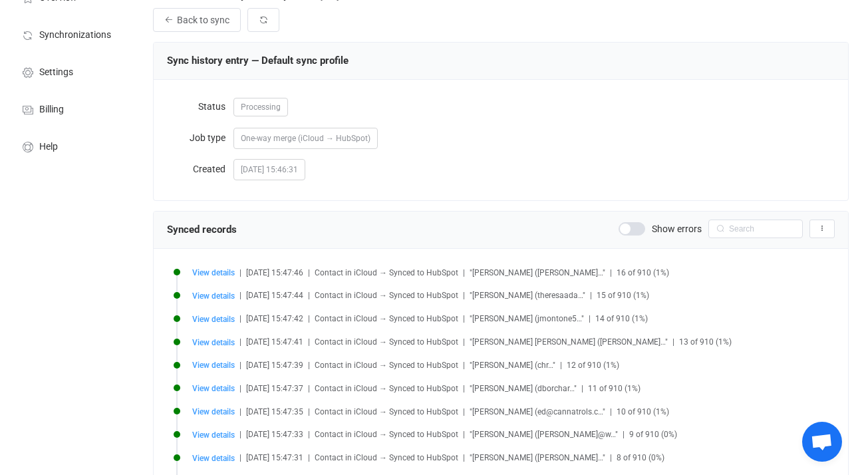
scroll to position [196, 0]
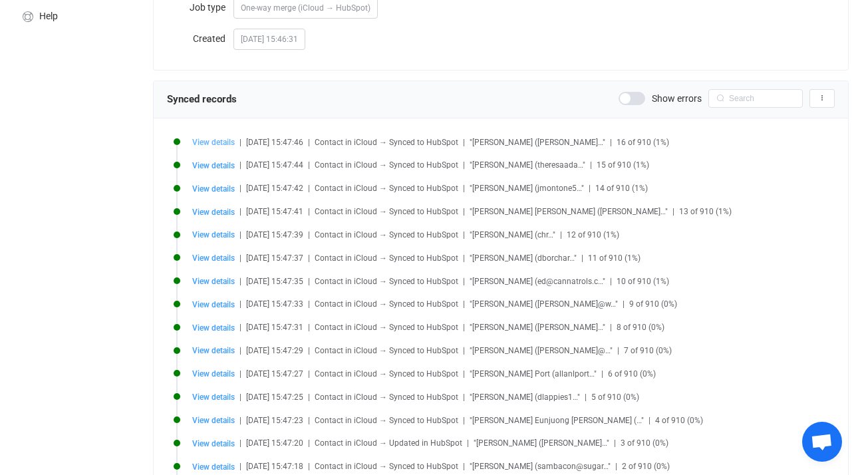
click at [207, 144] on span "View details" at bounding box center [213, 142] width 43 height 9
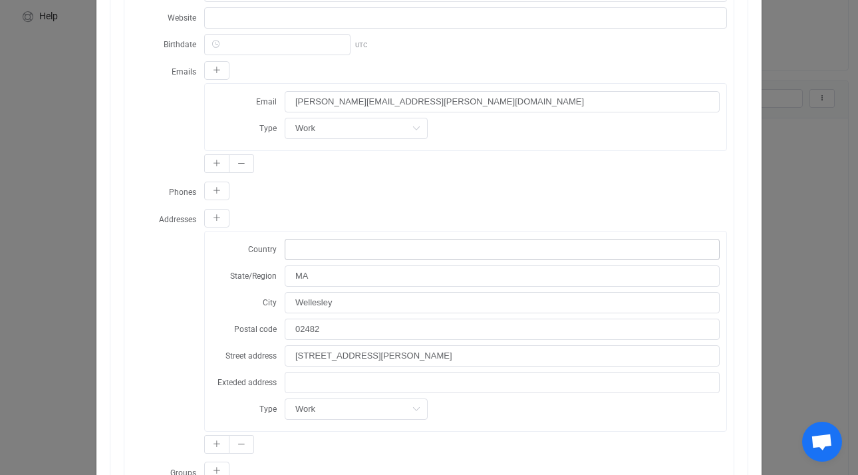
scroll to position [3, 0]
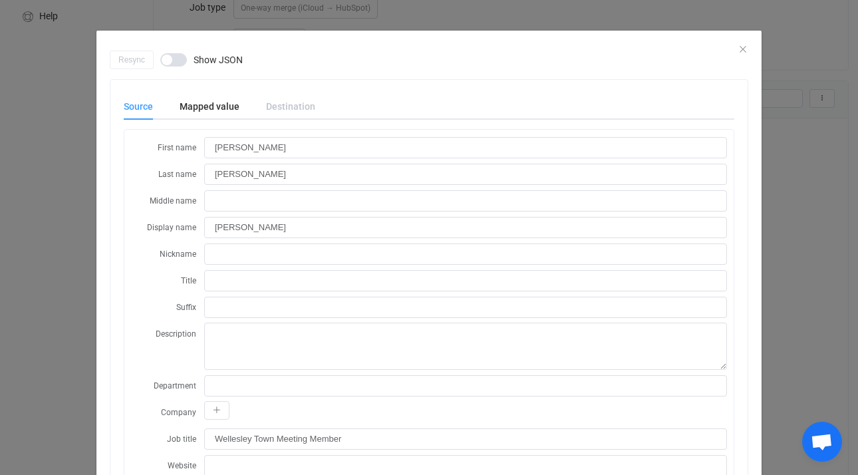
click at [735, 55] on div "Resync Show JSON" at bounding box center [429, 60] width 639 height 19
click at [737, 52] on div "Resync Show JSON" at bounding box center [429, 60] width 639 height 19
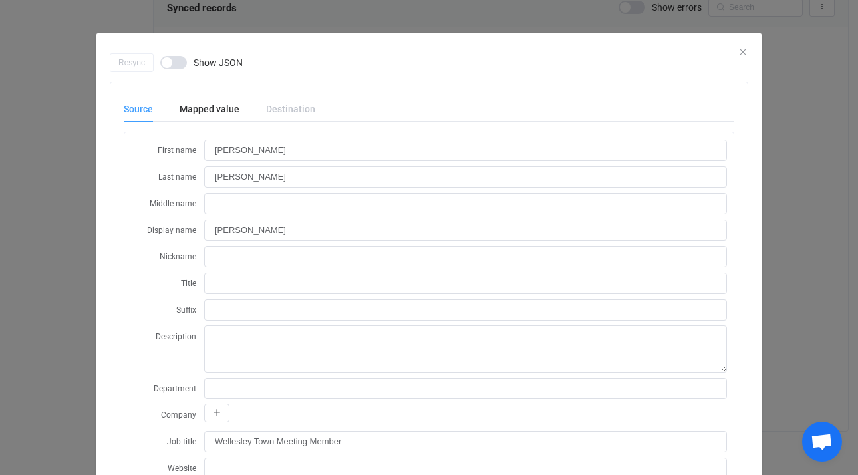
scroll to position [0, 0]
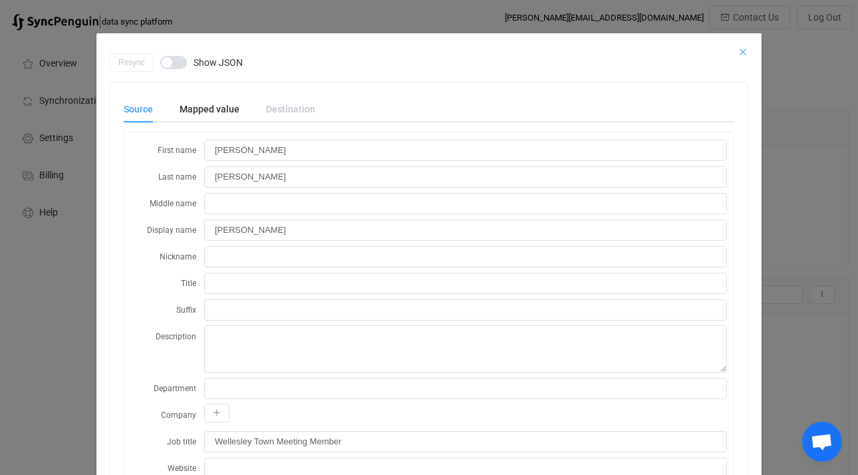
click at [738, 51] on icon "Close" at bounding box center [743, 52] width 11 height 11
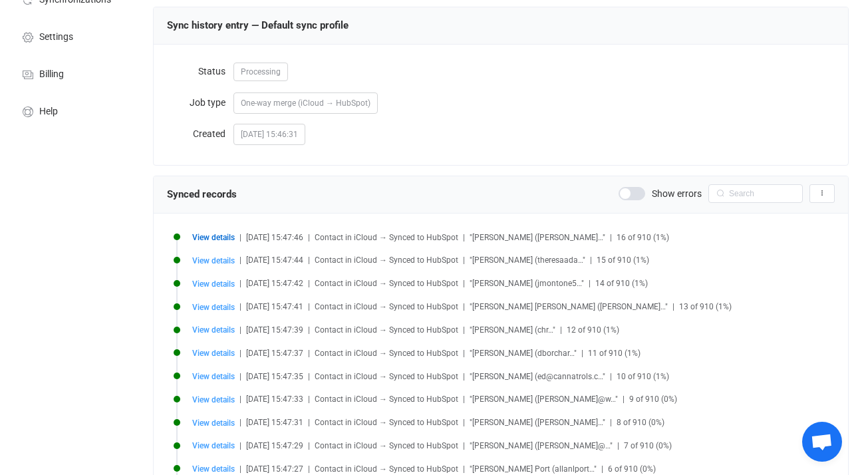
scroll to position [287, 0]
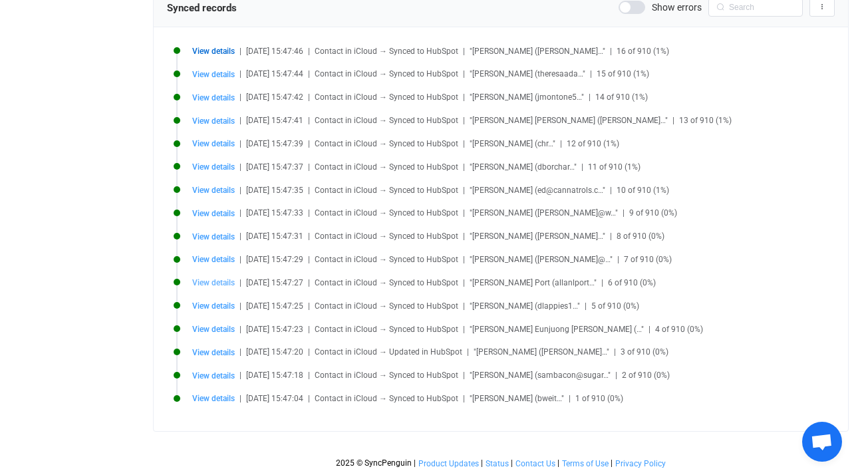
click at [208, 285] on span "View details" at bounding box center [213, 282] width 43 height 9
type input "Allan L."
type input "Port"
type input "Allan L. Port"
type input "allanlport@gmail.com"
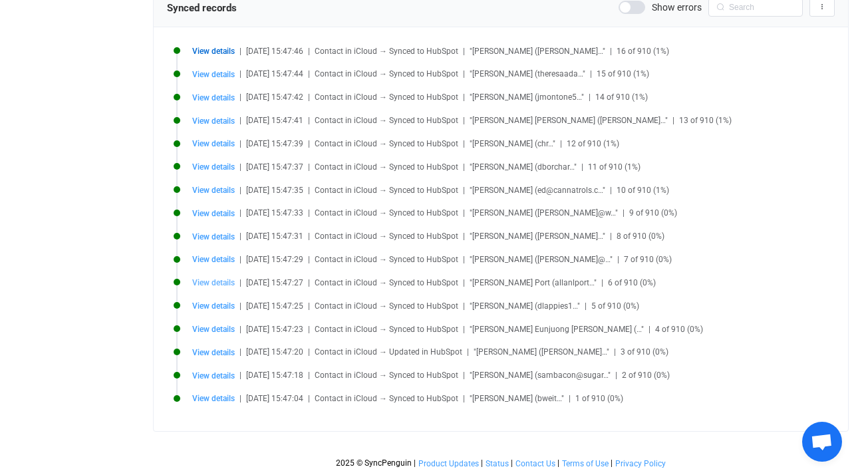
type input "12 Homestead Road"
type input "01e0b61b-0d70-42eb-8125-073cab4c44da.vcf"
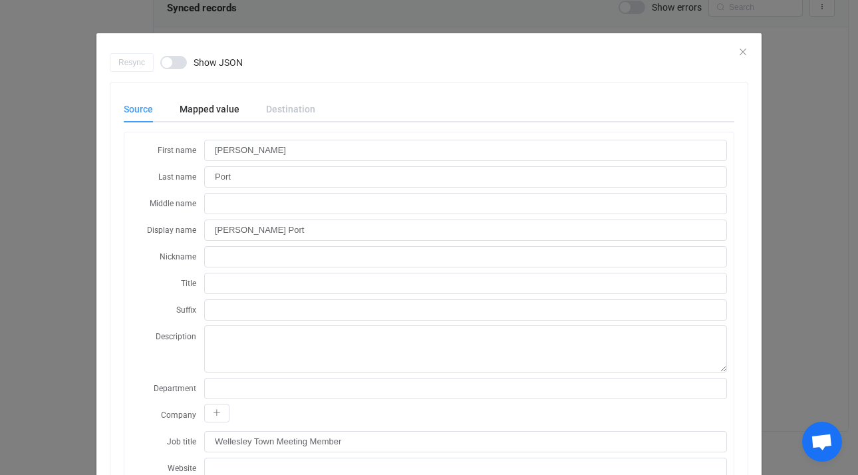
scroll to position [258, 0]
click at [740, 52] on icon "Close" at bounding box center [743, 52] width 11 height 11
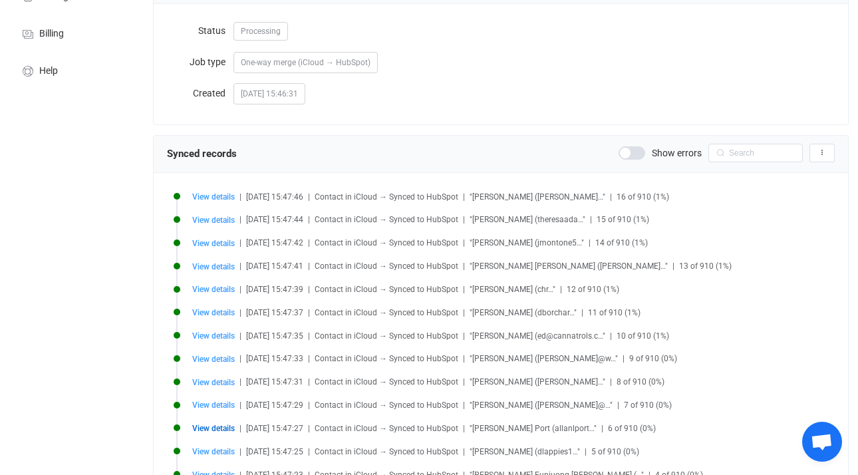
scroll to position [7, 0]
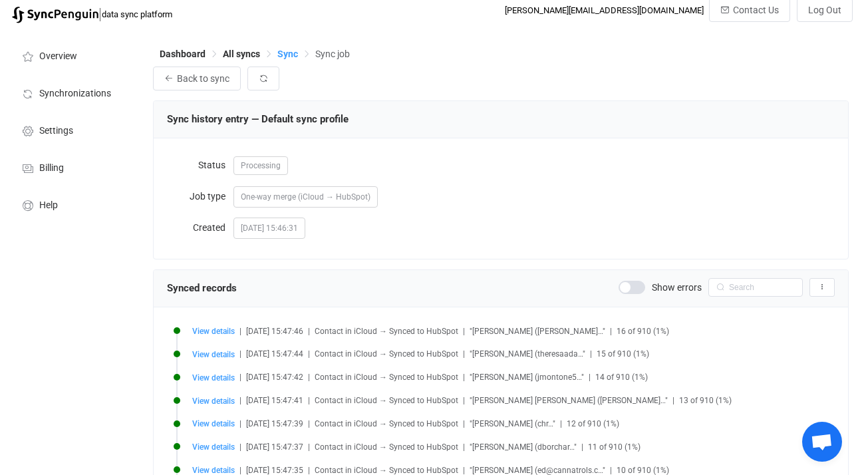
click at [293, 55] on span "Sync" at bounding box center [287, 54] width 21 height 11
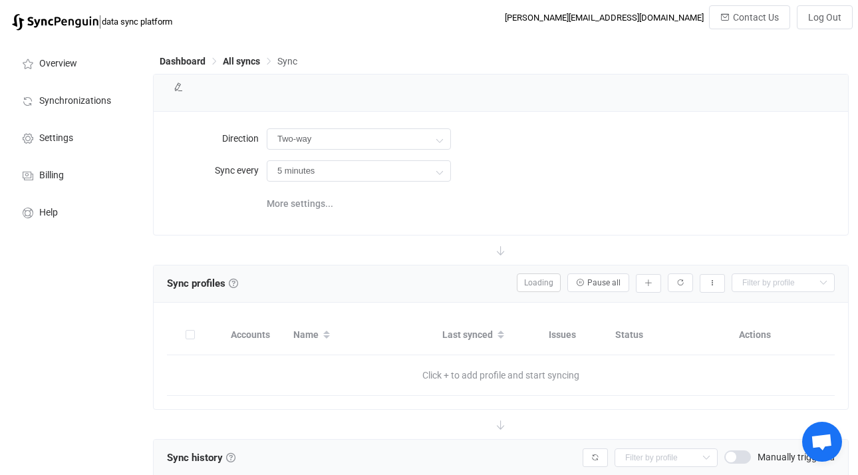
type input "iCloud → HubSpot"
type input "10 minutes"
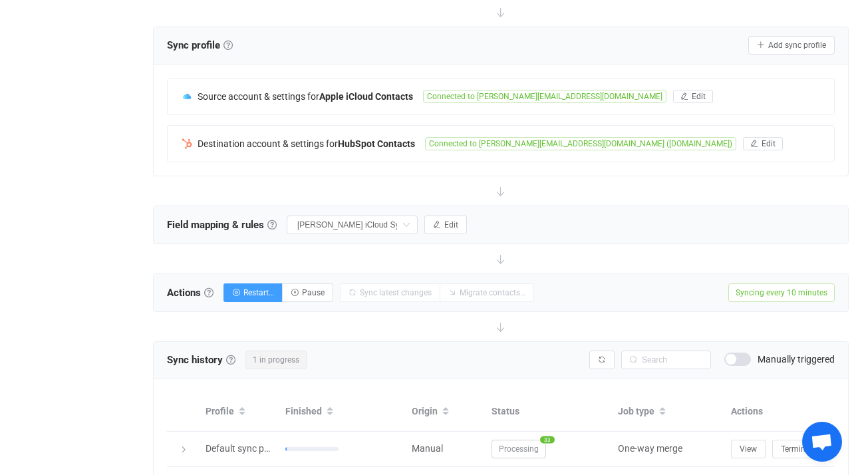
scroll to position [307, 0]
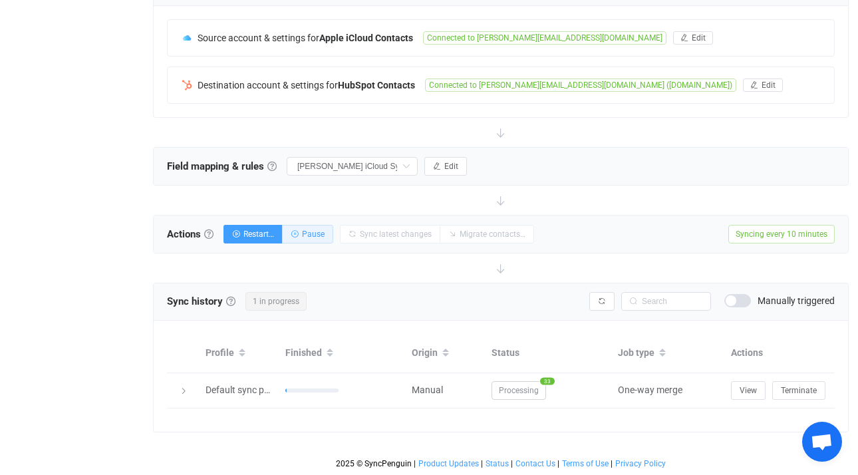
click at [316, 231] on button "Pause" at bounding box center [307, 234] width 51 height 19
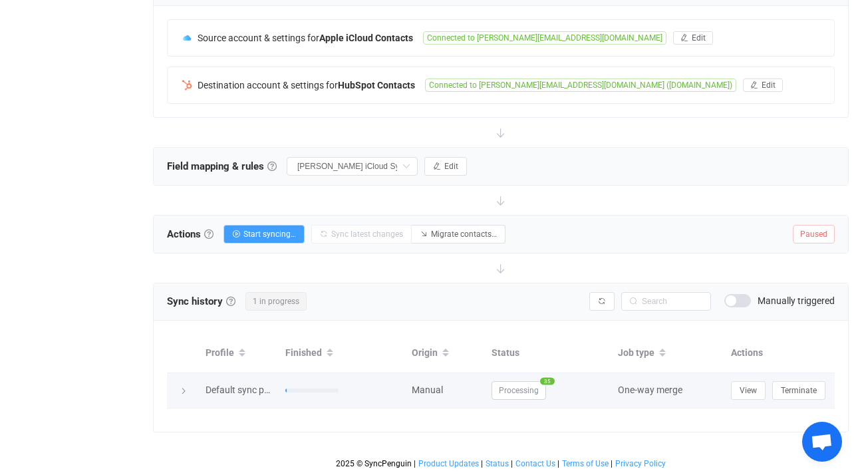
click at [533, 382] on span "Processing" at bounding box center [519, 390] width 55 height 19
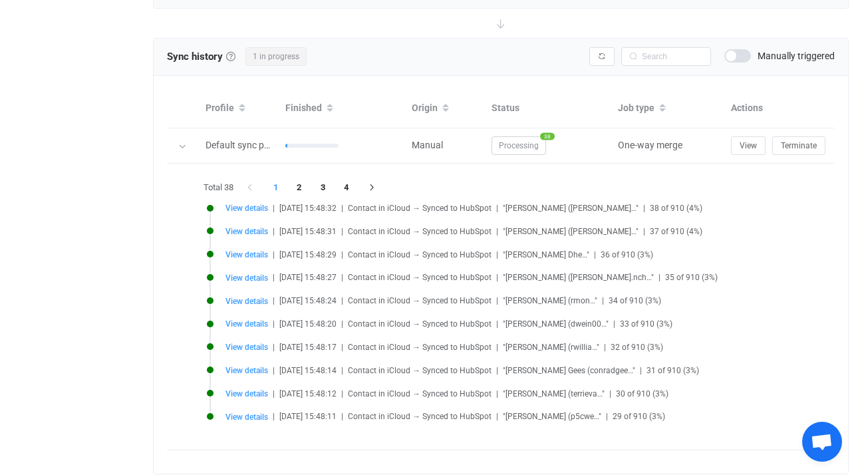
scroll to position [563, 0]
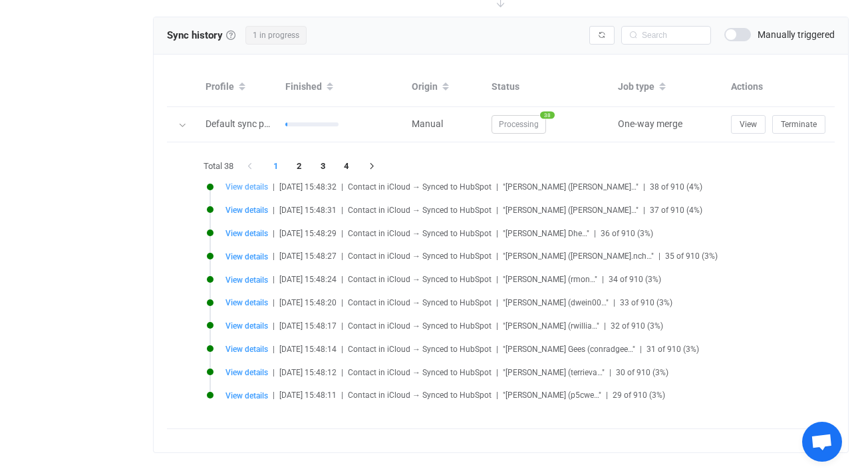
click at [257, 188] on span "View details" at bounding box center [246, 186] width 43 height 9
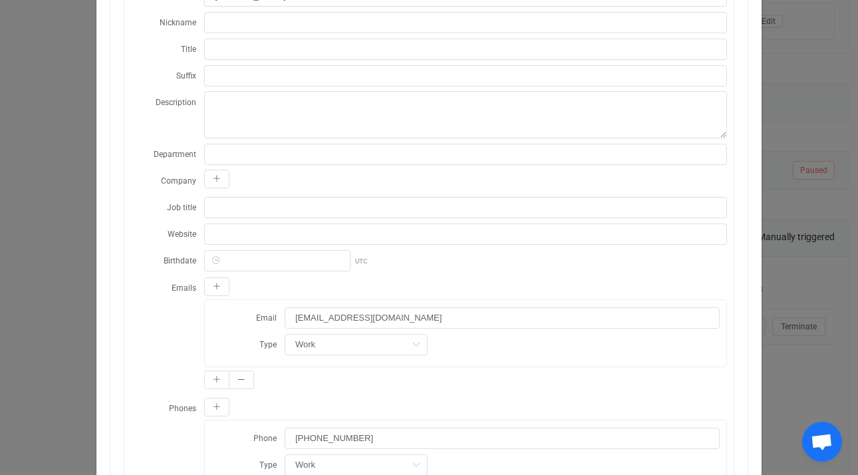
scroll to position [191, 0]
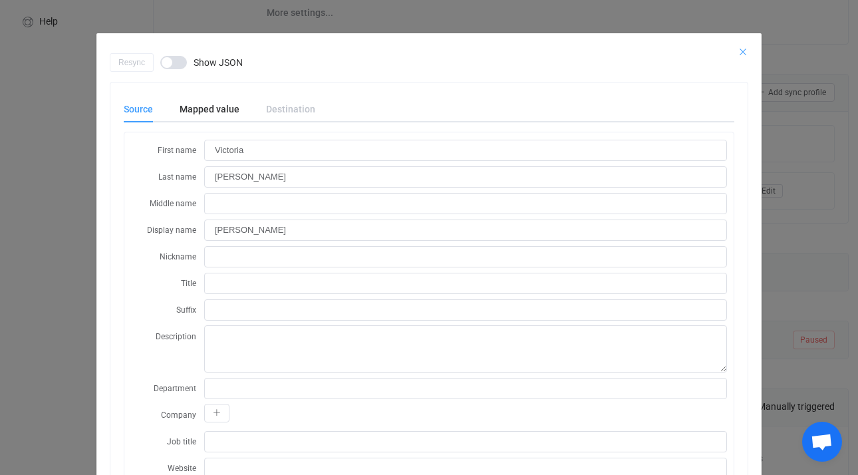
click at [742, 51] on icon "Close" at bounding box center [743, 52] width 11 height 11
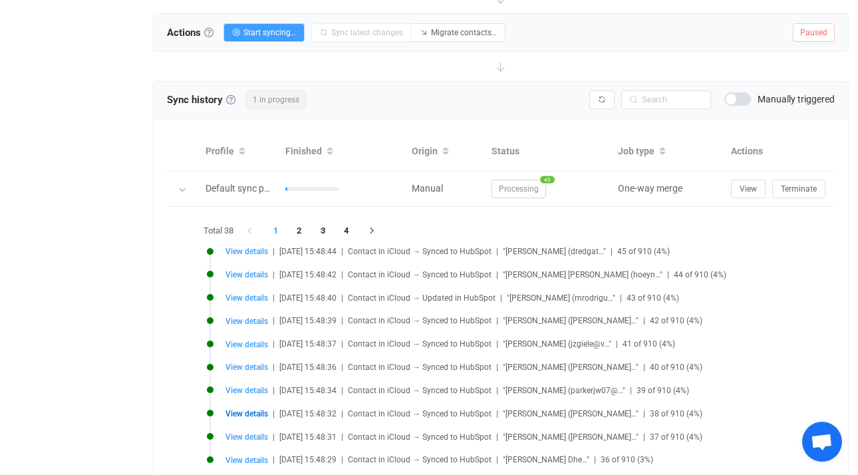
scroll to position [575, 0]
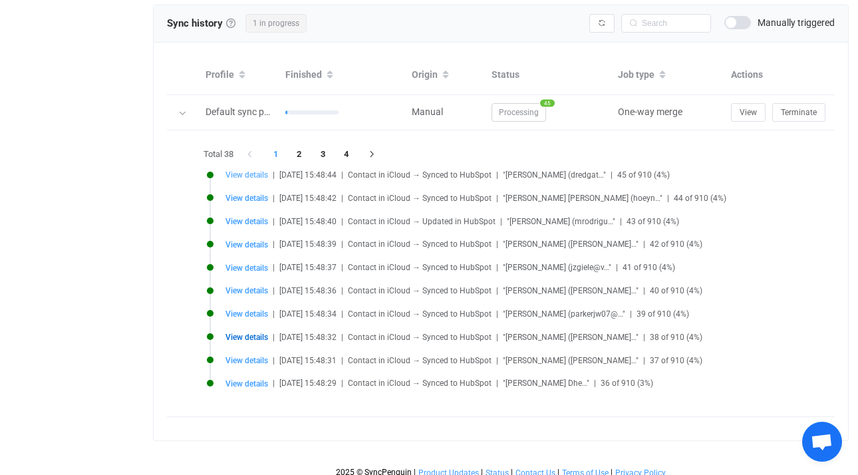
click at [257, 171] on span "View details" at bounding box center [246, 174] width 43 height 9
type input "Derek B."
type input "Redgate"
type input "Derek B. Redgate"
type input "Wellesley Town Meeting Member"
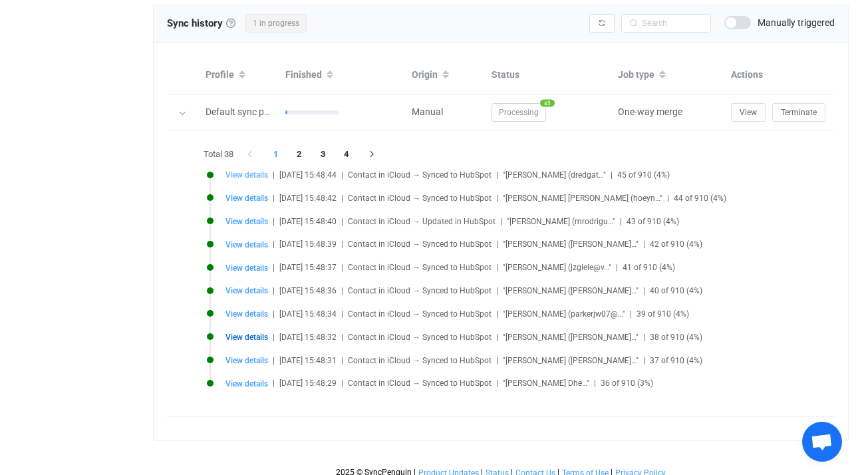
type input "dredgate@gmail.com"
type input "0f91f7b1-fe76-43ce-b46e-17f96dbd1af0.vcf"
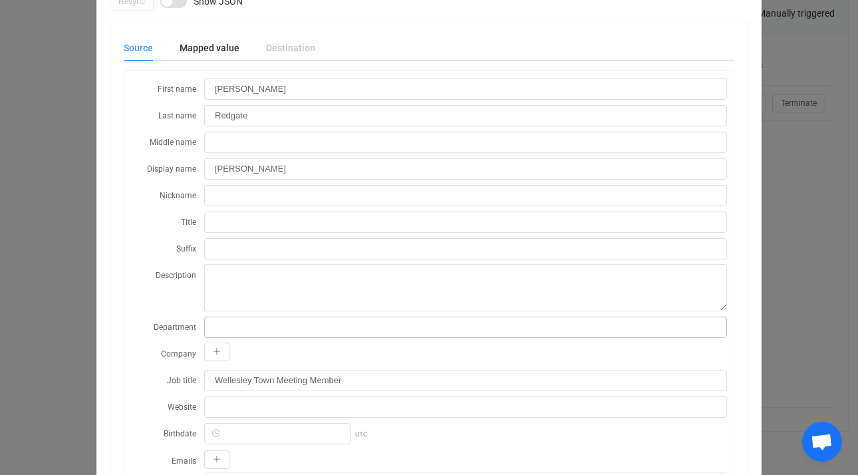
scroll to position [0, 0]
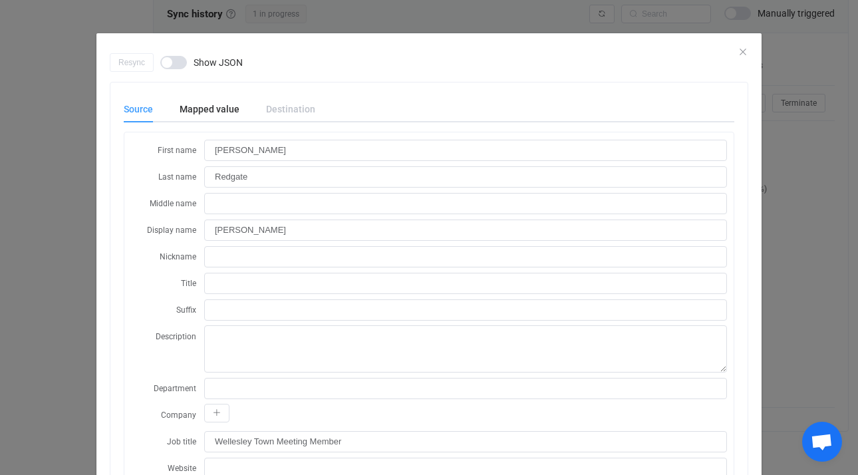
click at [734, 53] on div "Resync Show JSON" at bounding box center [429, 62] width 639 height 19
click at [739, 51] on icon "Close" at bounding box center [743, 52] width 11 height 11
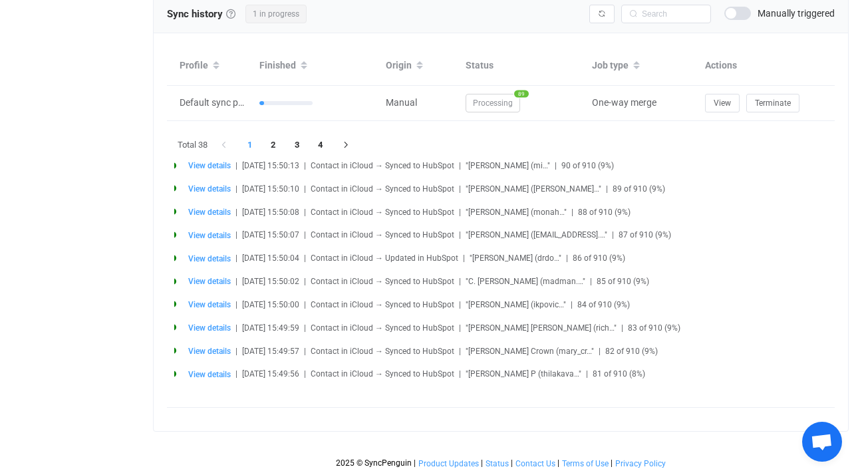
scroll to position [516, 0]
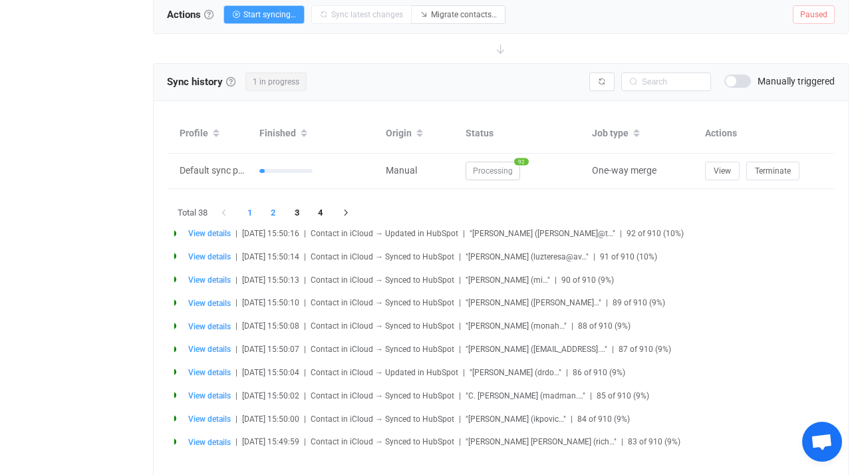
click at [277, 214] on li "2" at bounding box center [273, 213] width 24 height 19
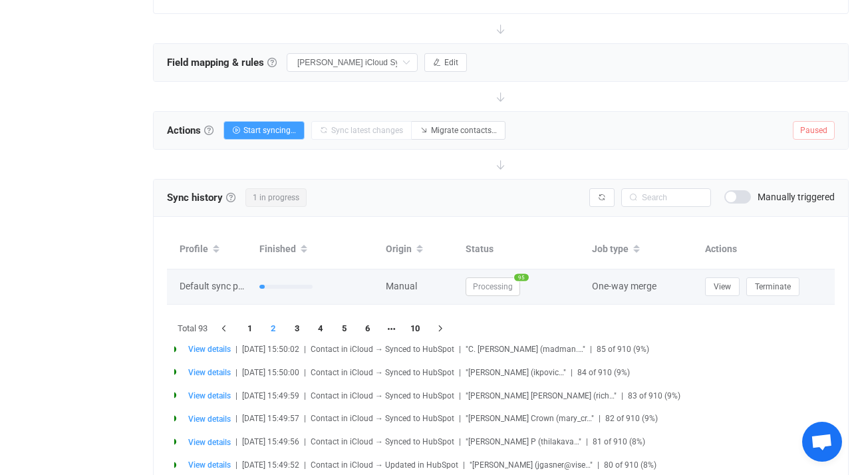
scroll to position [501, 0]
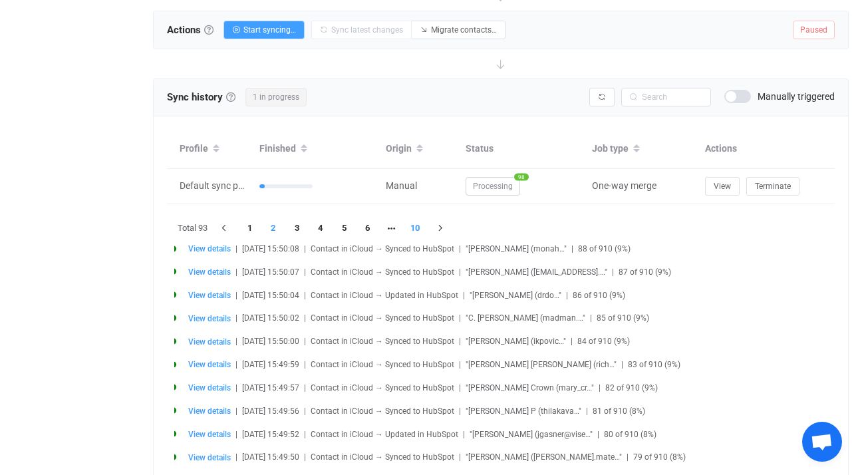
click at [414, 230] on li "10" at bounding box center [415, 228] width 24 height 19
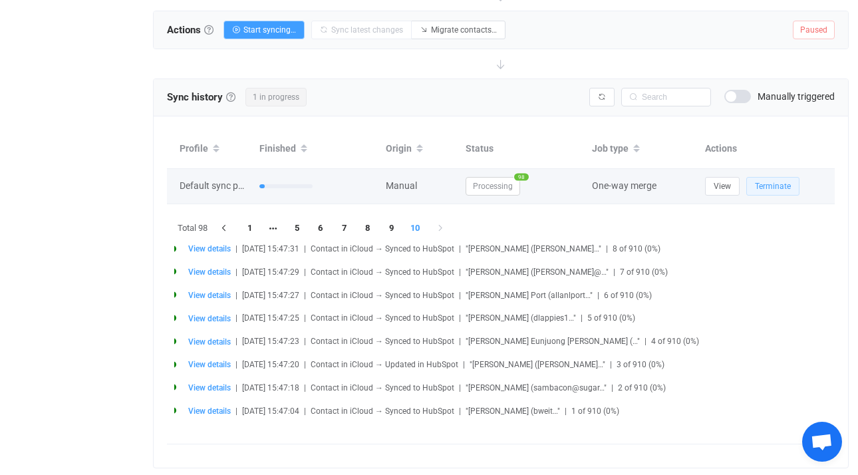
click at [768, 186] on span "Terminate" at bounding box center [773, 186] width 36 height 9
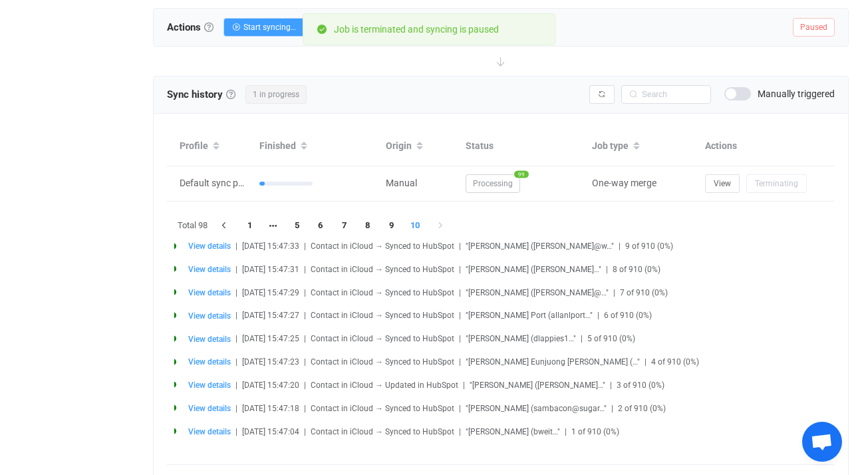
scroll to position [581, 0]
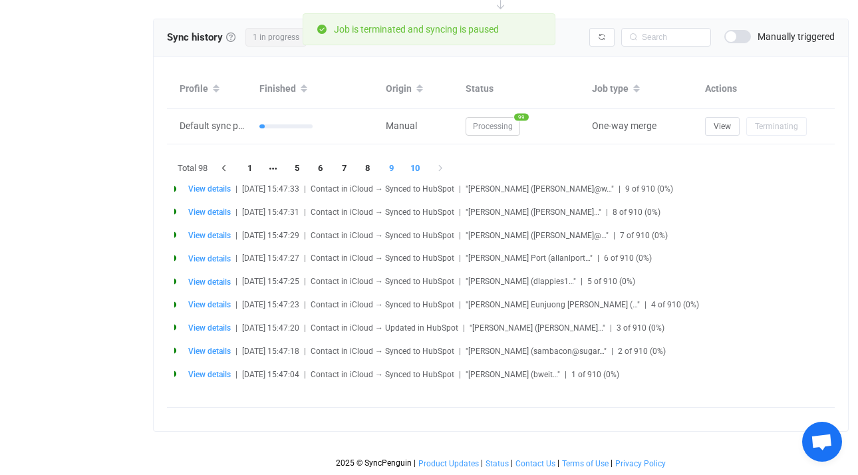
click at [393, 159] on li "9" at bounding box center [392, 168] width 24 height 19
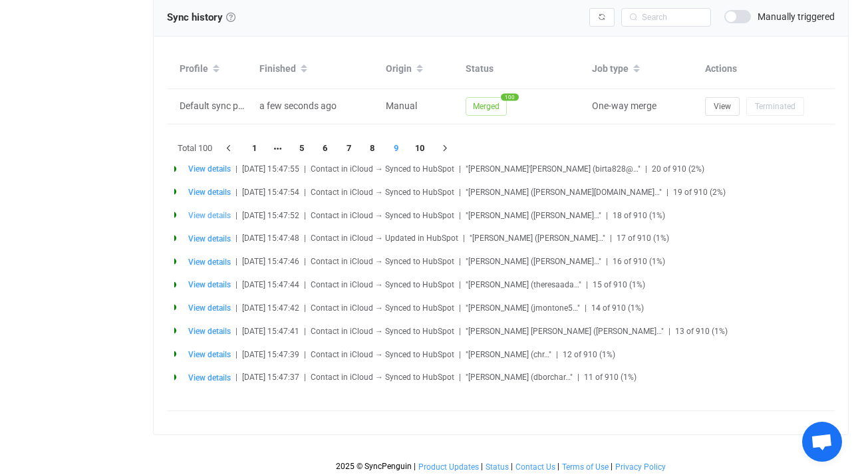
click at [218, 211] on span "View details" at bounding box center [209, 215] width 43 height 9
type input "Illana S."
type input "Nissenbaum"
type input "Illana S. Nissenbaum"
type input "ilazinger@hotmail.com"
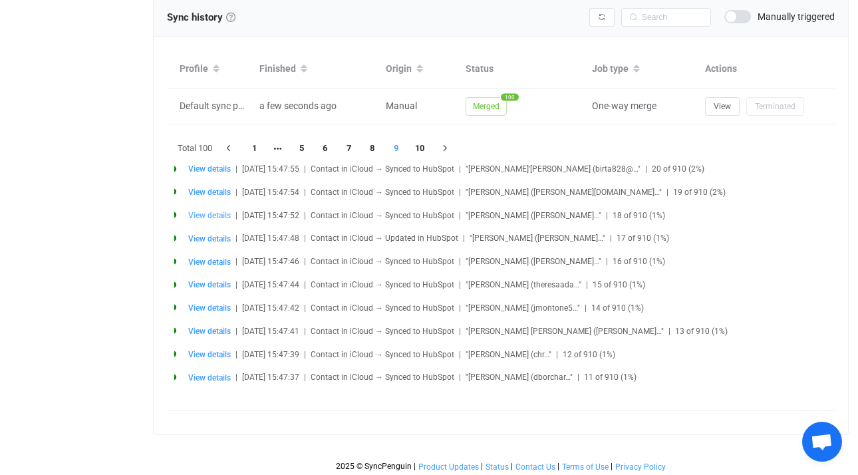
type input "29 Redwing Road"
type input "05ecf3d8-0c84-4d28-89a3-7ab3227d3439.vcf"
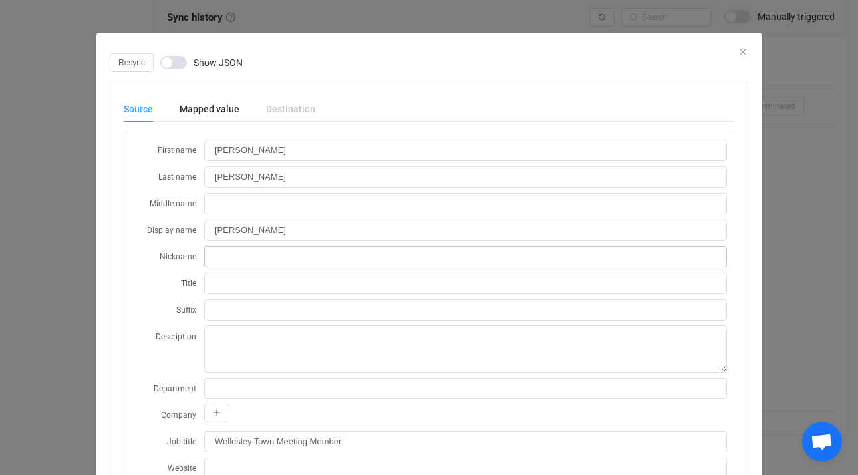
scroll to position [6, 0]
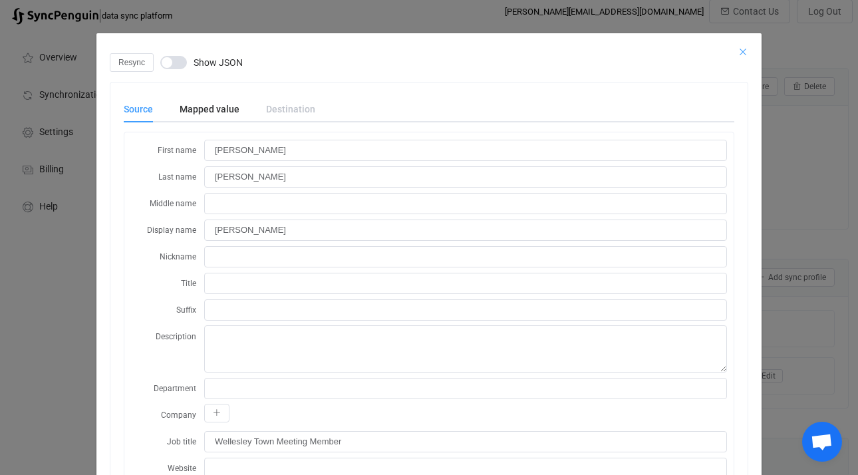
click at [740, 51] on icon "Close" at bounding box center [743, 52] width 11 height 11
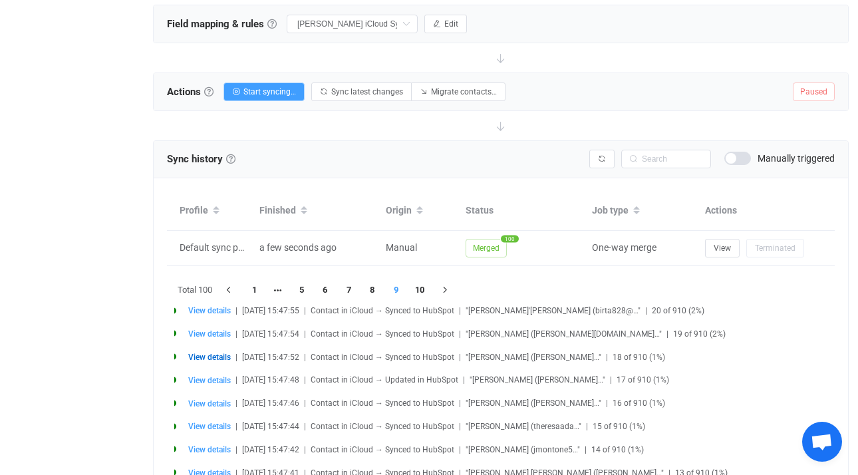
scroll to position [559, 0]
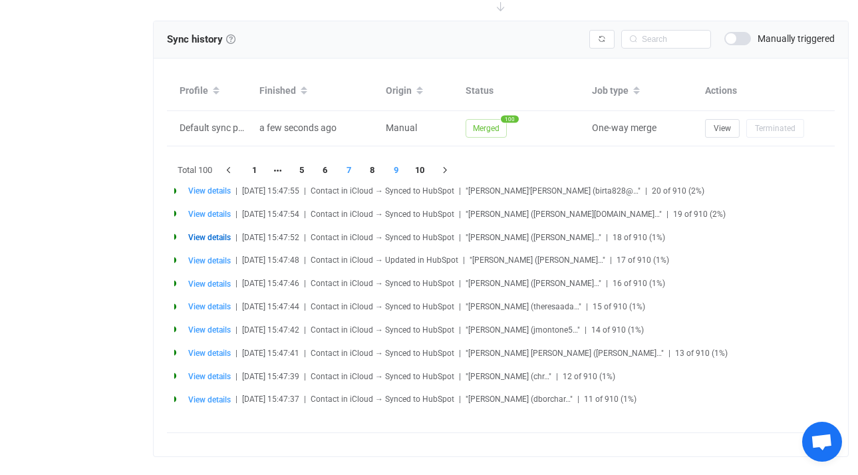
click at [348, 168] on li "7" at bounding box center [349, 170] width 24 height 19
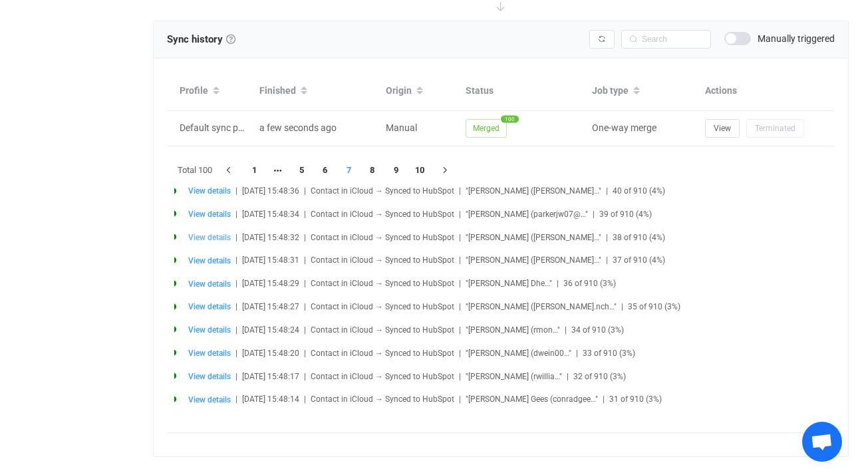
click at [215, 233] on span "View details" at bounding box center [209, 237] width 43 height 9
type input "Victoria"
type input "Ireton"
type input "Victoria Ireton"
type input "victoria@tenaxstrategies.com"
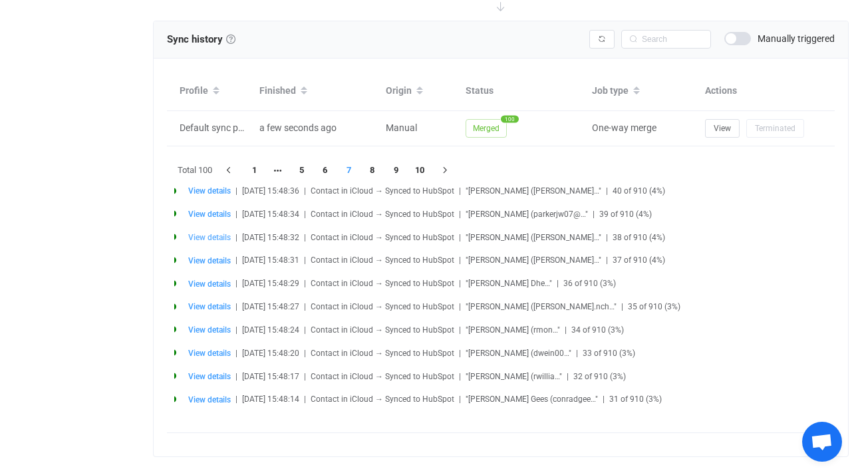
type input "0d26ceed-cc83-410b-aaa4-a903c5ff47f0.vcf"
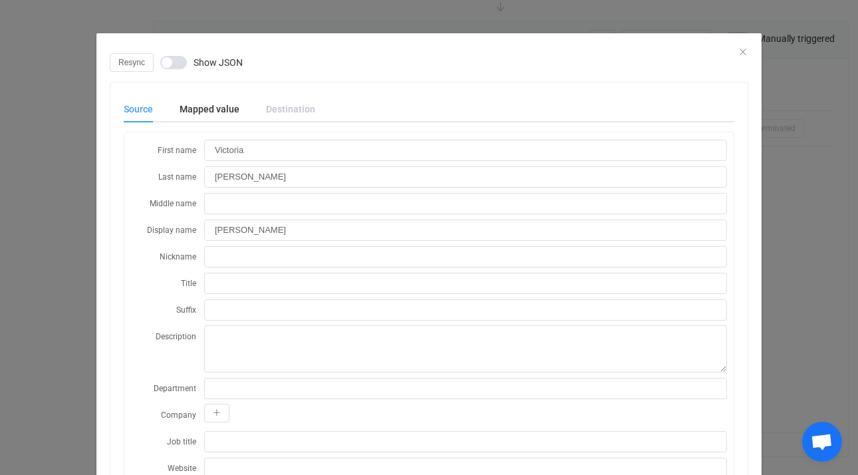
scroll to position [112, 0]
click at [739, 51] on icon "Close" at bounding box center [743, 52] width 11 height 11
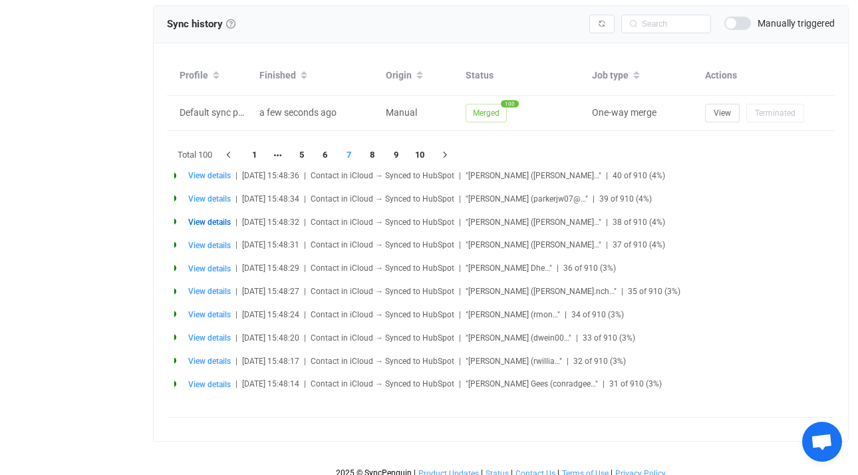
scroll to position [604, 0]
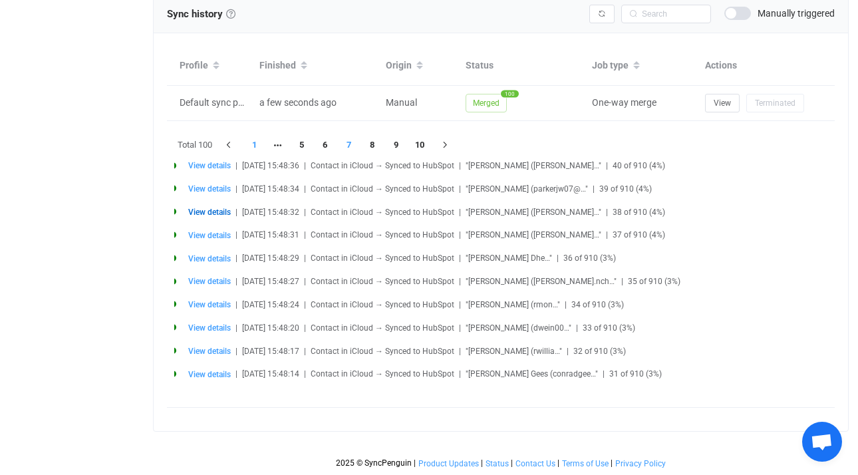
click at [255, 136] on li "1" at bounding box center [255, 145] width 24 height 19
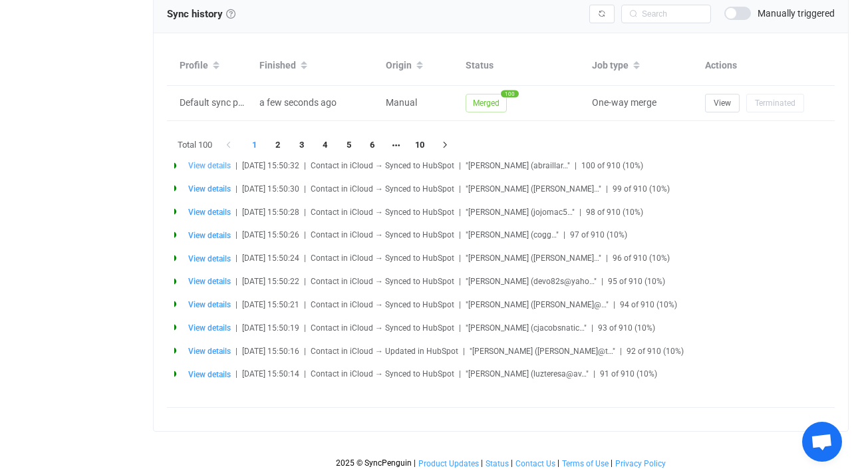
click at [218, 161] on span "View details" at bounding box center [209, 165] width 43 height 9
type input "Adam"
type input "Braillard"
type input "Adam Braillard"
type input "abraillard@princelobel.com"
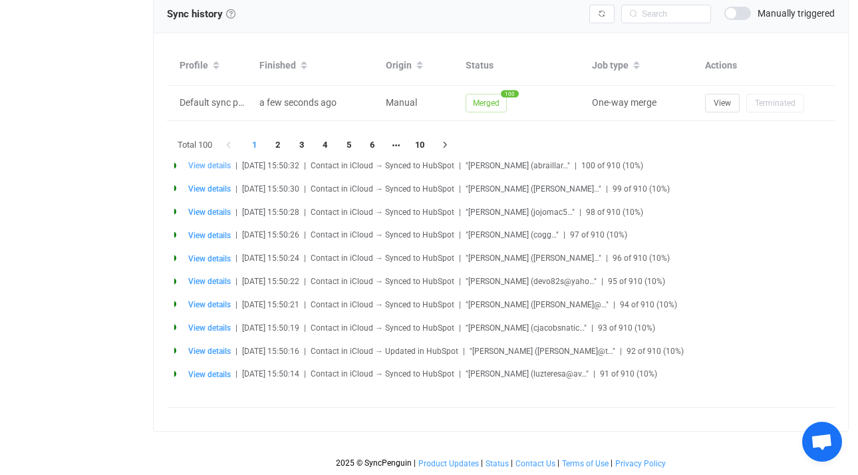
type input "21c12f2d-075e-40ce-8620-c2317d4d53d6.vcf"
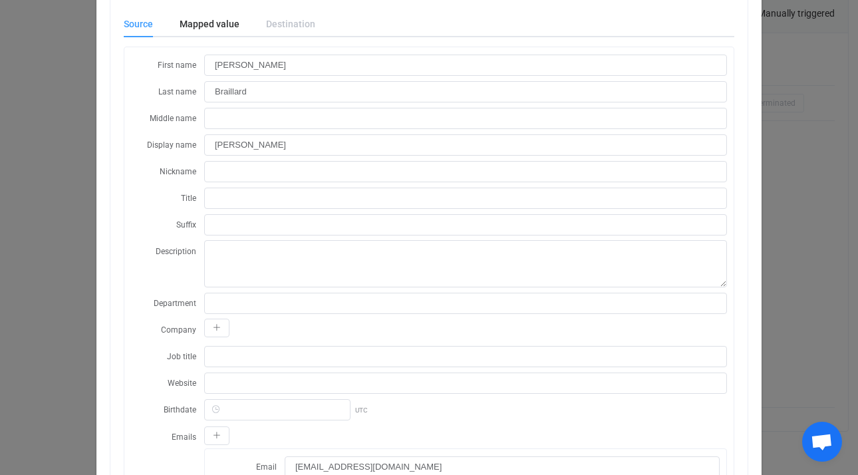
scroll to position [0, 0]
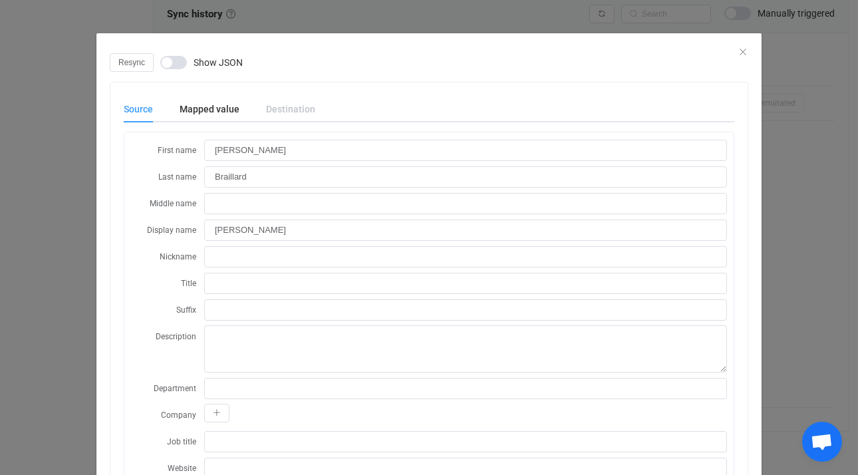
click at [734, 55] on div "Resync Show JSON" at bounding box center [429, 62] width 639 height 19
click at [738, 49] on icon "Close" at bounding box center [743, 52] width 11 height 11
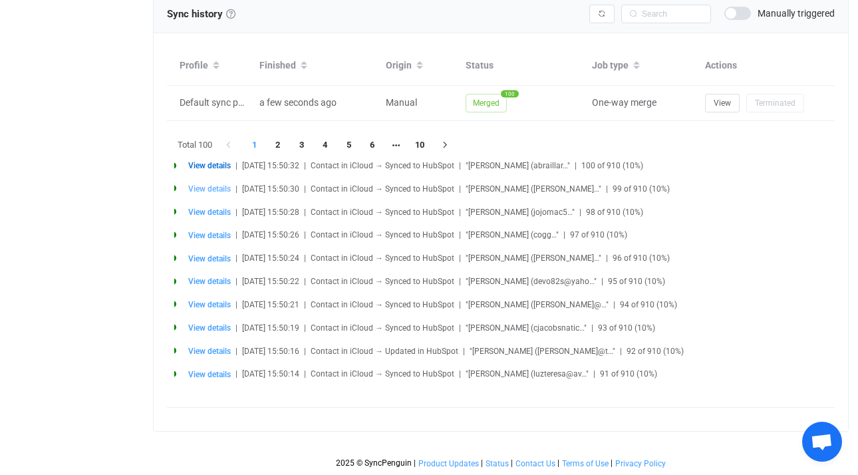
click at [205, 184] on span "View details" at bounding box center [209, 188] width 43 height 9
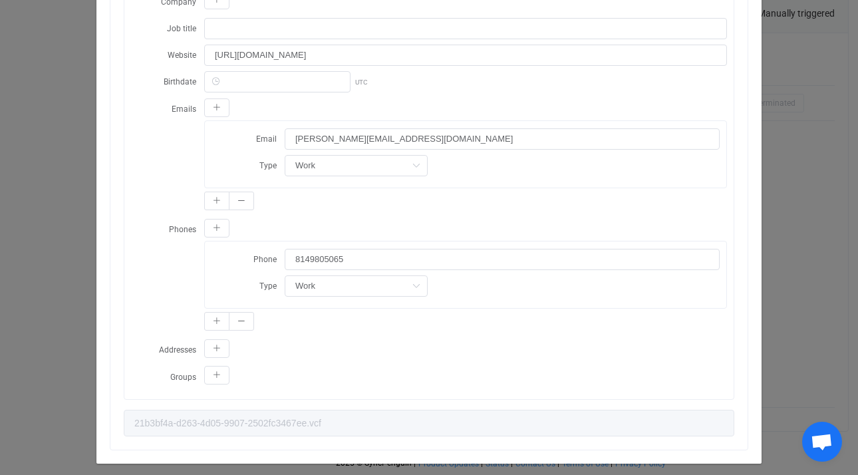
scroll to position [201, 0]
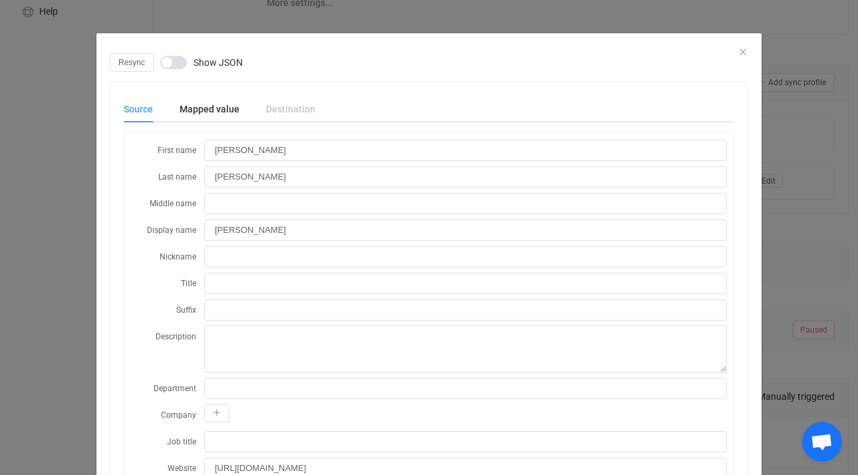
click at [734, 55] on div "Resync Show JSON" at bounding box center [429, 62] width 639 height 19
click at [738, 52] on icon "Close" at bounding box center [743, 52] width 11 height 11
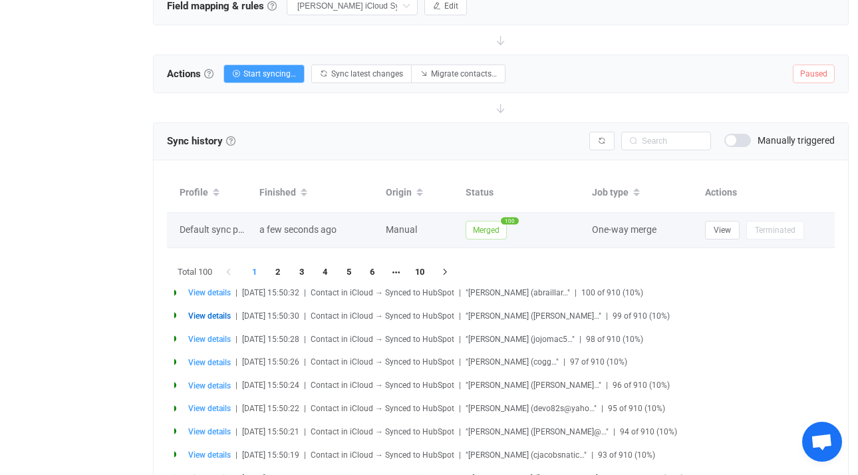
scroll to position [604, 0]
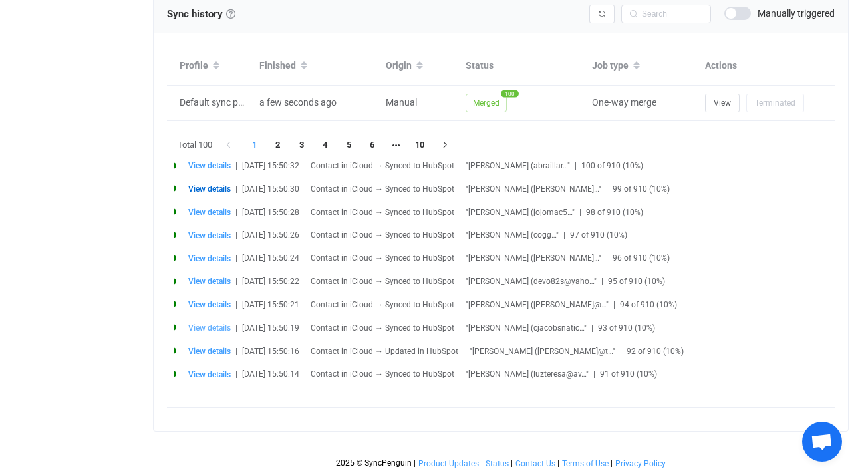
click at [218, 323] on span "View details" at bounding box center [209, 327] width 43 height 9
type input "Cody"
type input "Jacobs"
type input "Cody Jacobs"
type input "Natick Town Meeting Member"
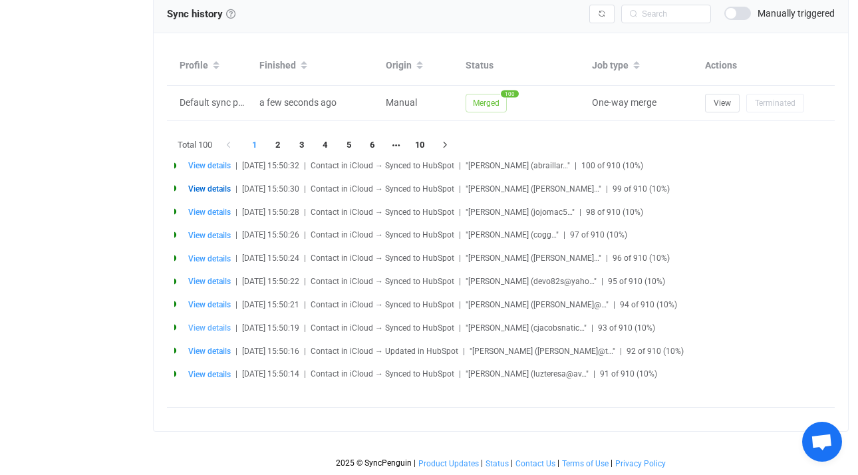
type input "cjacobsnatick@gmail.com"
type input "203f4c92-f007-41e9-8032-583dd71d8761.vcf"
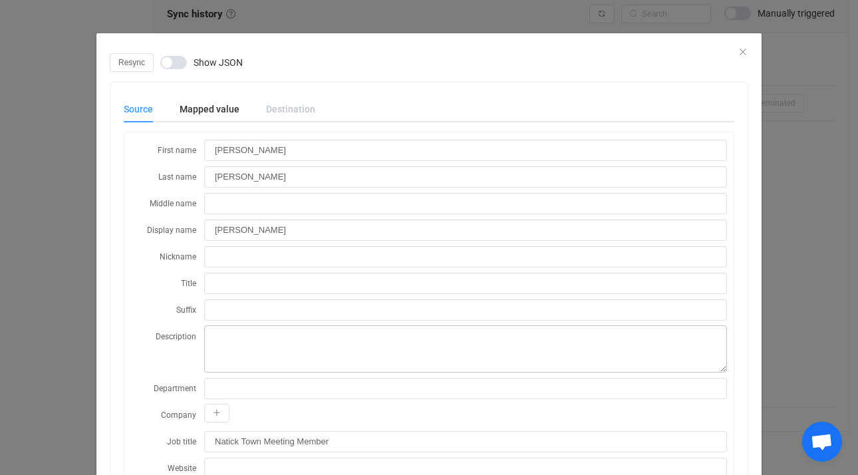
scroll to position [432, 0]
click at [744, 49] on div "dialog" at bounding box center [428, 43] width 665 height 20
click at [738, 53] on icon "Close" at bounding box center [743, 52] width 11 height 11
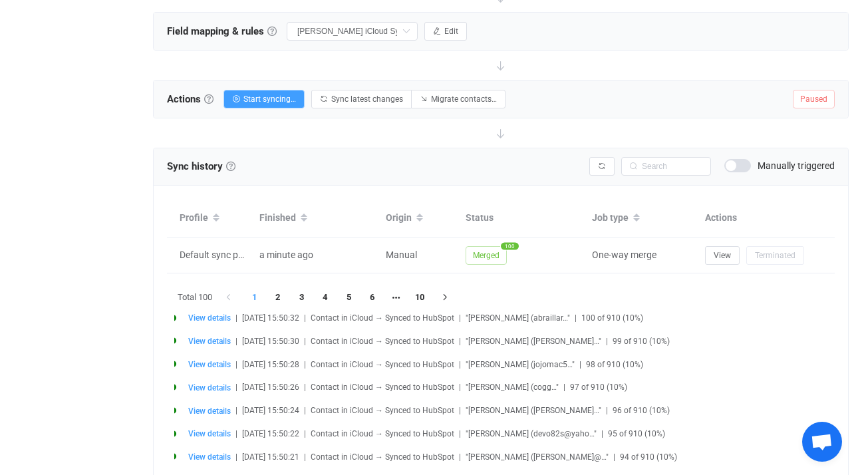
click at [605, 131] on div at bounding box center [501, 132] width 696 height 29
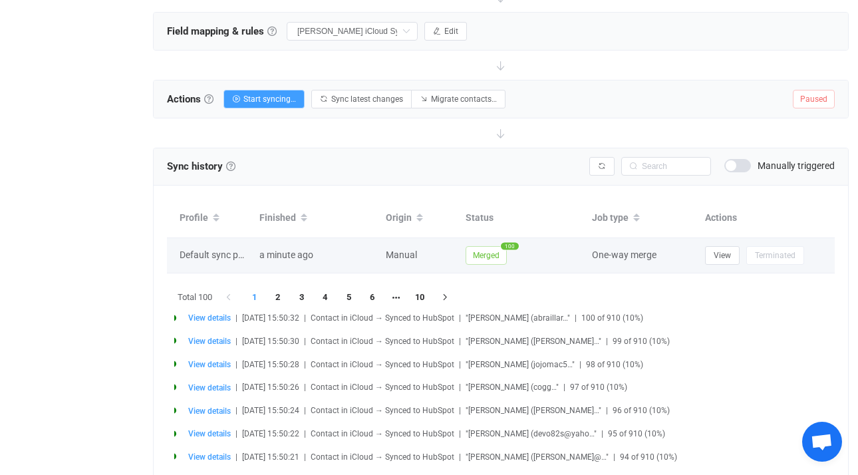
scroll to position [604, 0]
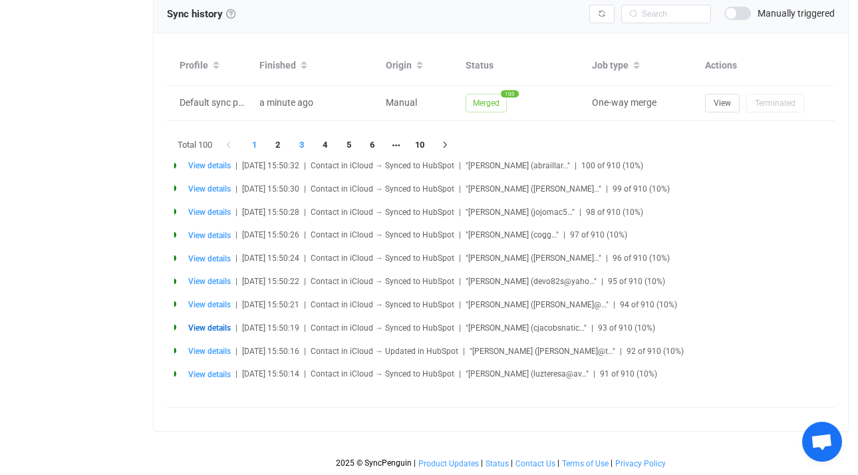
click at [301, 136] on li "3" at bounding box center [302, 145] width 24 height 19
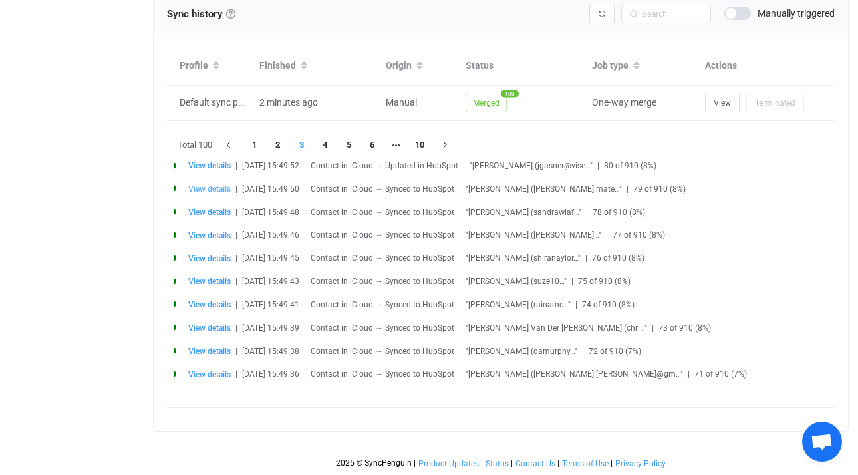
click at [217, 184] on span "View details" at bounding box center [209, 188] width 43 height 9
type input "Harold"
type input "Mateo"
type input "Harold Mateo"
type input "harold.mateo@elevatearc.com"
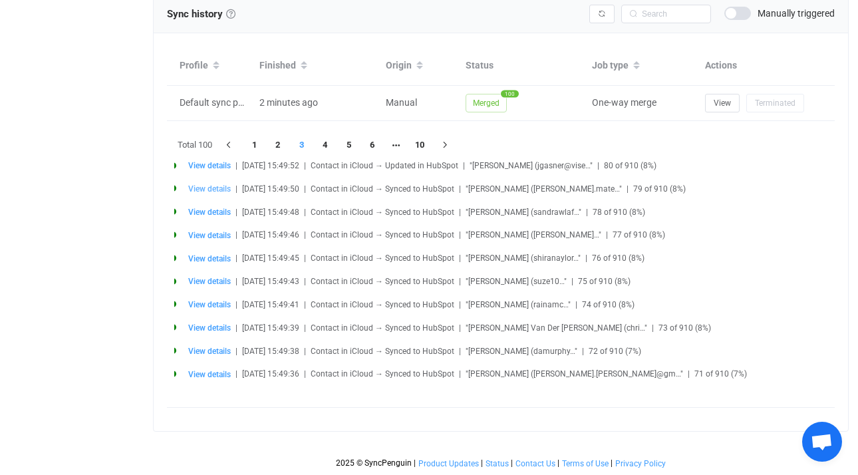
type input "1dd4d85b-d30e-49c2-a89f-e9b3e944dad3.vcf"
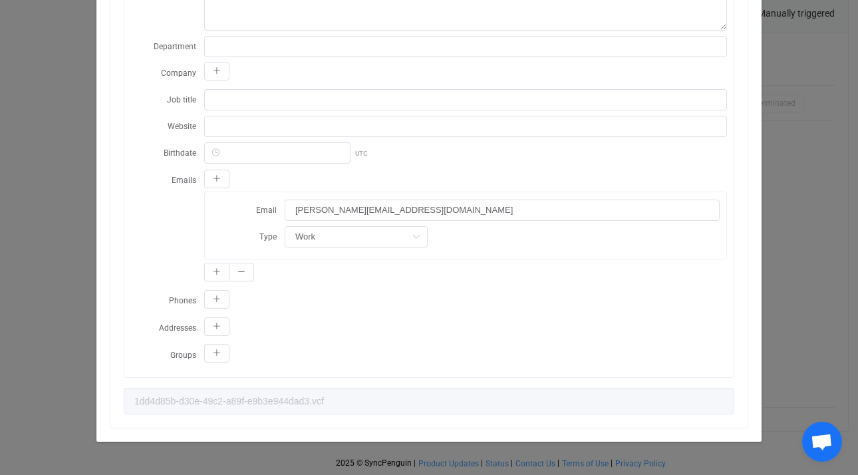
scroll to position [416, 0]
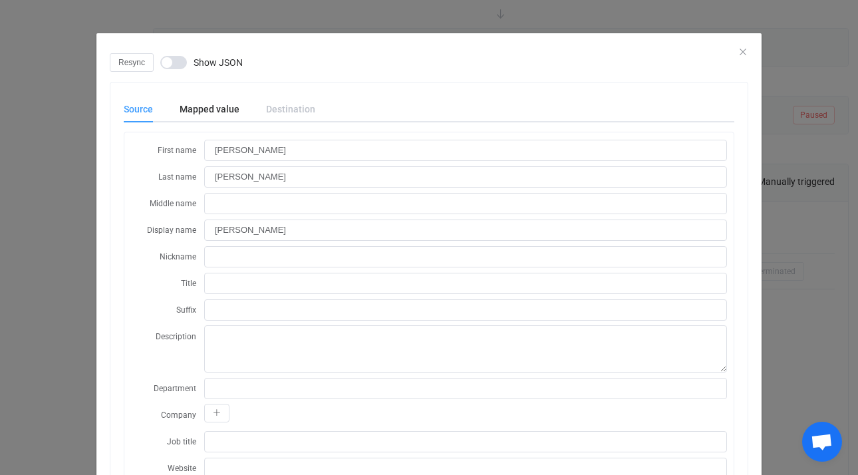
click at [738, 57] on div "Resync Show JSON" at bounding box center [429, 62] width 639 height 19
click at [738, 50] on icon "Close" at bounding box center [743, 52] width 11 height 11
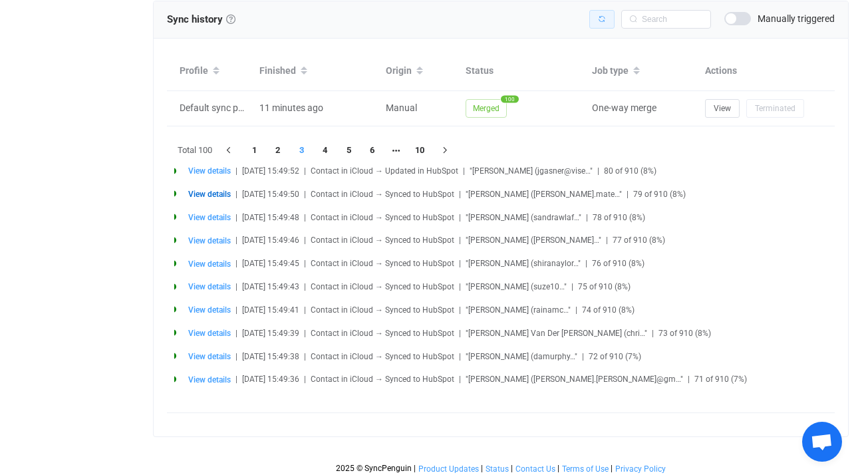
scroll to position [604, 0]
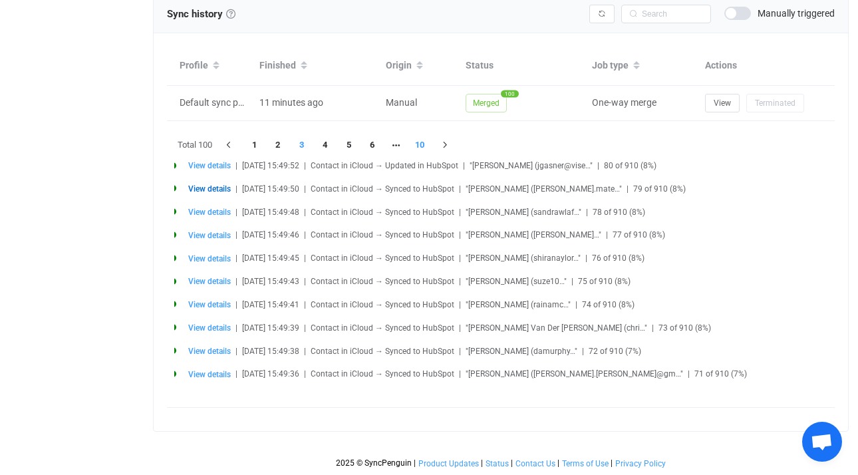
click at [419, 136] on li "10" at bounding box center [420, 145] width 24 height 19
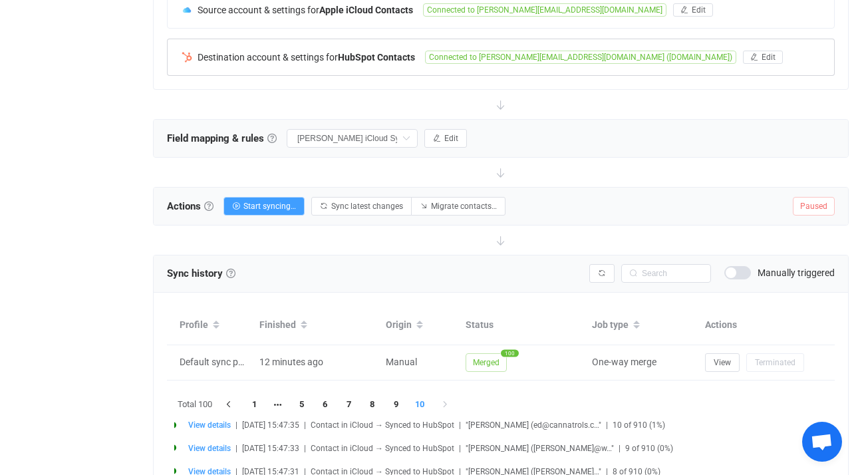
scroll to position [212, 0]
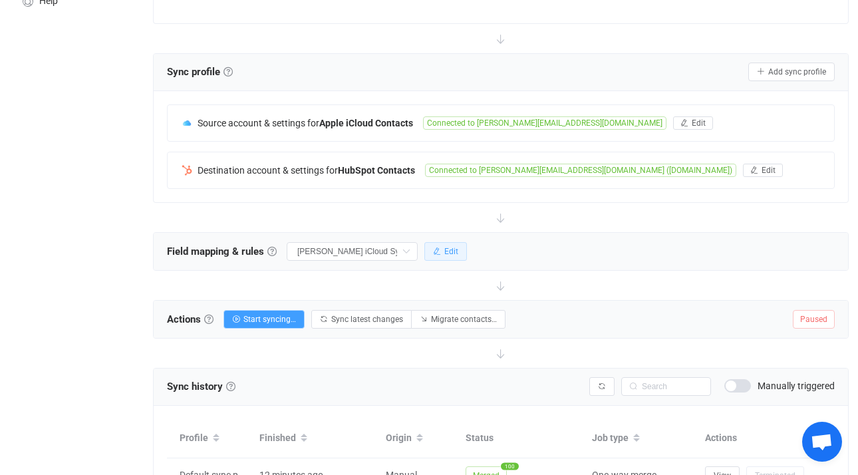
click at [458, 253] on span "Edit" at bounding box center [451, 251] width 14 height 9
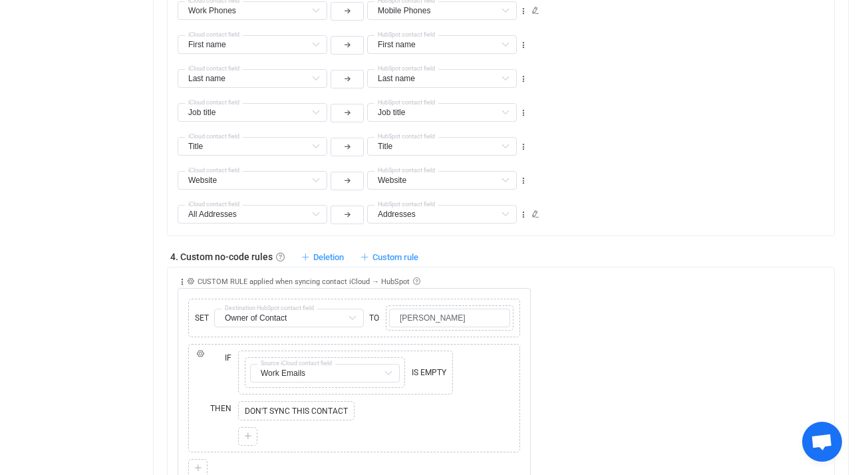
scroll to position [629, 0]
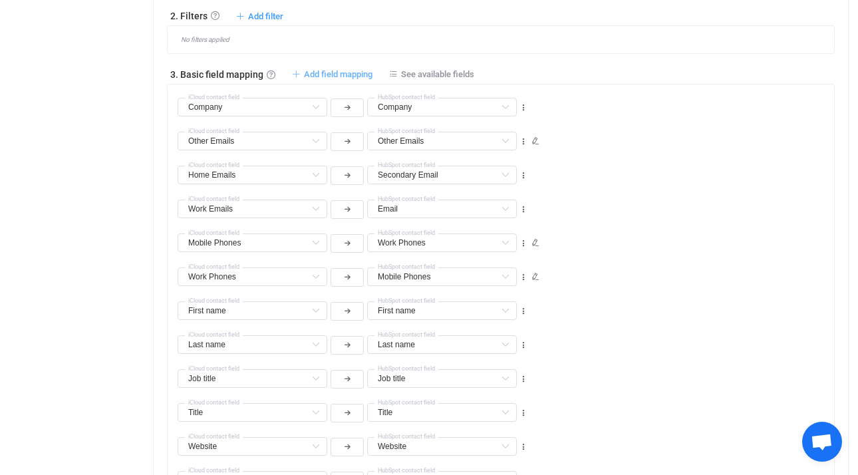
click at [342, 70] on span "Add field mapping" at bounding box center [338, 74] width 69 height 10
type input "Company"
type input "Other Emails"
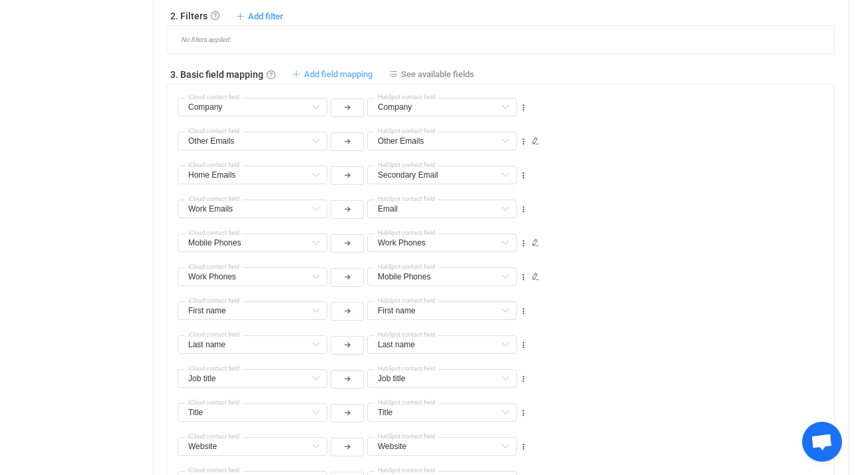
type input "Home Emails"
type input "Secondary Email"
type input "Work Emails"
type input "Email"
type input "Mobile Phones"
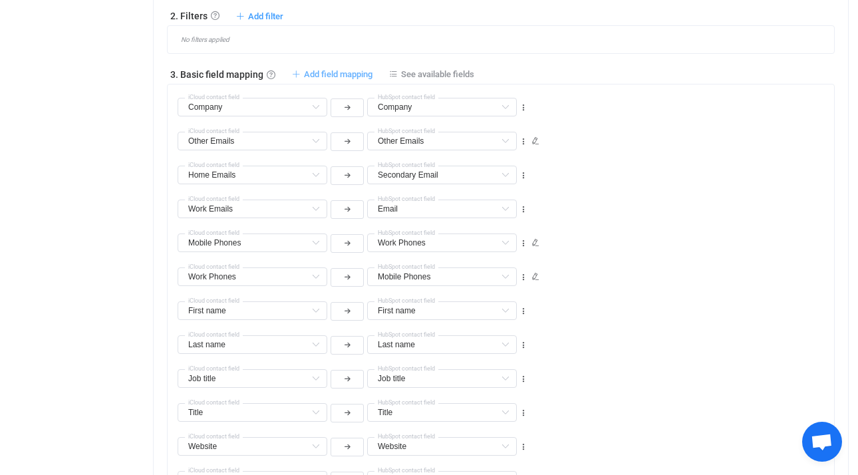
type input "Work Phones"
type input "Mobile Phones"
type input "First name"
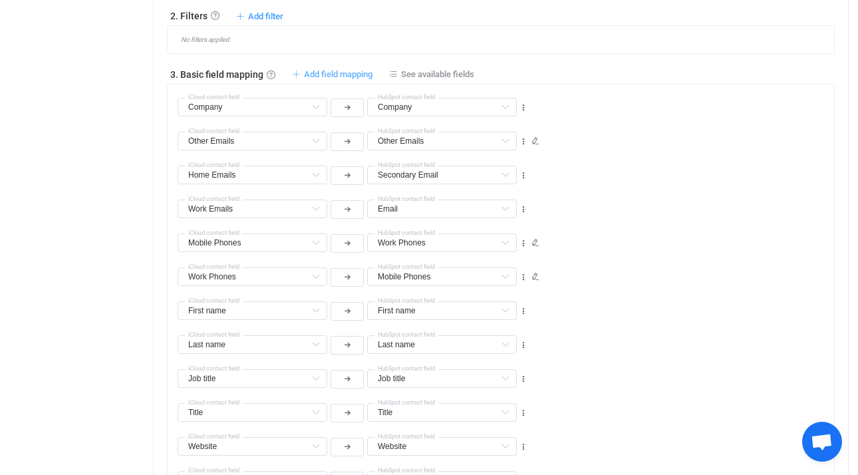
type input "Last name"
type input "Job title"
type input "Title"
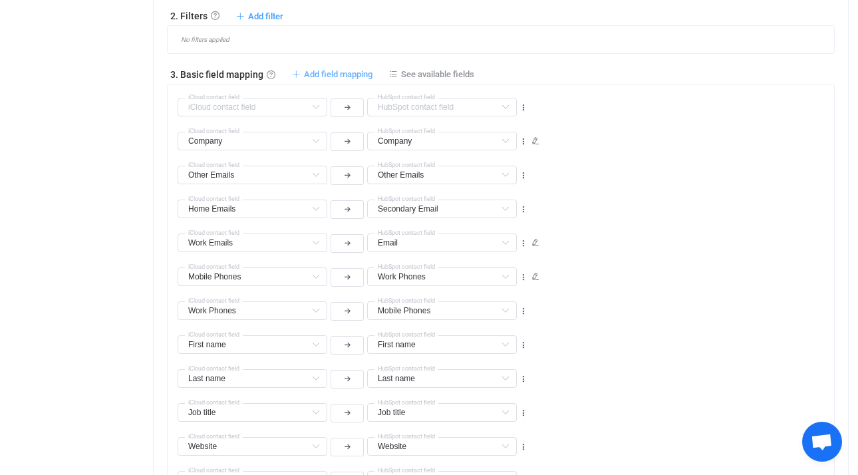
type input "Title"
type input "Website"
click at [320, 105] on icon at bounding box center [315, 107] width 17 height 19
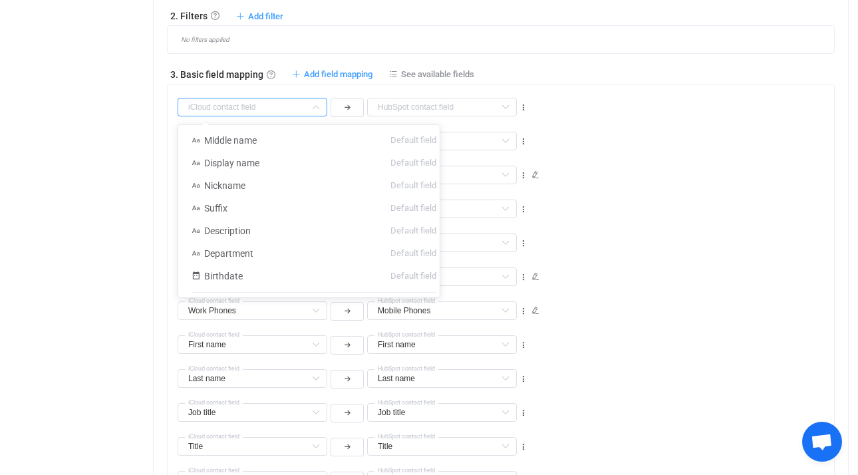
click at [529, 88] on div "Work Emails Default field (filtered) Work fax Phones Default field (filtered) C…" at bounding box center [506, 101] width 657 height 34
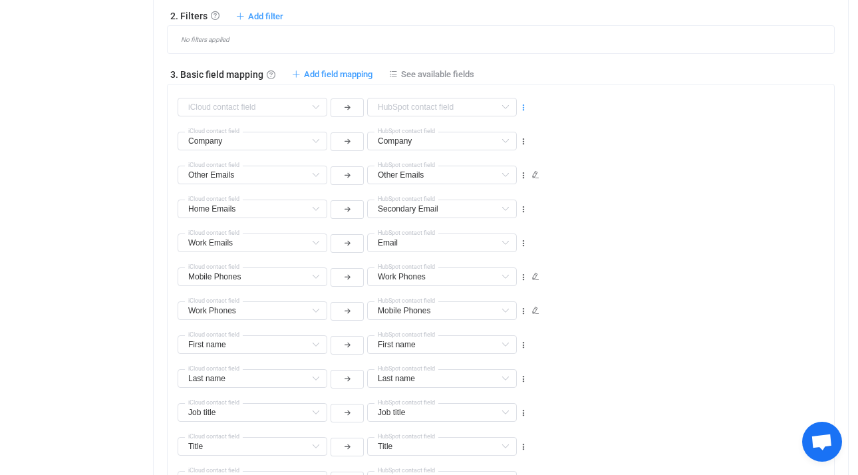
click at [525, 109] on icon at bounding box center [523, 107] width 9 height 9
click at [498, 186] on li "Delete" at bounding box center [482, 187] width 87 height 24
type input "Company"
type input "Other Emails"
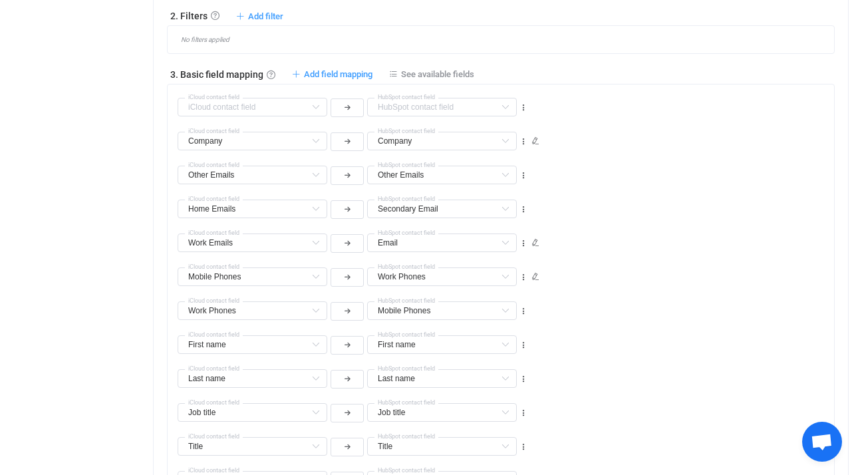
type input "Other Emails"
type input "Home Emails"
type input "Secondary Email"
type input "Work Emails"
type input "Email"
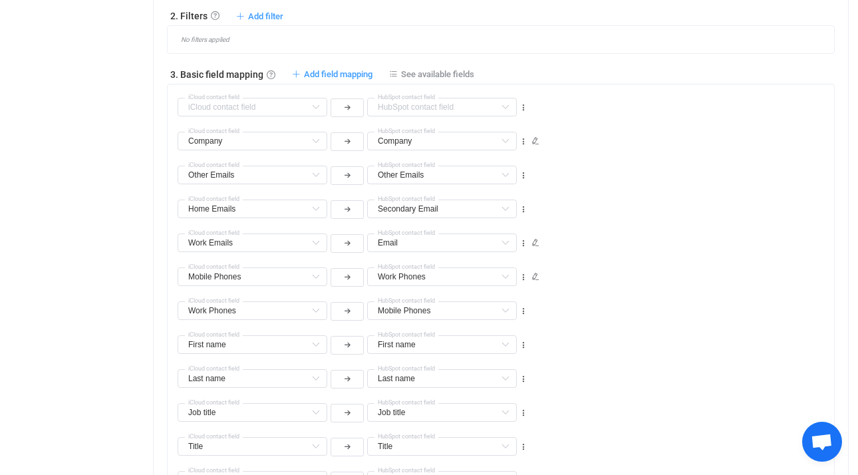
type input "Mobile Phones"
type input "Work Phones"
type input "Mobile Phones"
type input "First name"
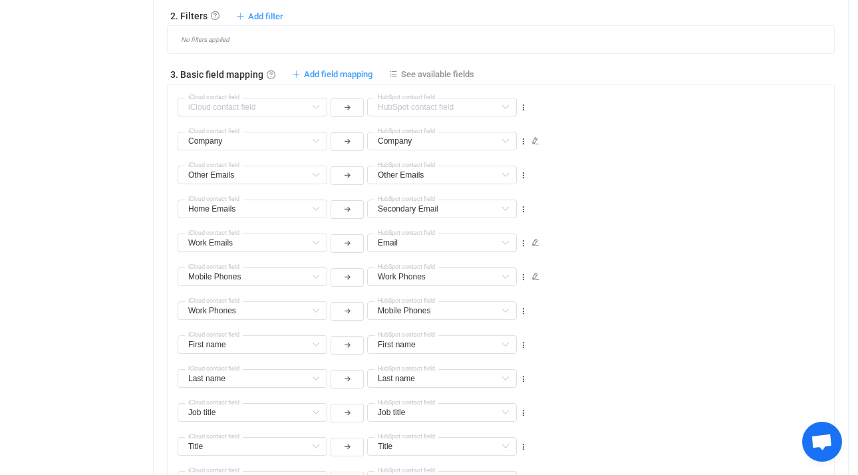
type input "First name"
type input "Last name"
type input "Job title"
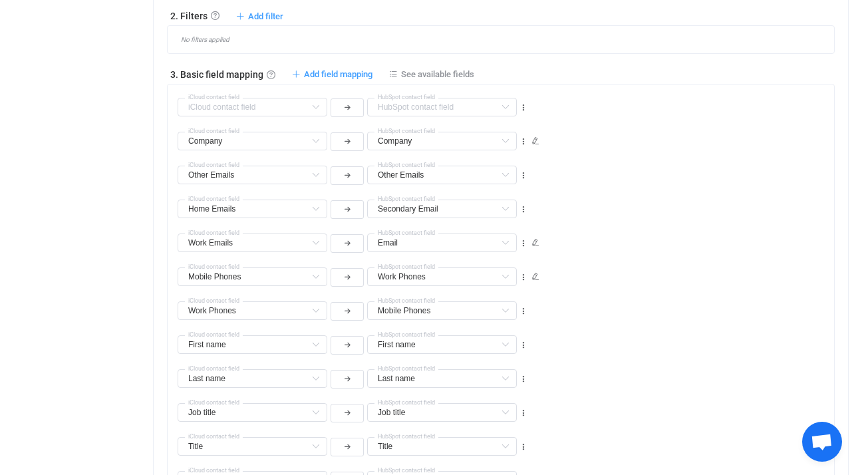
type input "Title"
type input "Website"
type input "All Addresses"
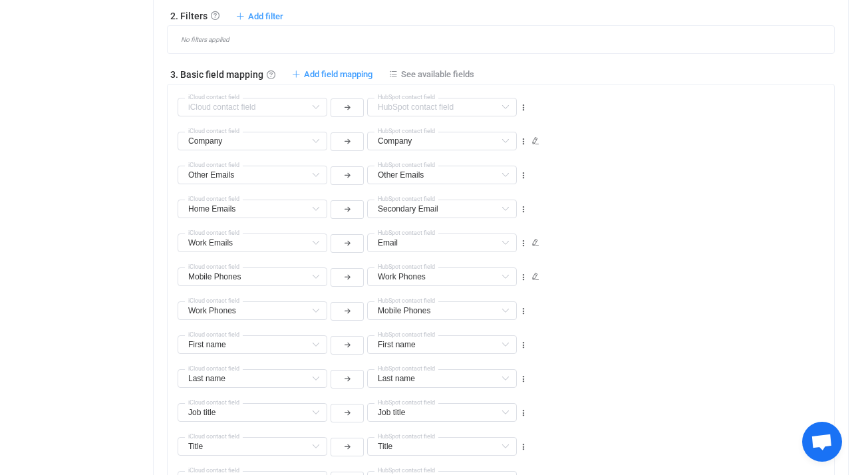
type input "Addresses"
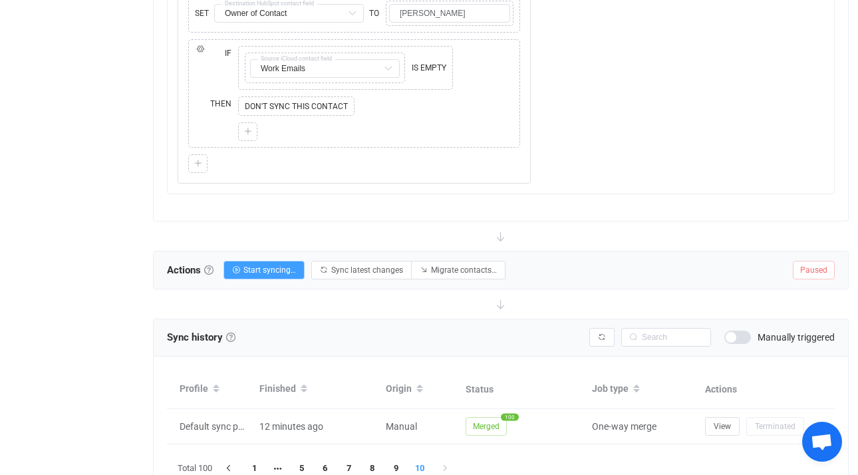
scroll to position [1110, 0]
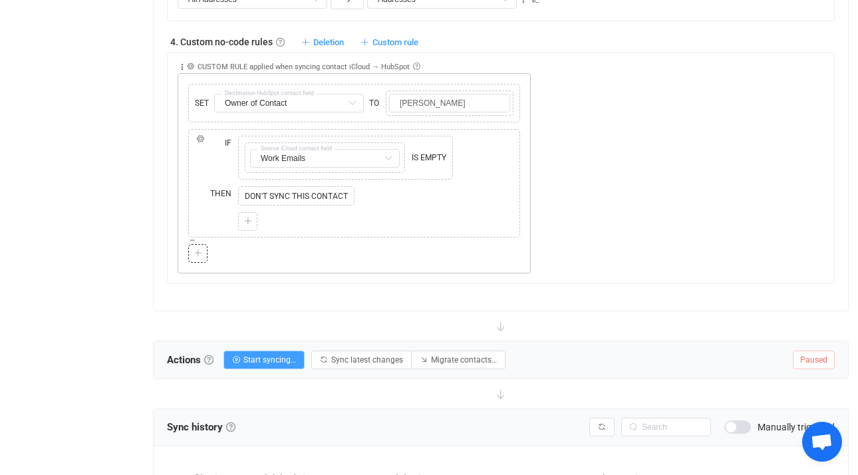
click at [198, 251] on icon at bounding box center [198, 253] width 8 height 8
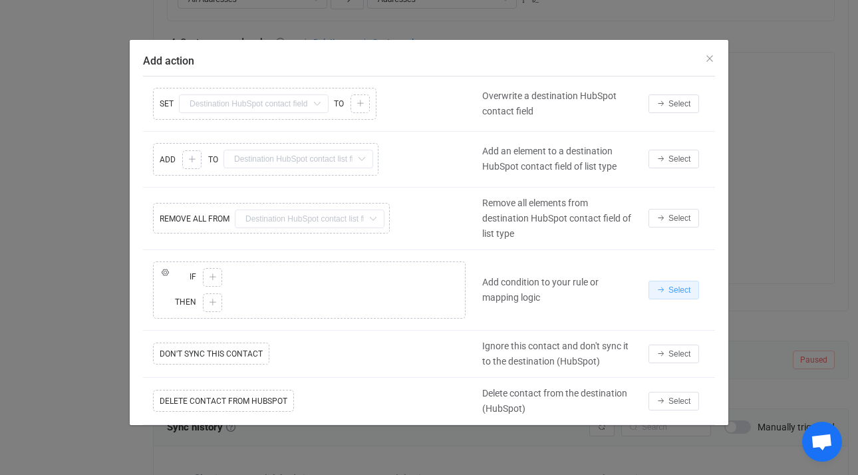
click at [663, 289] on icon "Add action" at bounding box center [661, 290] width 8 height 8
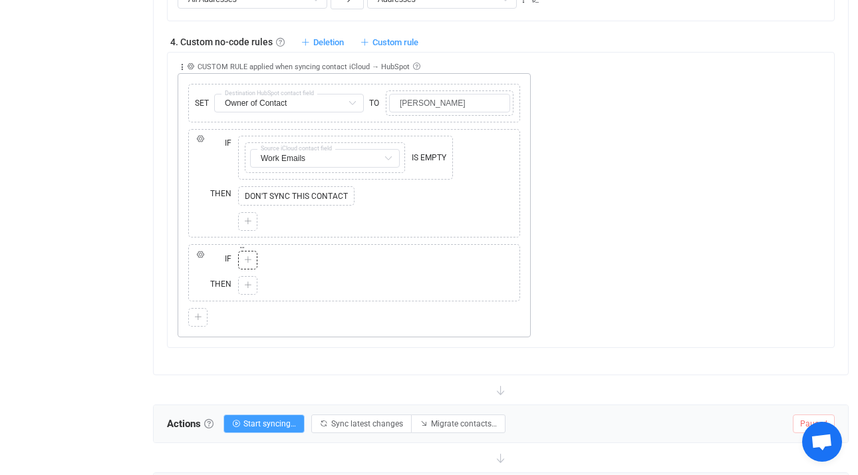
click at [250, 263] on icon at bounding box center [248, 260] width 8 height 8
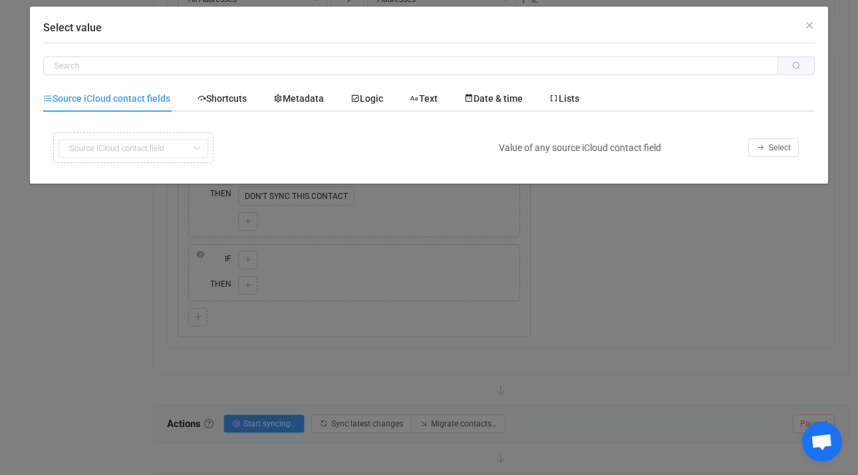
click at [175, 146] on div "Copy Cut Replace TYPE MISMATCH First name Default field Last name Default field…" at bounding box center [268, 147] width 436 height 37
click at [774, 150] on span "Select" at bounding box center [779, 147] width 22 height 9
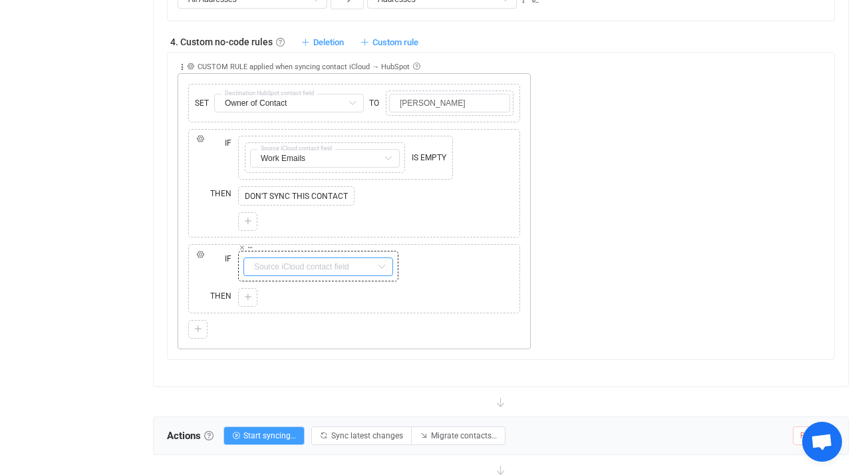
click at [369, 269] on input "text" at bounding box center [318, 266] width 150 height 19
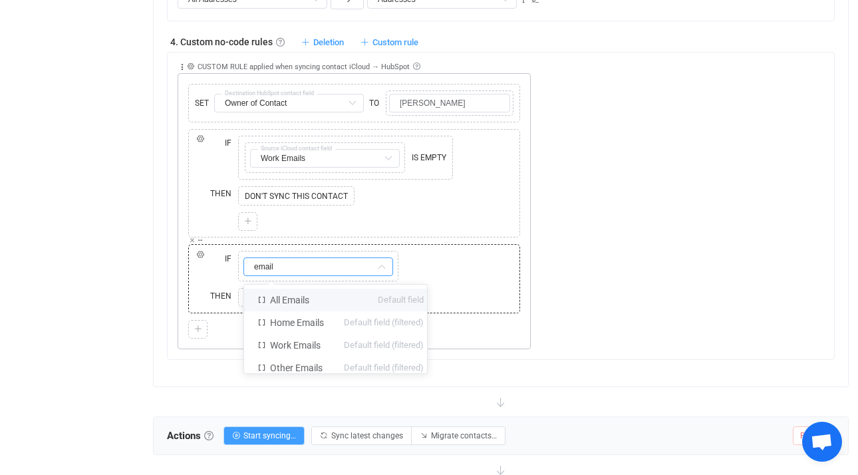
type input "email"
click at [459, 257] on div "Copy Cut Replace TYPE MISMATCH email" at bounding box center [376, 265] width 282 height 37
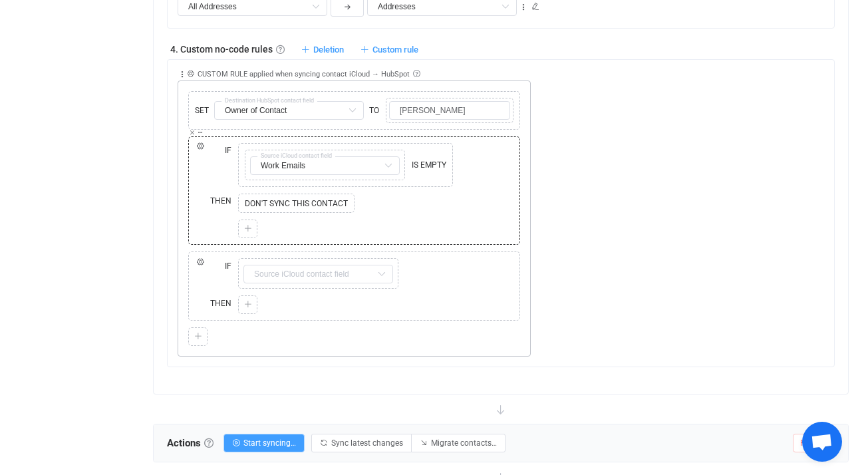
scroll to position [1084, 0]
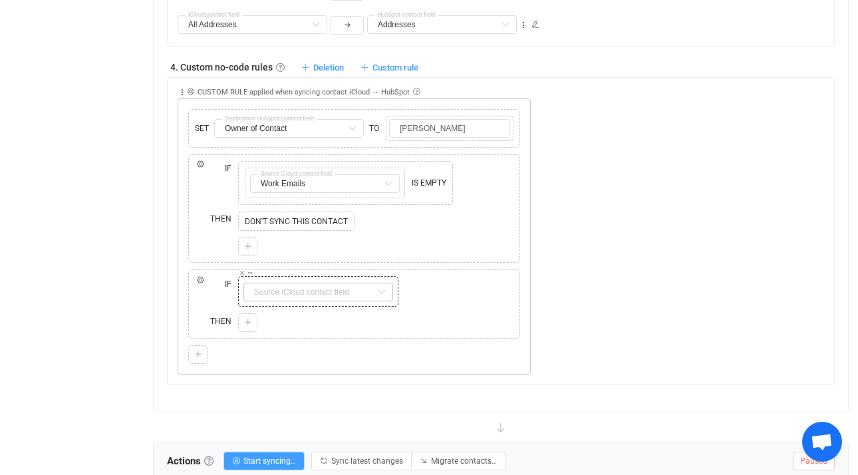
click at [383, 288] on icon at bounding box center [381, 292] width 17 height 19
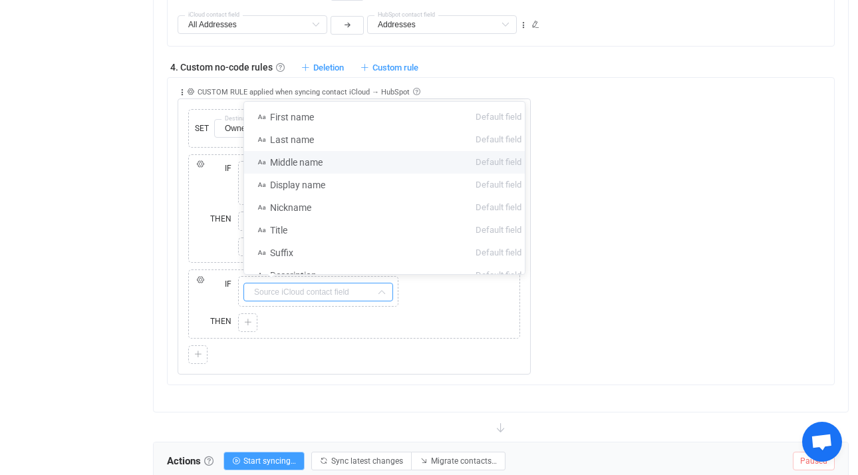
click at [698, 220] on div "Collapse Move up Move down Delete Applied to Only contact(s) from iCloud Only c…" at bounding box center [506, 226] width 657 height 297
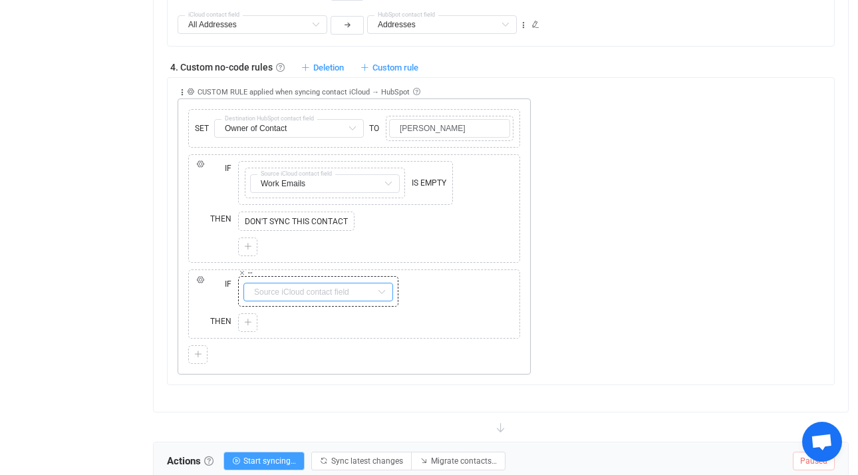
click at [295, 292] on input "text" at bounding box center [318, 292] width 150 height 19
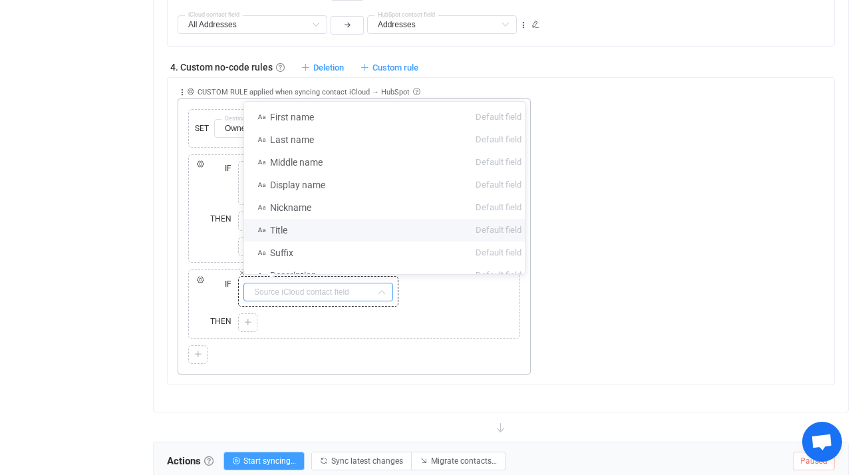
click at [256, 287] on input "text" at bounding box center [318, 292] width 150 height 19
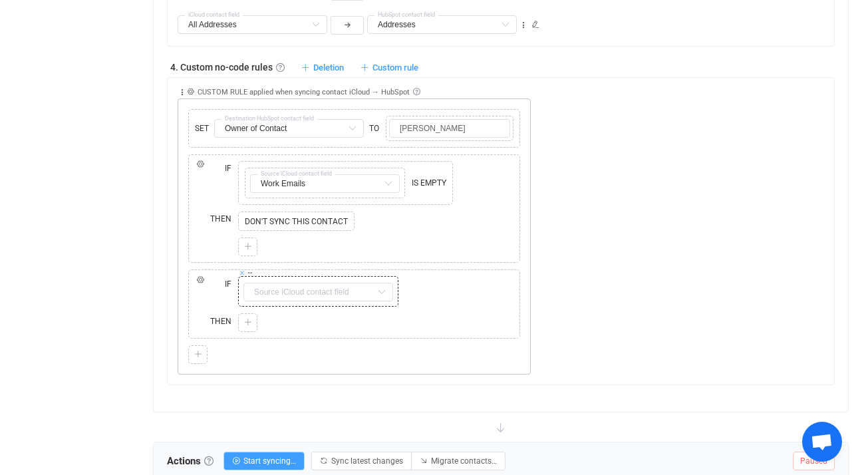
click at [241, 273] on icon at bounding box center [242, 272] width 7 height 7
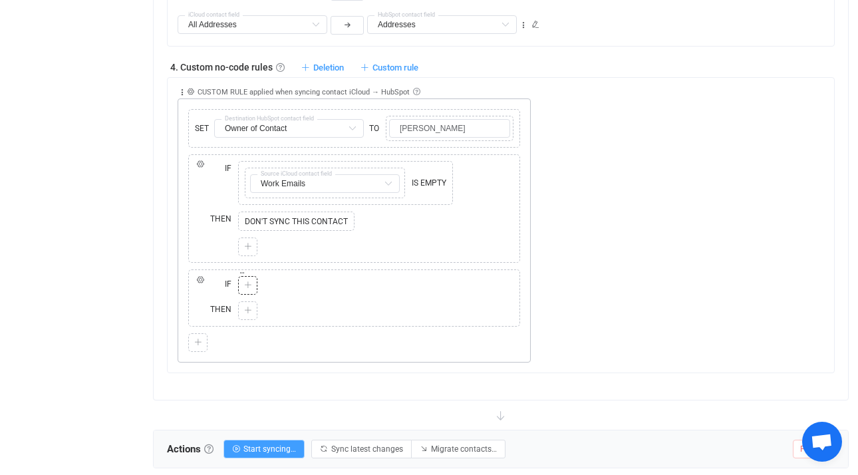
click at [249, 285] on icon at bounding box center [248, 285] width 8 height 8
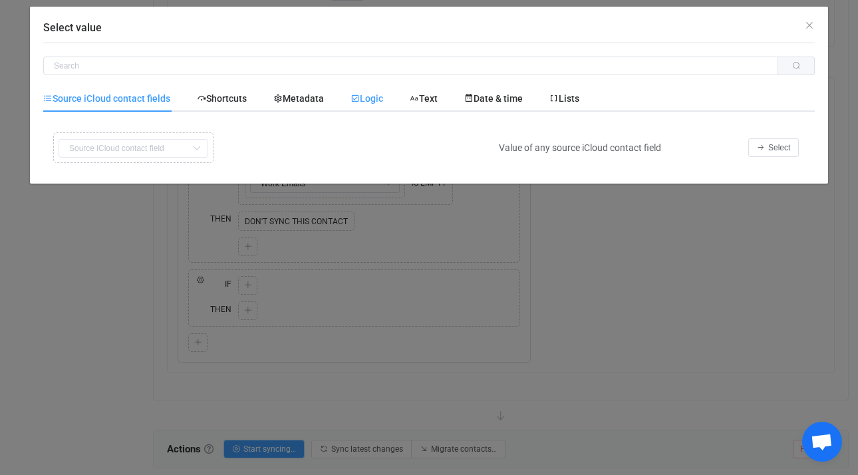
click at [379, 104] on div "Logic" at bounding box center [366, 98] width 59 height 27
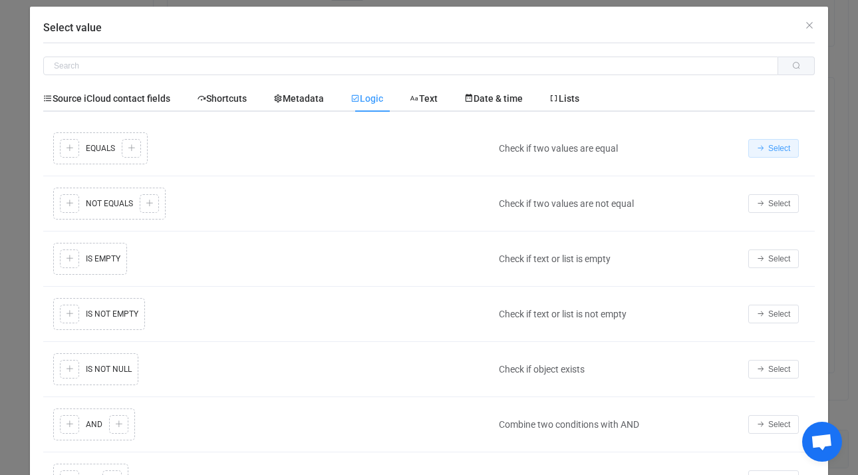
click at [758, 147] on icon "Select value" at bounding box center [761, 148] width 8 height 8
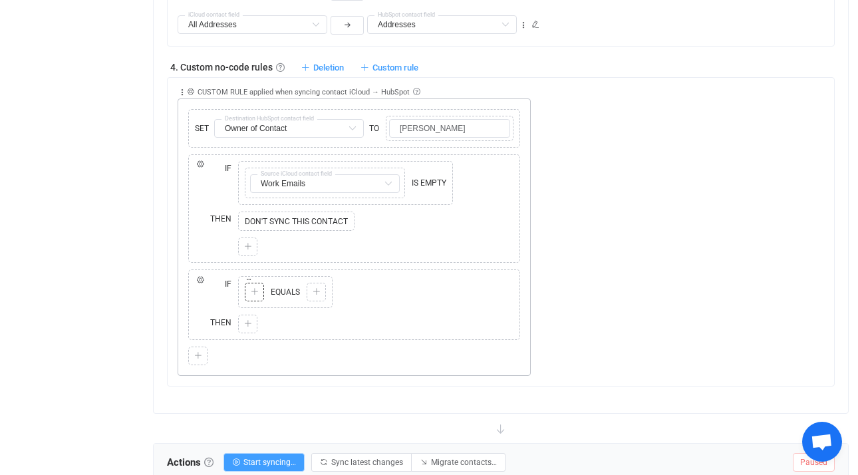
click at [255, 293] on icon at bounding box center [255, 292] width 8 height 8
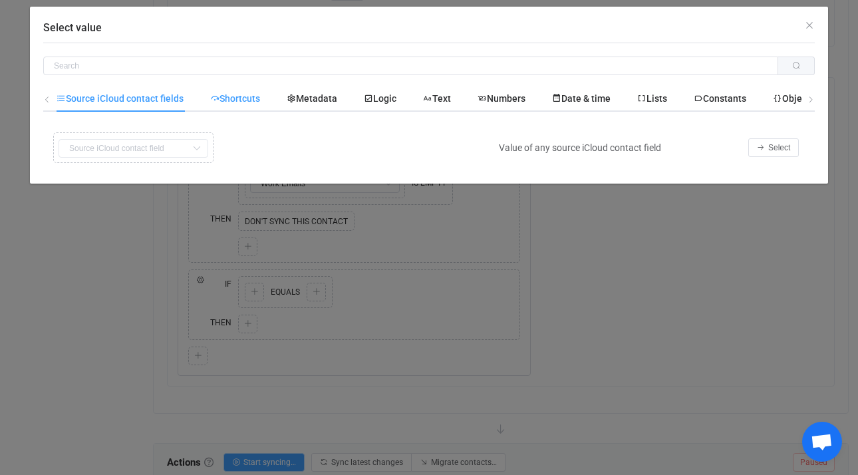
click at [264, 95] on div "Shortcuts" at bounding box center [235, 98] width 76 height 27
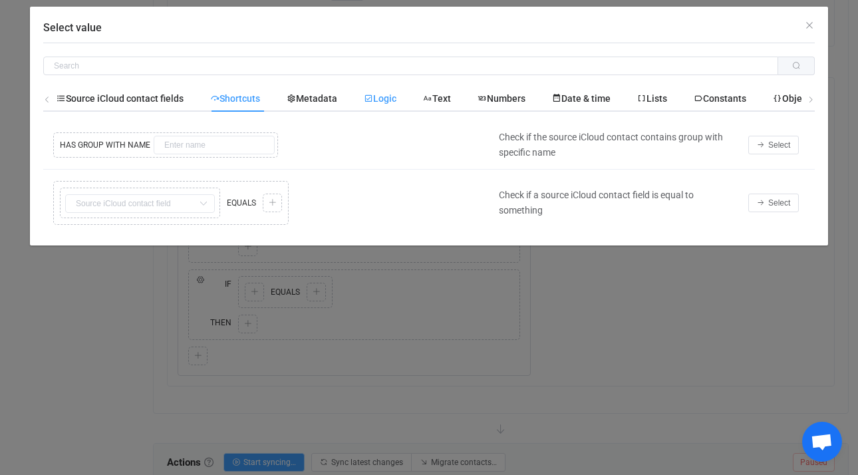
click at [380, 96] on span "Logic" at bounding box center [380, 98] width 33 height 11
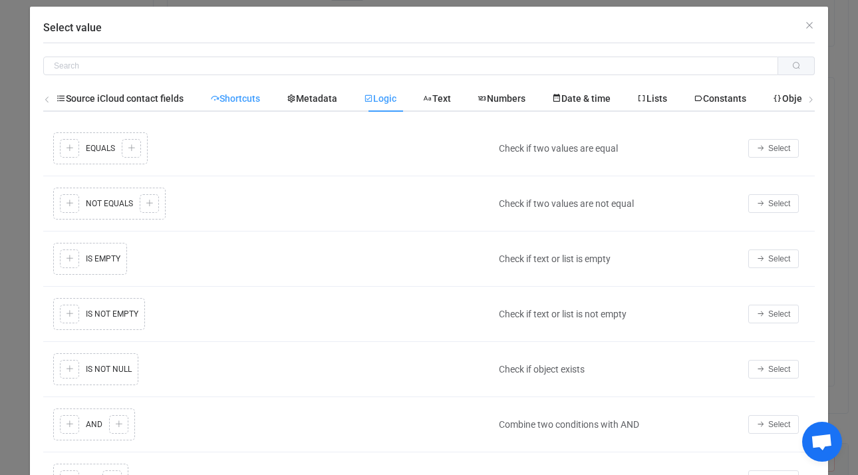
click at [253, 97] on span "Shortcuts" at bounding box center [235, 98] width 50 height 11
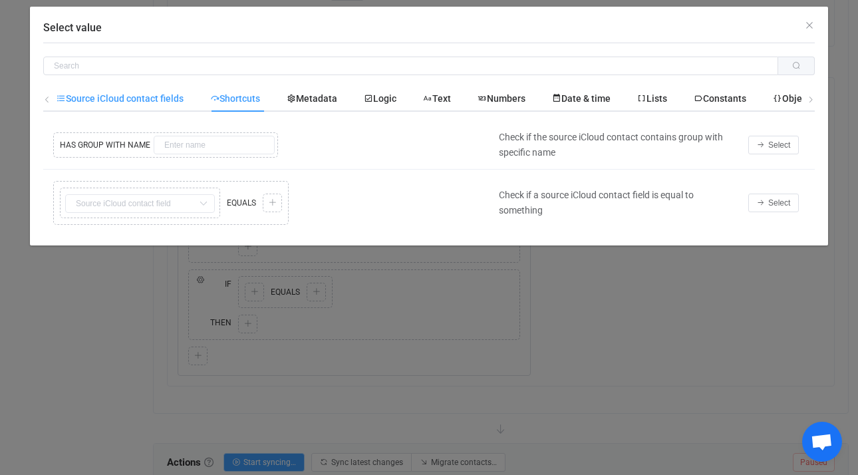
click at [180, 94] on span "Source iCloud contact fields" at bounding box center [120, 98] width 127 height 11
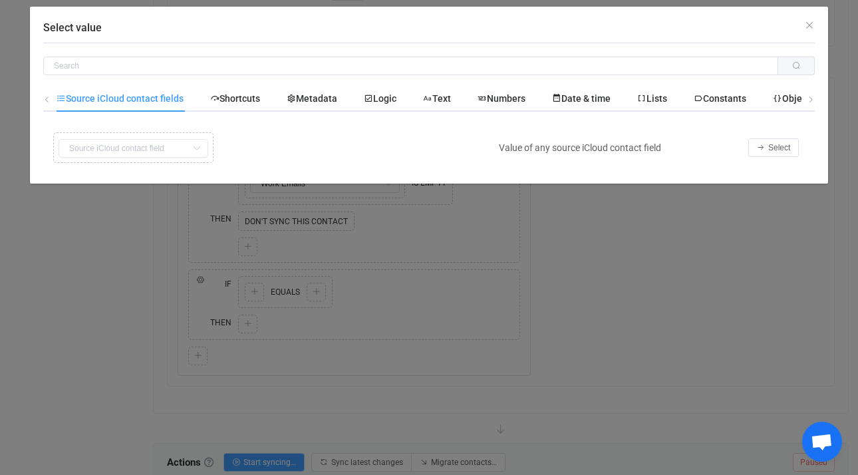
click at [142, 156] on div "Copy Cut Replace TYPE MISMATCH First name Default field Last name Default field…" at bounding box center [268, 147] width 436 height 37
click at [768, 146] on button "Select" at bounding box center [773, 147] width 51 height 19
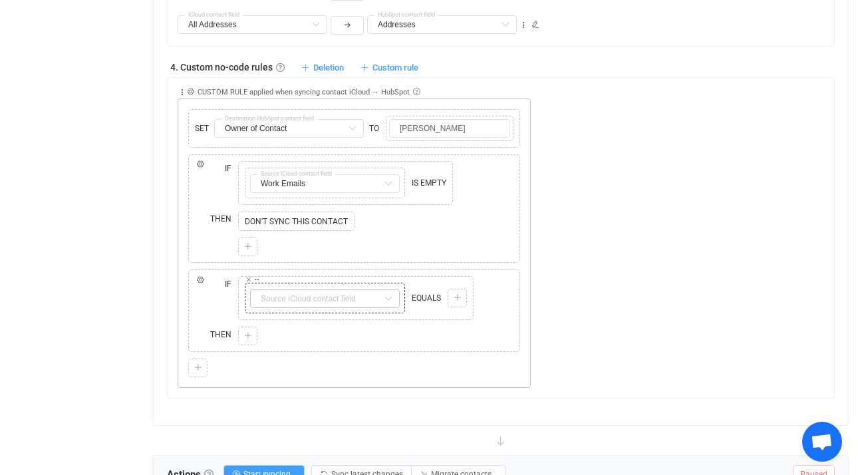
click at [392, 299] on icon at bounding box center [388, 298] width 17 height 19
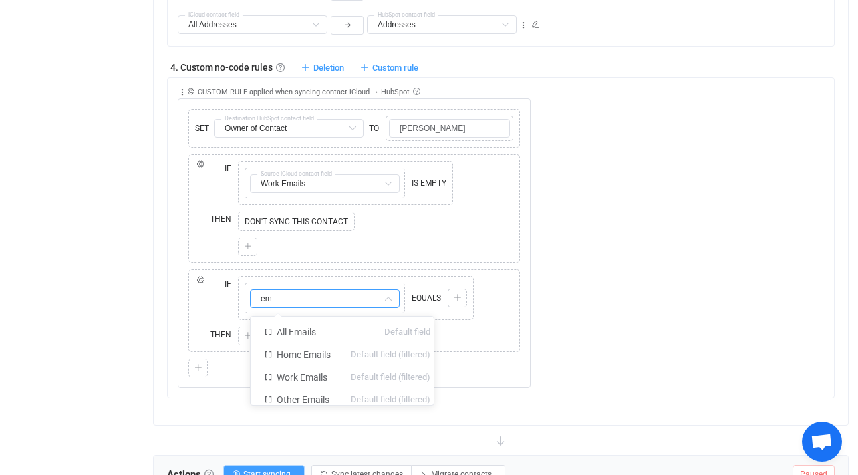
scroll to position [0, 0]
type input "em"
click at [643, 225] on div "Collapse Move up Move down Delete Applied to Only contact(s) from iCloud Only c…" at bounding box center [506, 233] width 657 height 311
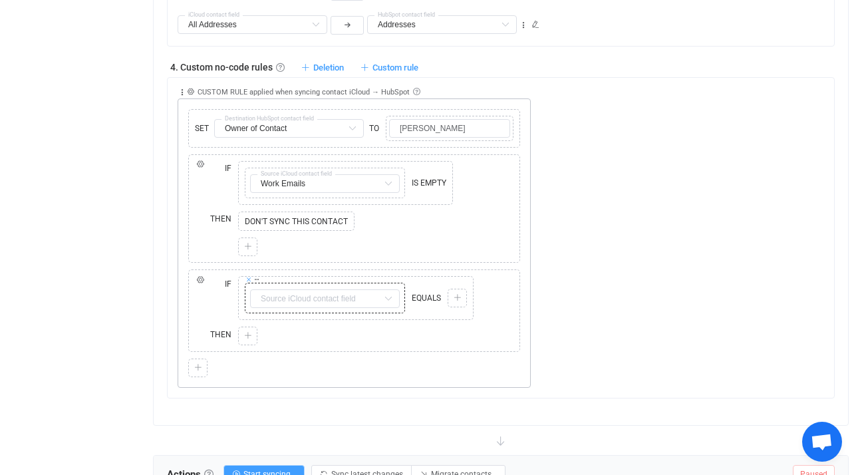
click at [247, 279] on icon at bounding box center [248, 279] width 7 height 7
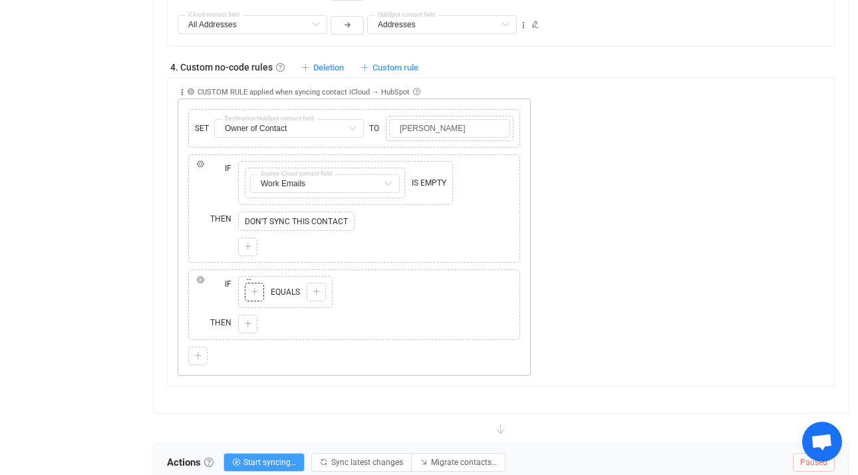
click at [255, 291] on icon at bounding box center [255, 292] width 8 height 8
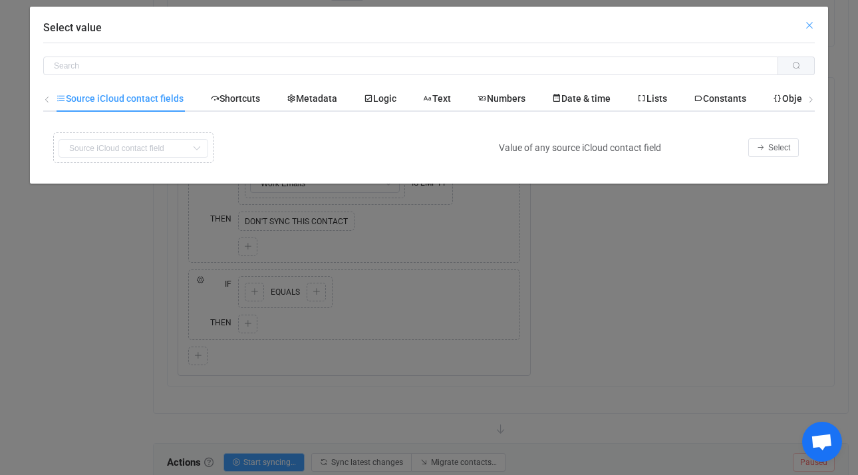
click at [810, 24] on icon "Close" at bounding box center [809, 25] width 11 height 11
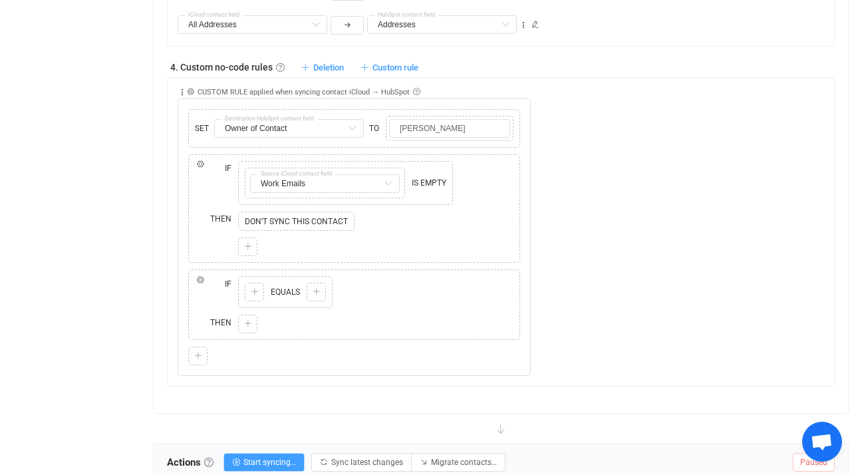
click at [814, 436] on span "Open chat" at bounding box center [822, 443] width 22 height 19
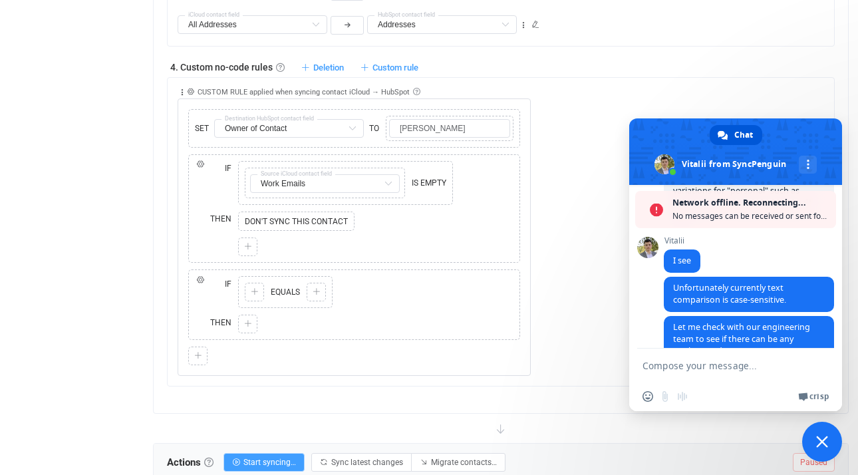
scroll to position [708, 0]
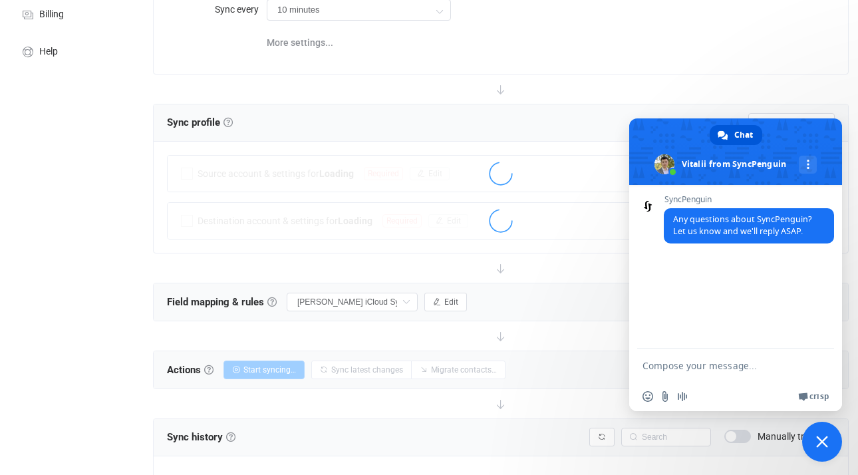
scroll to position [1219, 0]
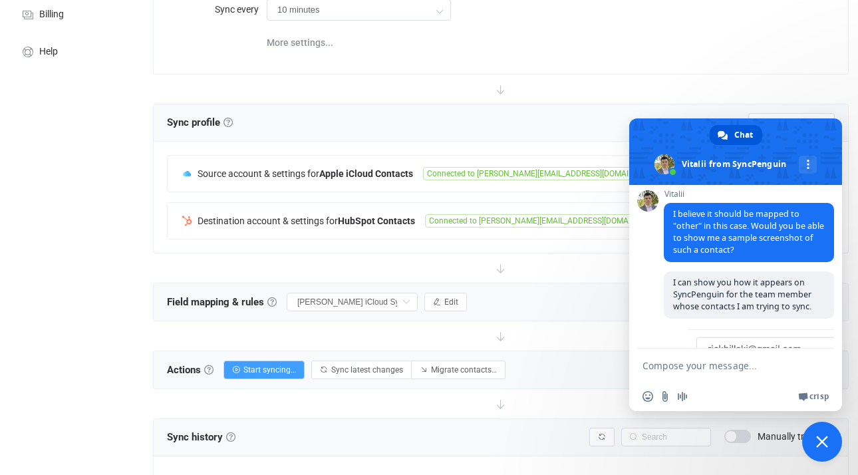
click at [829, 447] on span "Close chat" at bounding box center [822, 442] width 40 height 40
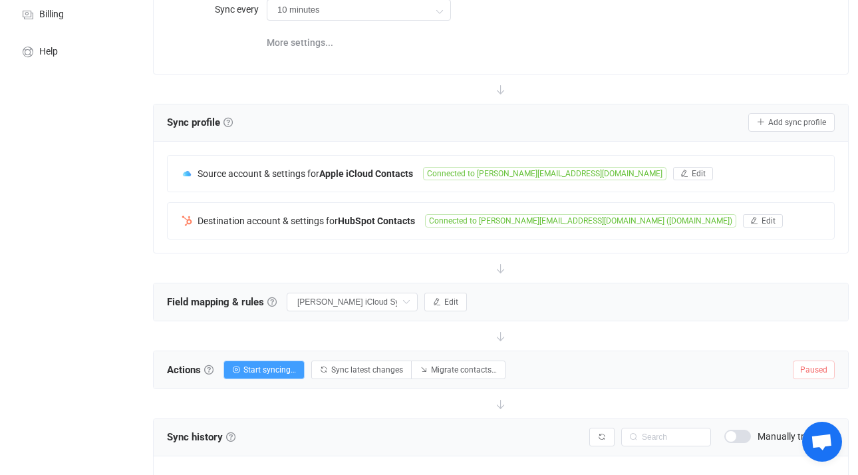
scroll to position [0, 0]
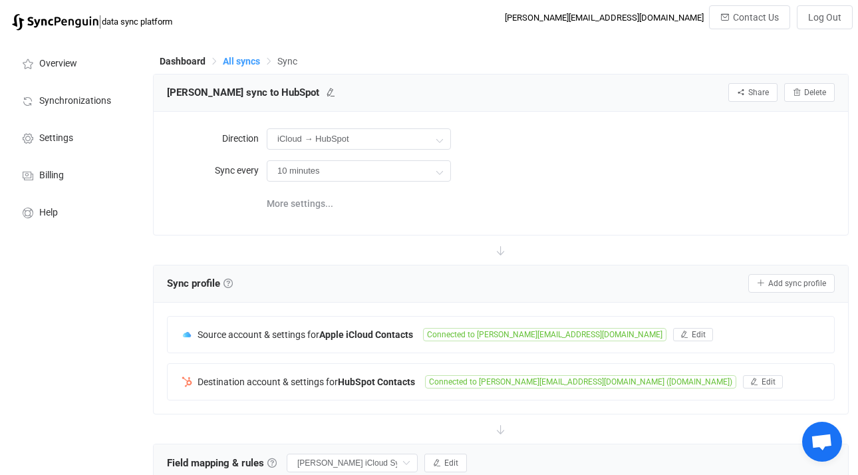
click at [252, 63] on span "All syncs" at bounding box center [241, 61] width 37 height 11
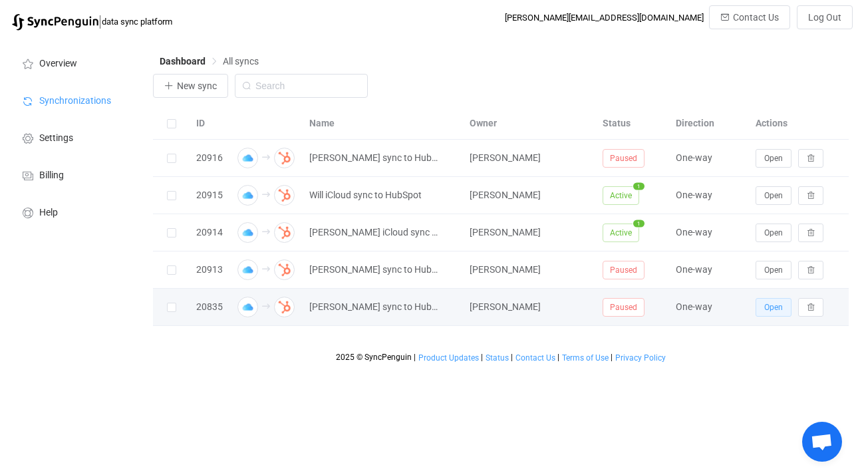
click at [779, 314] on button "Open" at bounding box center [774, 307] width 36 height 19
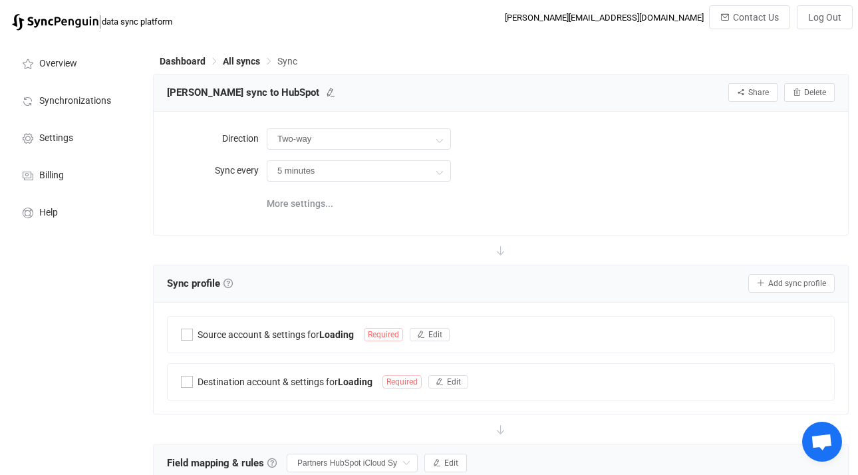
type input "iCloud → HubSpot"
type input "10 minutes"
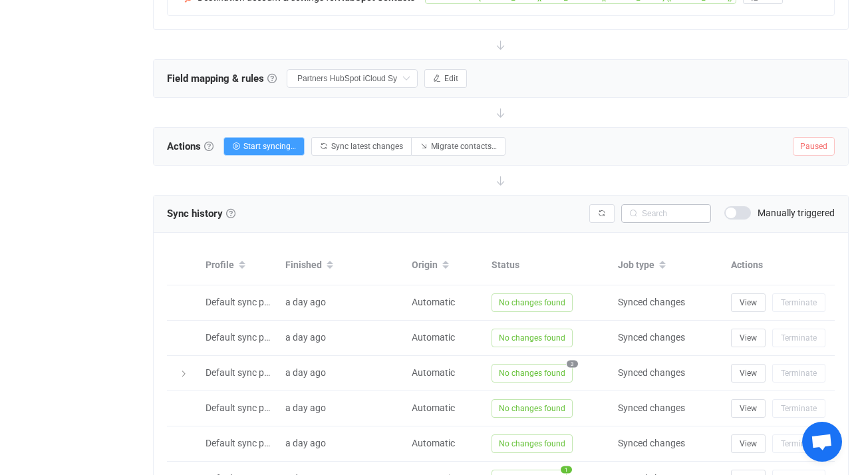
scroll to position [513, 0]
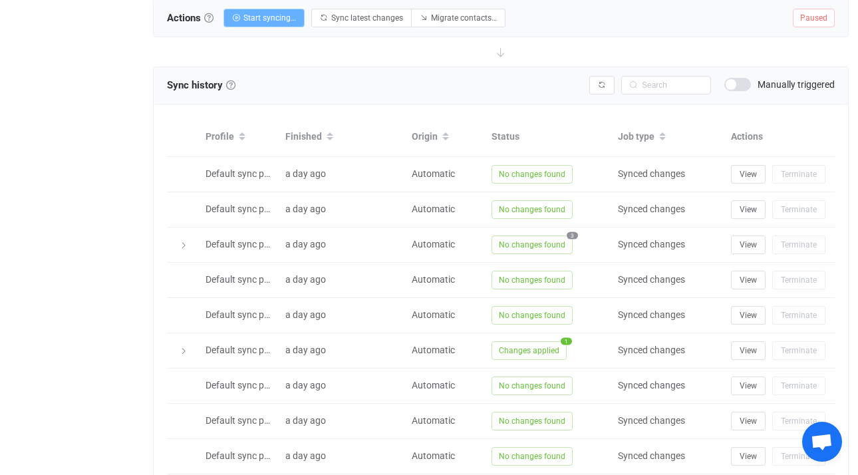
click at [285, 15] on span "Start syncing…" at bounding box center [269, 17] width 53 height 9
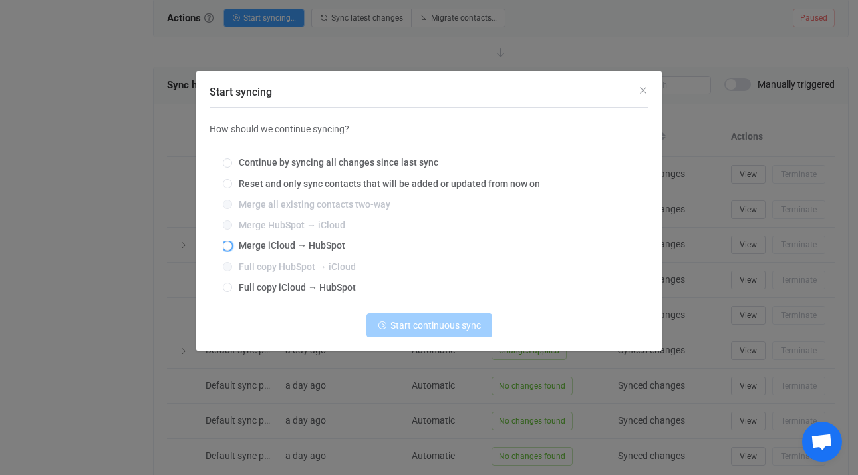
click at [265, 245] on span "Merge iCloud → HubSpot" at bounding box center [288, 245] width 113 height 11
click at [232, 245] on input "Merge iCloud → HubSpot" at bounding box center [227, 246] width 9 height 11
radio input "true"
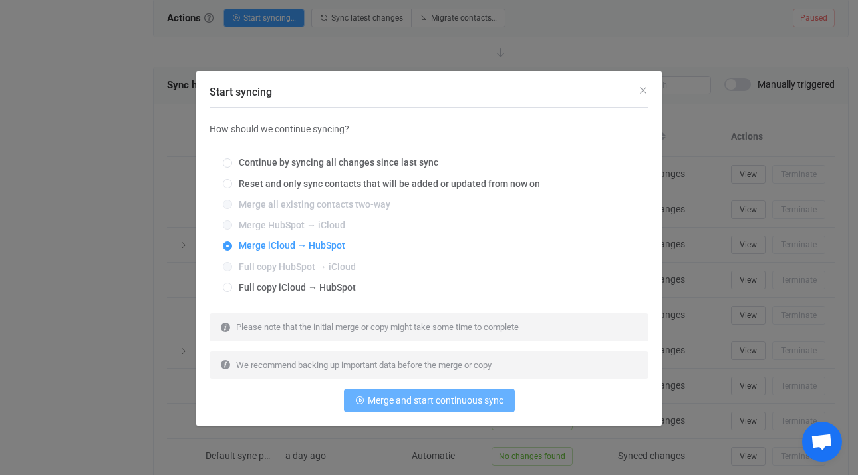
click at [455, 403] on span "Merge and start continuous sync" at bounding box center [436, 400] width 136 height 11
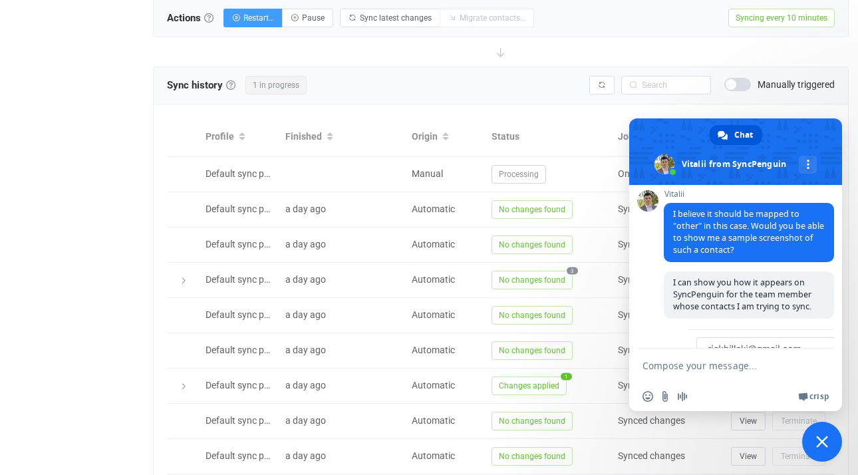
scroll to position [1433, 0]
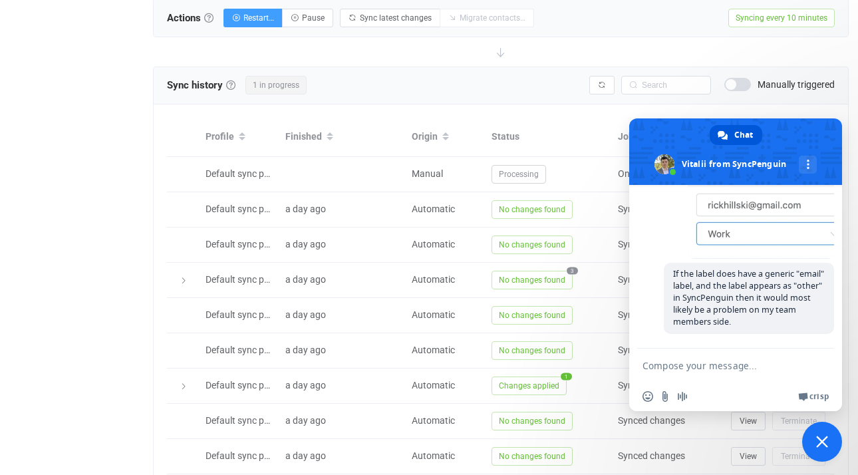
click at [829, 434] on span "Close chat" at bounding box center [822, 442] width 40 height 40
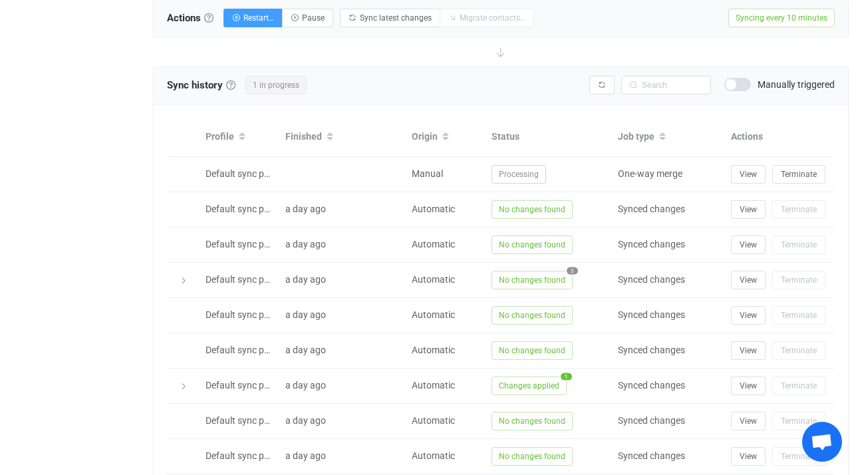
click at [555, 58] on div at bounding box center [501, 51] width 696 height 29
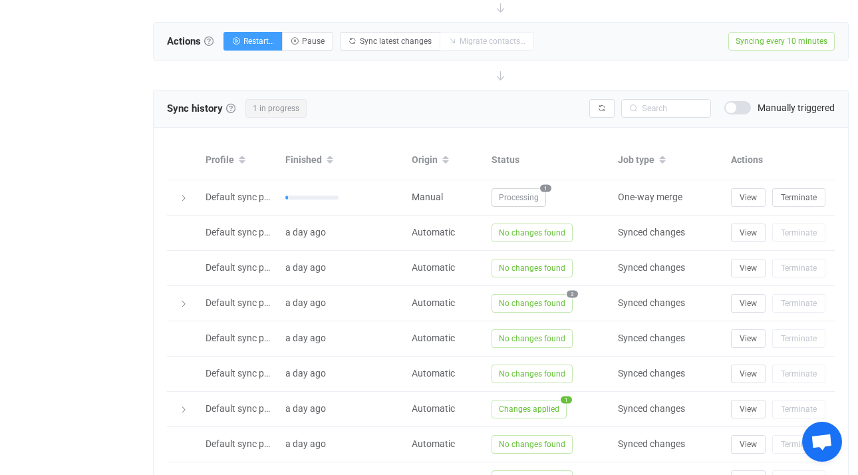
scroll to position [487, 0]
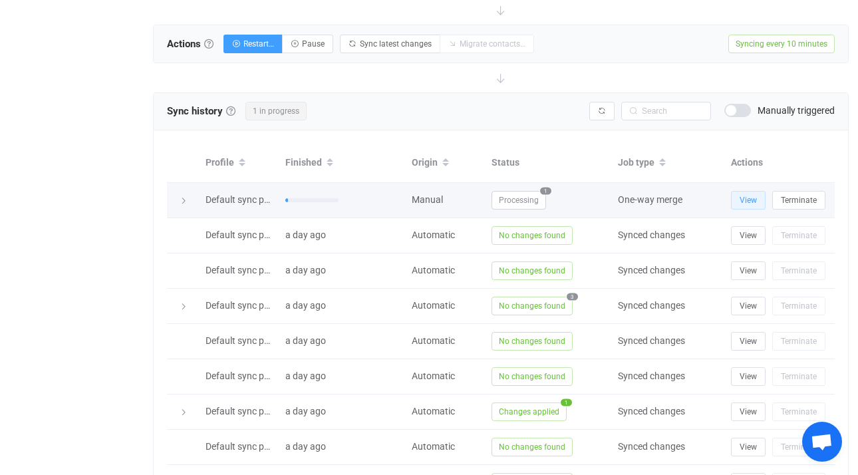
click at [738, 197] on button "View" at bounding box center [748, 200] width 35 height 19
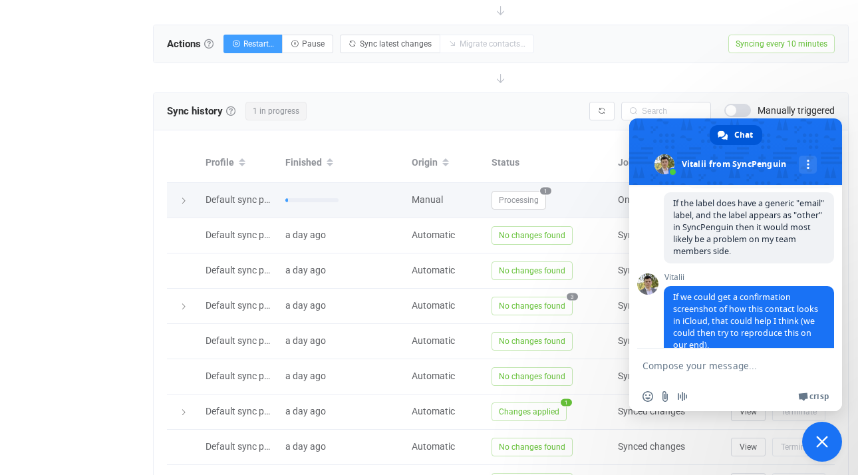
type textarea "Got it. I will"
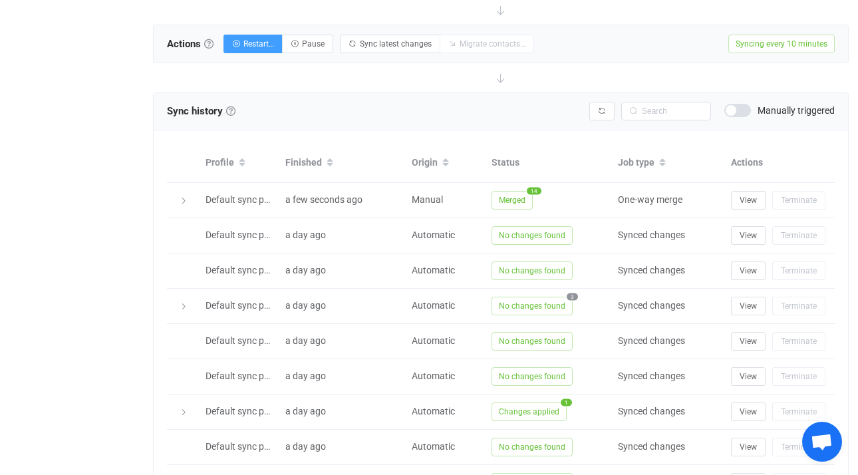
scroll to position [33, 0]
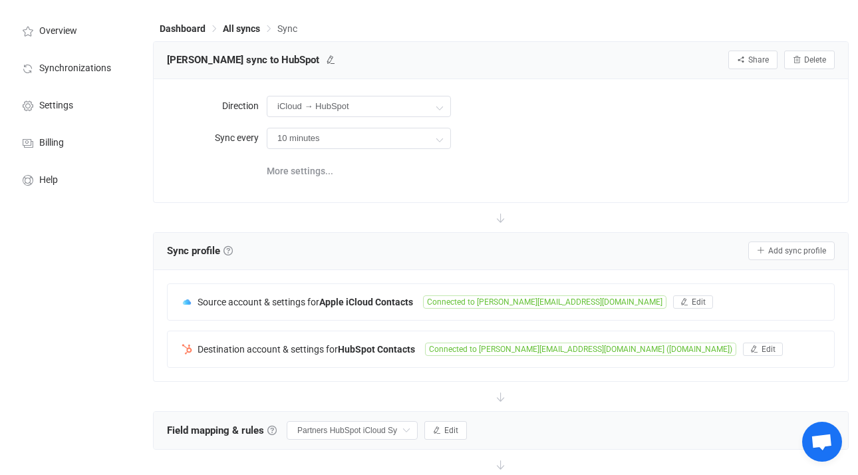
click at [819, 436] on span "Open chat" at bounding box center [822, 443] width 22 height 19
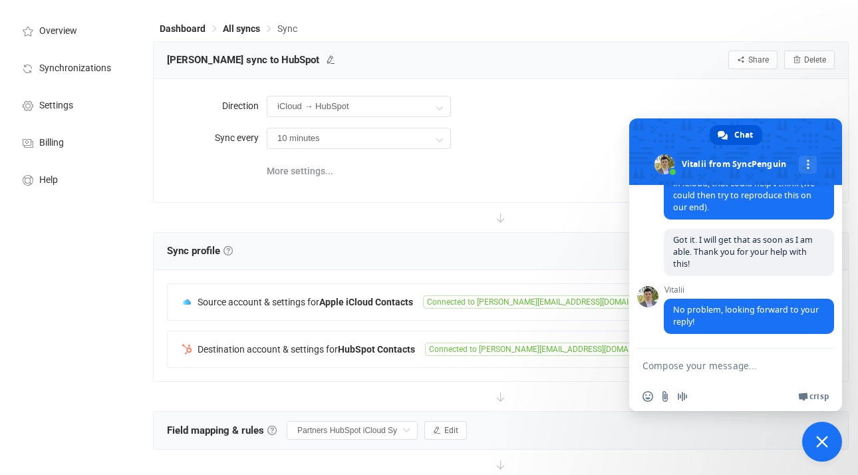
scroll to position [1642, 0]
click at [539, 141] on div "10 minutes 10 minutes 15 minutes 30 minutes 1 hour 2 hours 4 hours 8 hours 12 h…" at bounding box center [551, 137] width 568 height 27
click at [823, 444] on span "Close chat" at bounding box center [822, 442] width 12 height 12
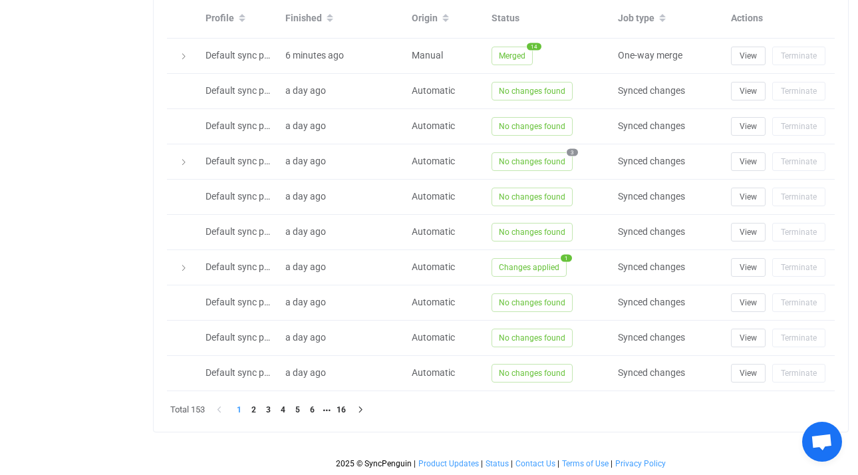
scroll to position [410, 0]
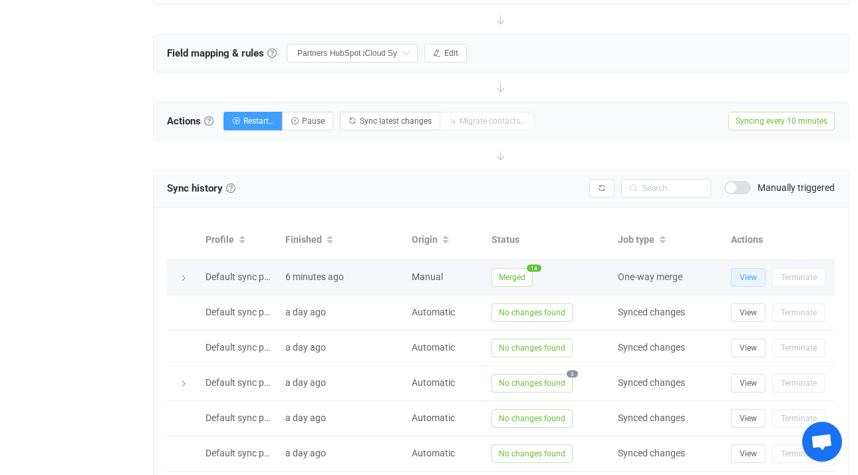
click at [738, 277] on button "View" at bounding box center [748, 277] width 35 height 19
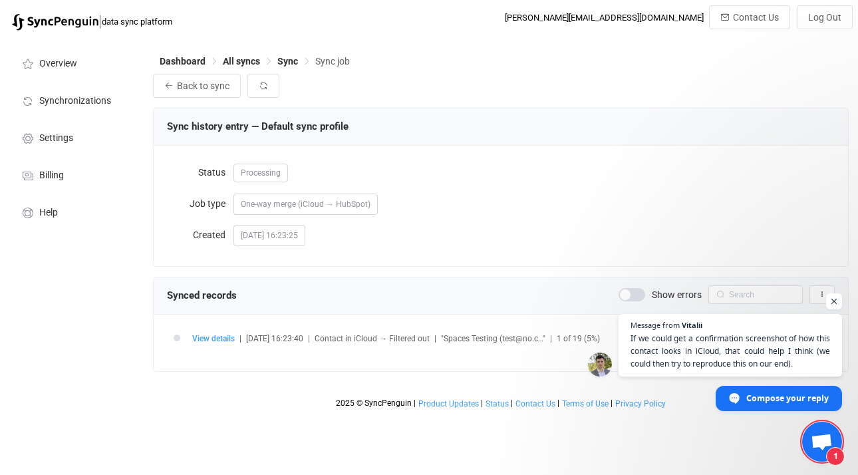
scroll to position [1428, 0]
click at [706, 344] on span "If we could get a confirmation screenshot of how this contact looks in iCloud, …" at bounding box center [730, 351] width 203 height 39
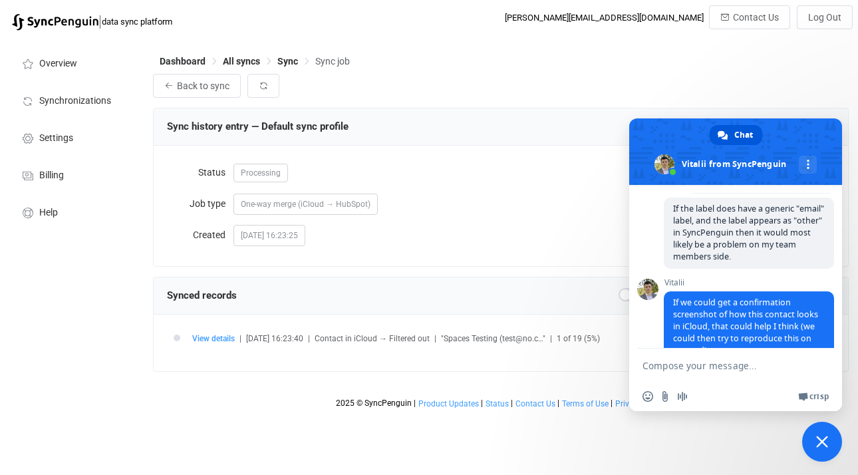
scroll to position [1527, 0]
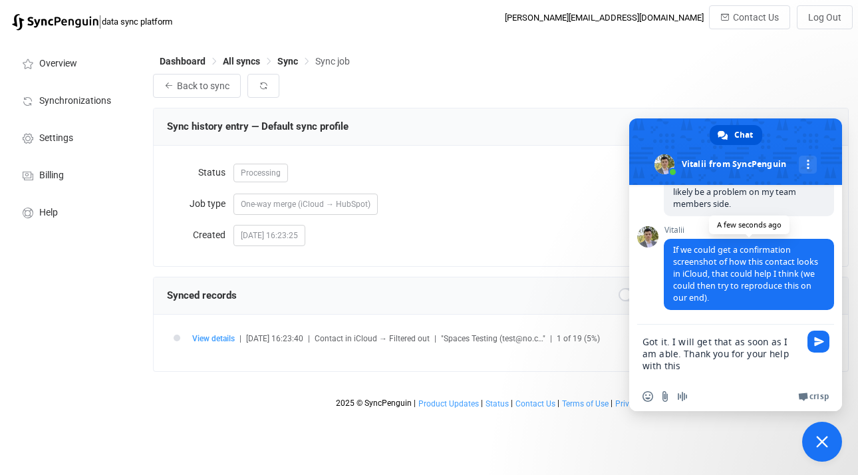
type textarea "Got it. I will get that as soon as I am able. Thank you for your help with this!"
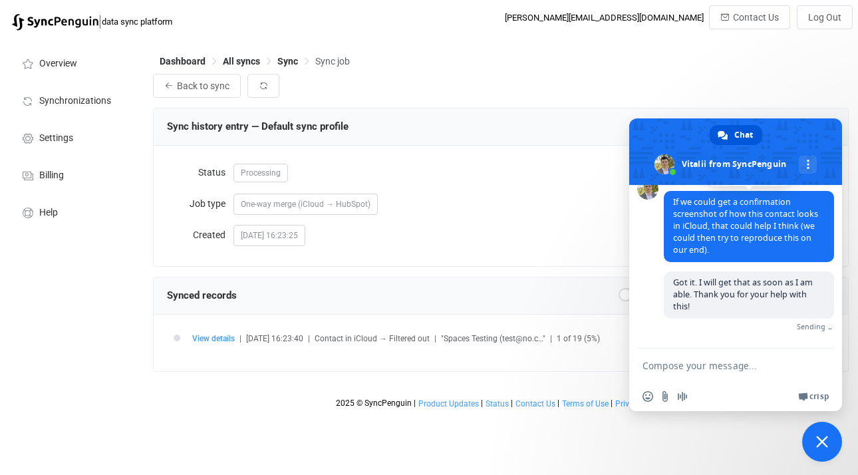
scroll to position [1584, 0]
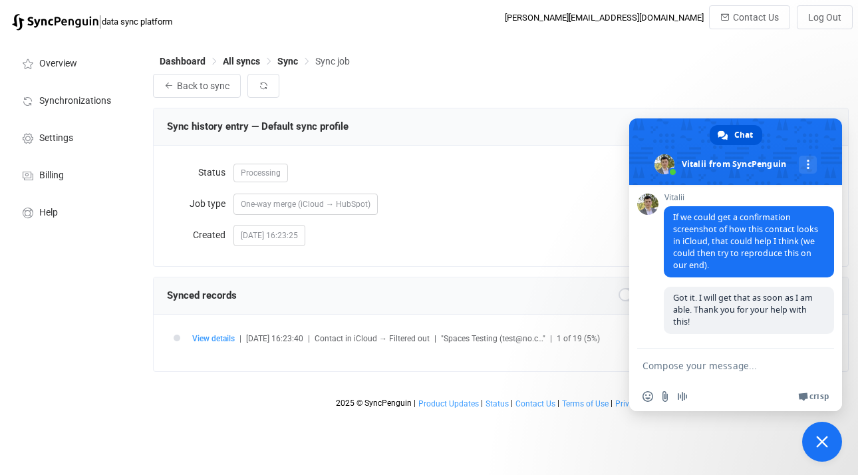
click at [817, 440] on span "Close chat" at bounding box center [822, 442] width 12 height 12
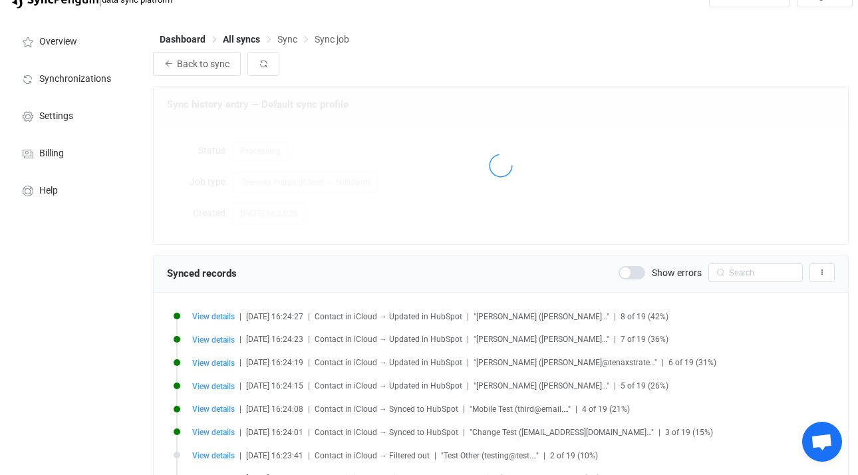
scroll to position [102, 0]
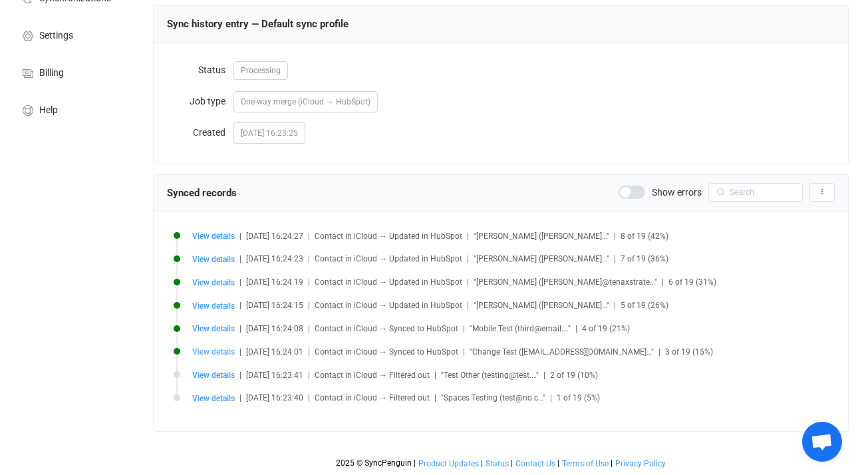
click at [220, 353] on span "View details" at bounding box center [213, 351] width 43 height 9
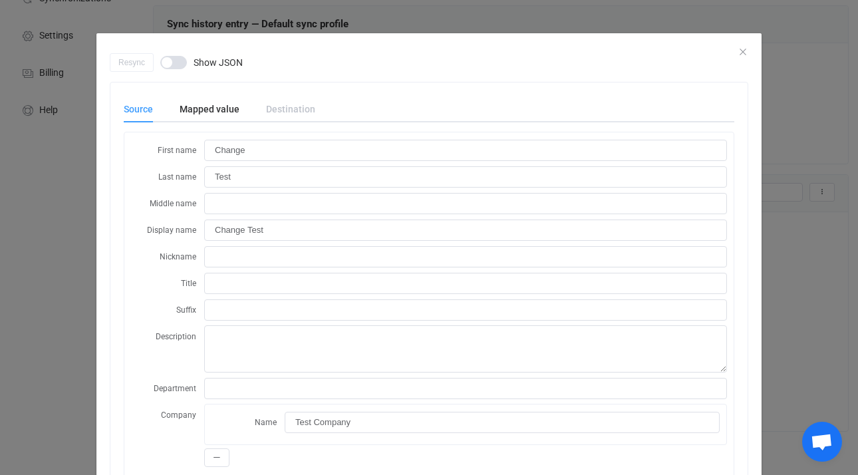
scroll to position [0, 0]
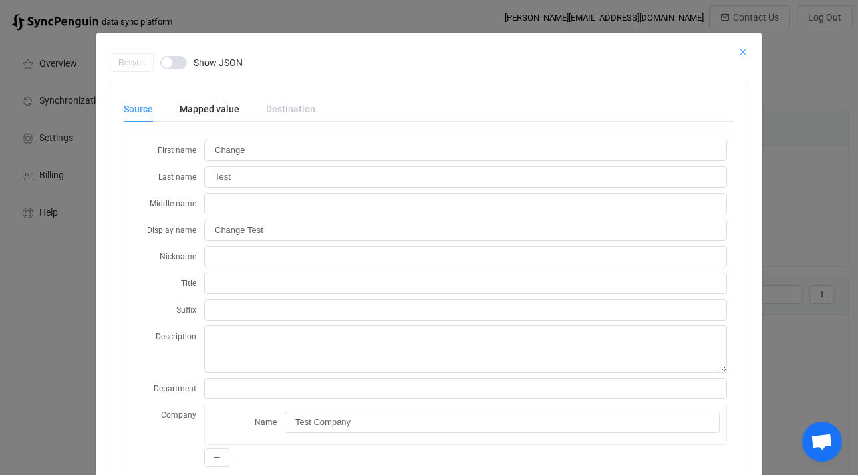
click at [741, 52] on icon "Close" at bounding box center [743, 52] width 11 height 11
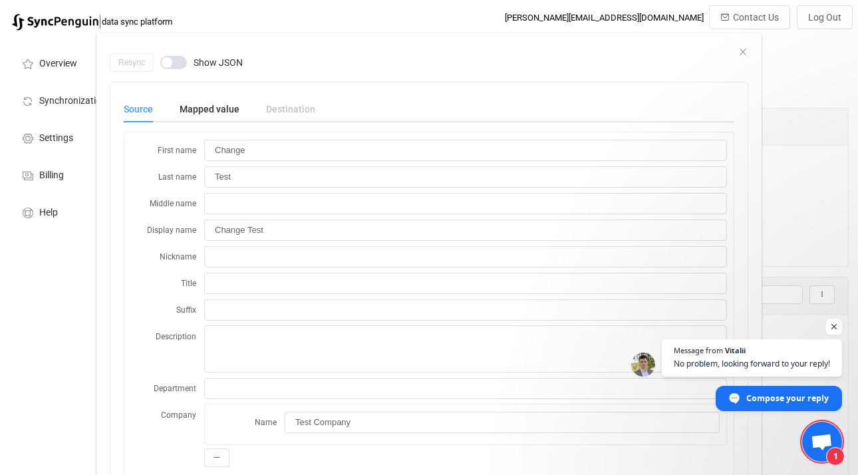
scroll to position [1578, 0]
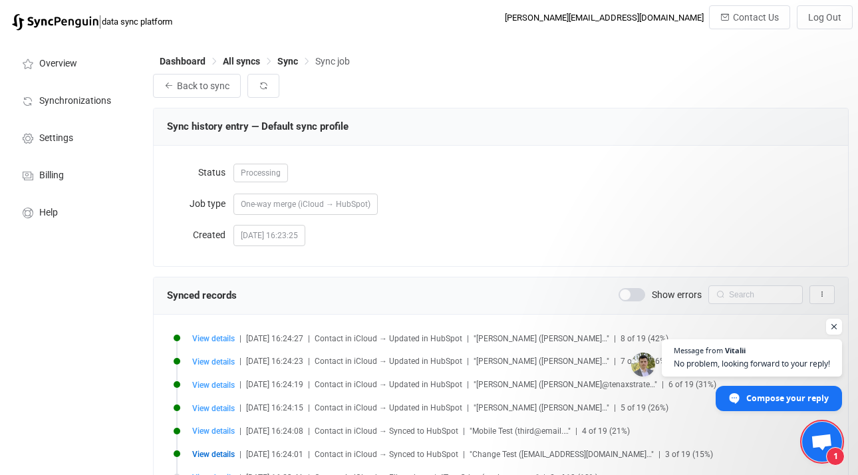
click at [753, 201] on div "One-way merge (iCloud → HubSpot)" at bounding box center [533, 203] width 601 height 27
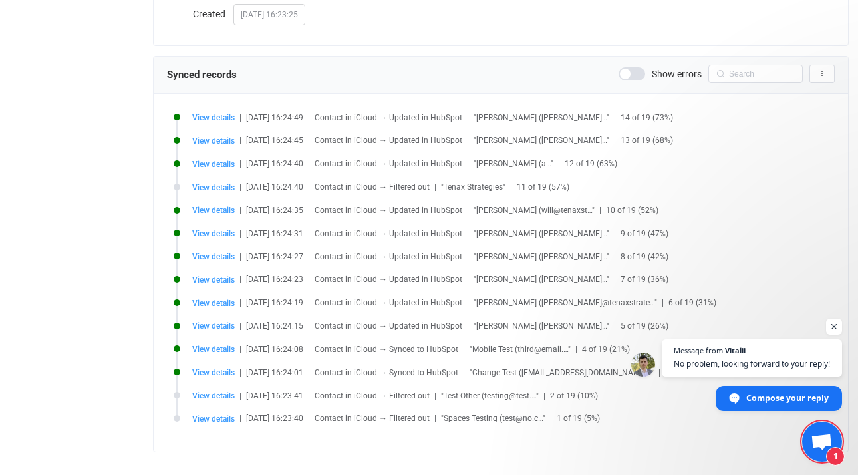
scroll to position [223, 0]
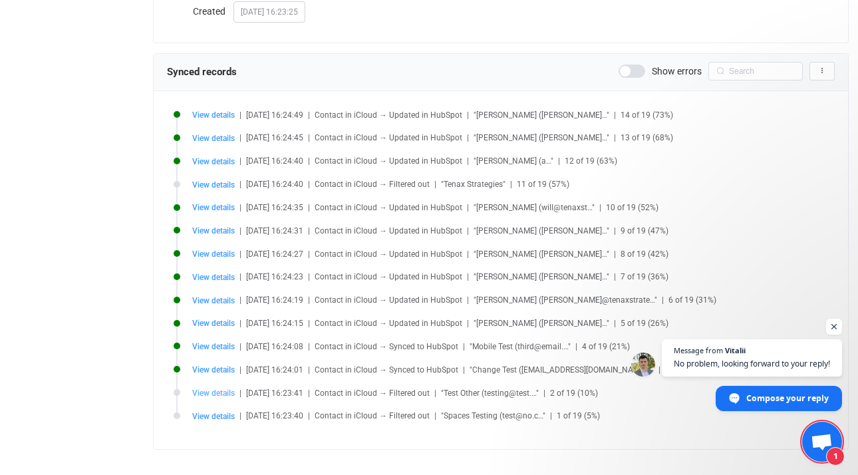
click at [214, 395] on span "View details" at bounding box center [213, 392] width 43 height 9
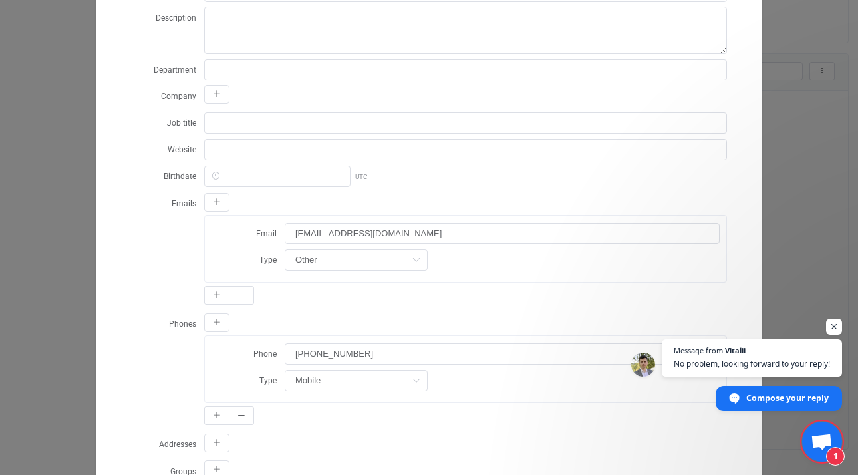
scroll to position [0, 0]
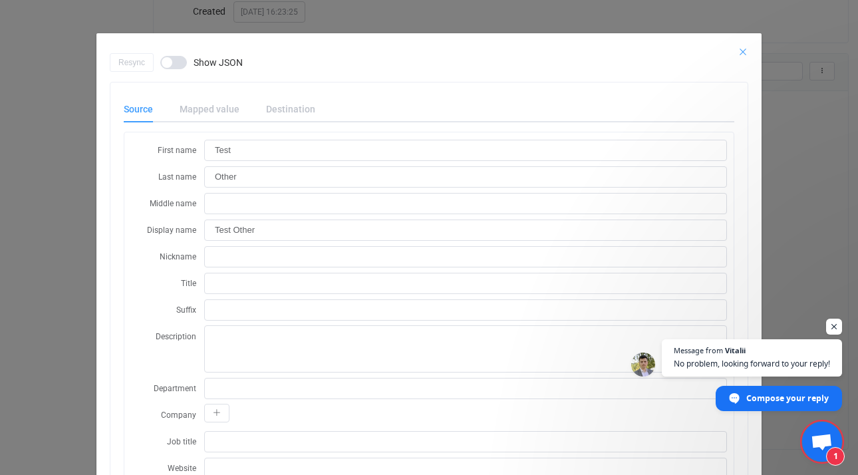
click at [742, 53] on icon "Close" at bounding box center [743, 52] width 11 height 11
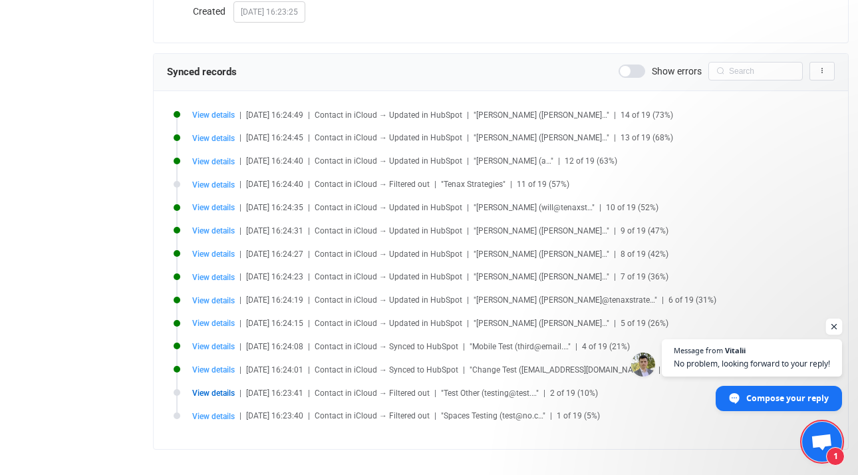
click at [835, 327] on span "Open chat" at bounding box center [834, 327] width 17 height 17
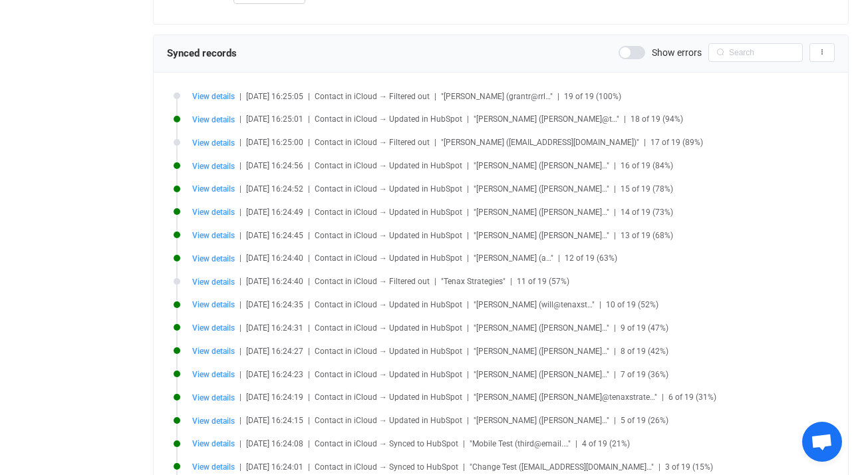
scroll to position [156, 0]
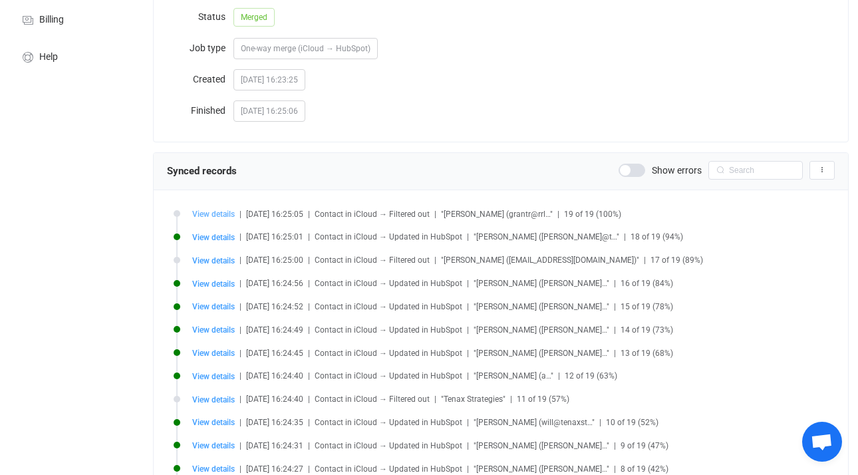
click at [225, 213] on span "View details" at bounding box center [213, 214] width 43 height 9
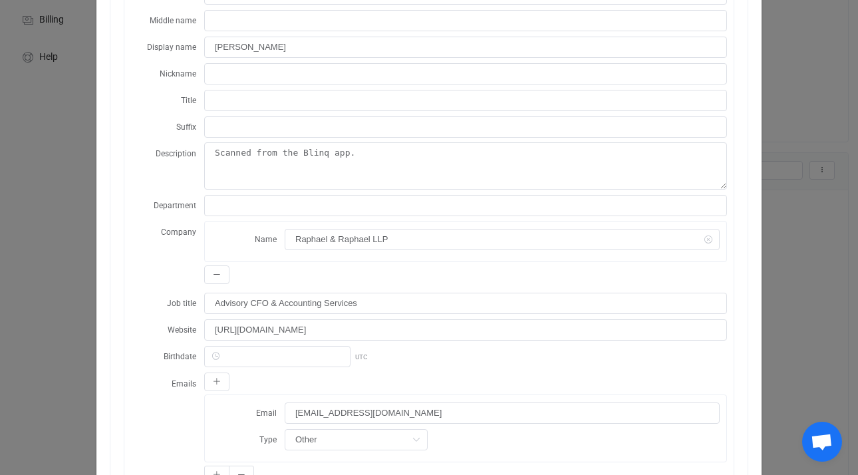
scroll to position [0, 0]
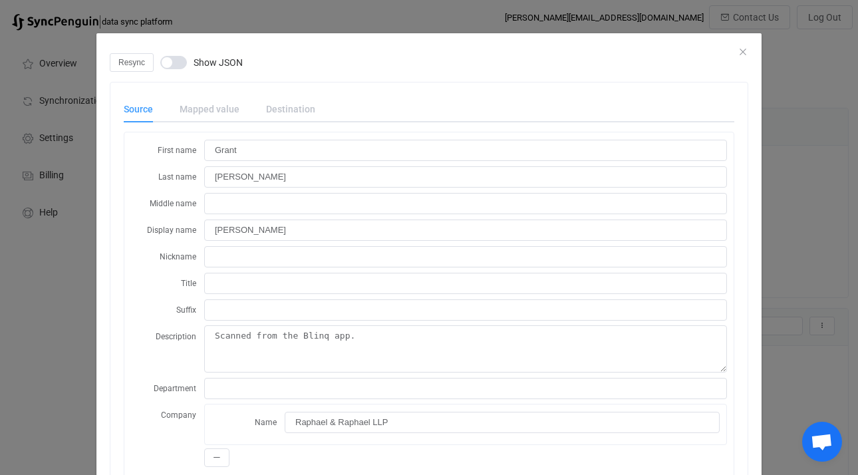
click at [740, 46] on div "dialog" at bounding box center [428, 43] width 665 height 20
click at [740, 50] on icon "Close" at bounding box center [743, 52] width 11 height 11
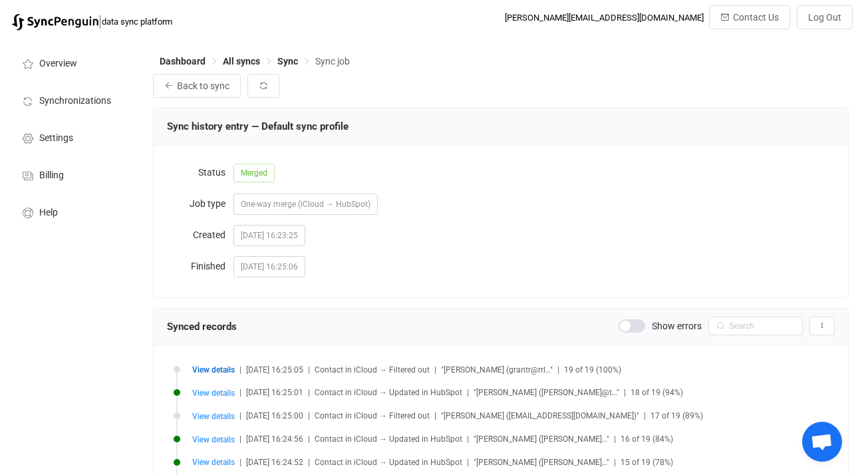
click at [670, 95] on div "Back to sync" at bounding box center [501, 86] width 696 height 24
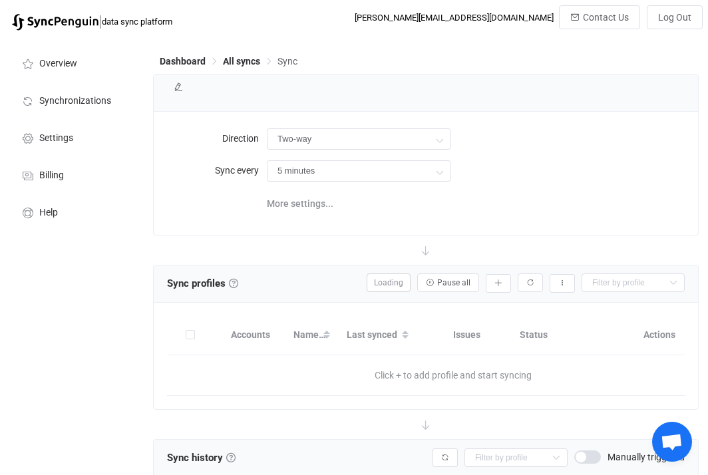
type input "iCloud → HubSpot"
type input "10 minutes"
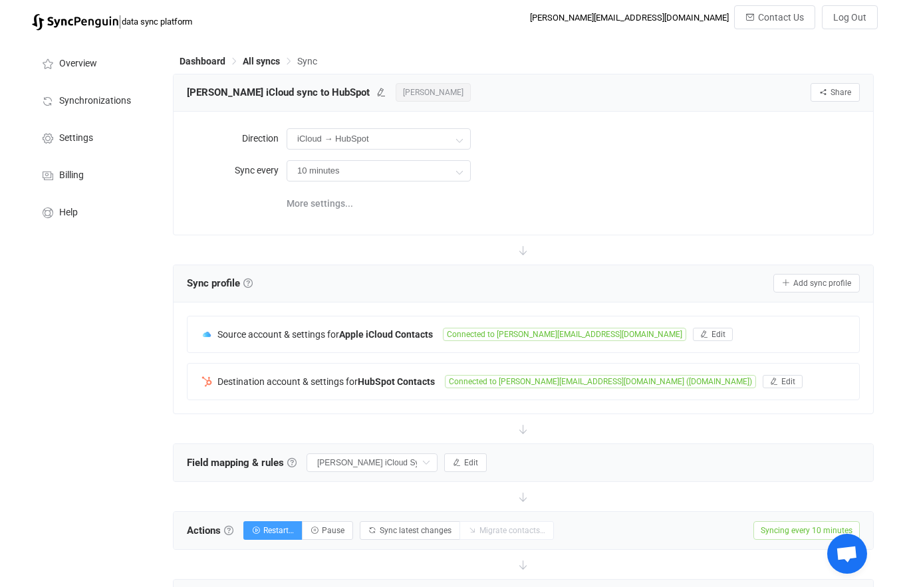
scroll to position [1238, 0]
